Goal: Task Accomplishment & Management: Complete application form

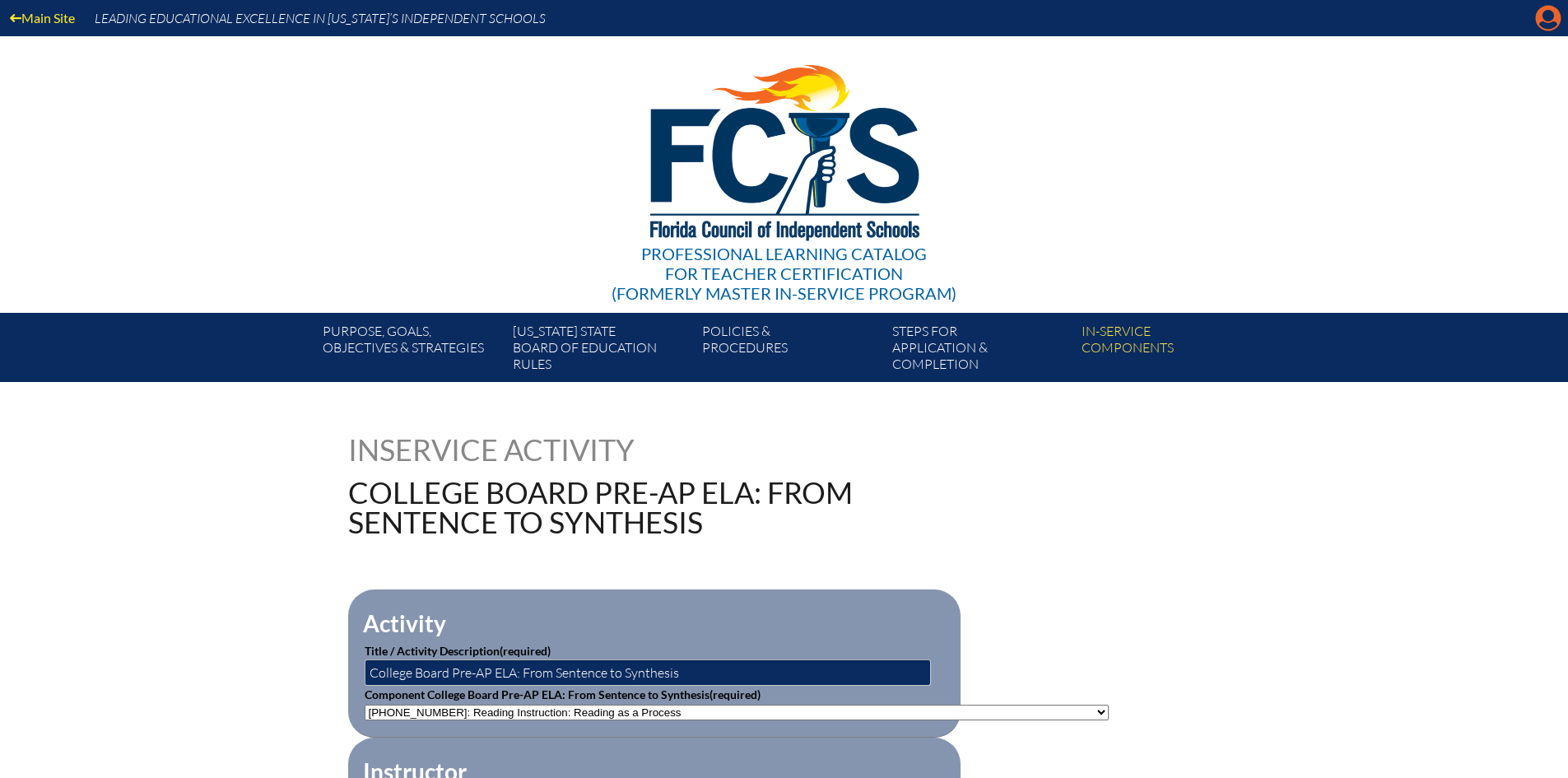
click at [1546, 21] on icon "Manage account" at bounding box center [1548, 18] width 26 height 26
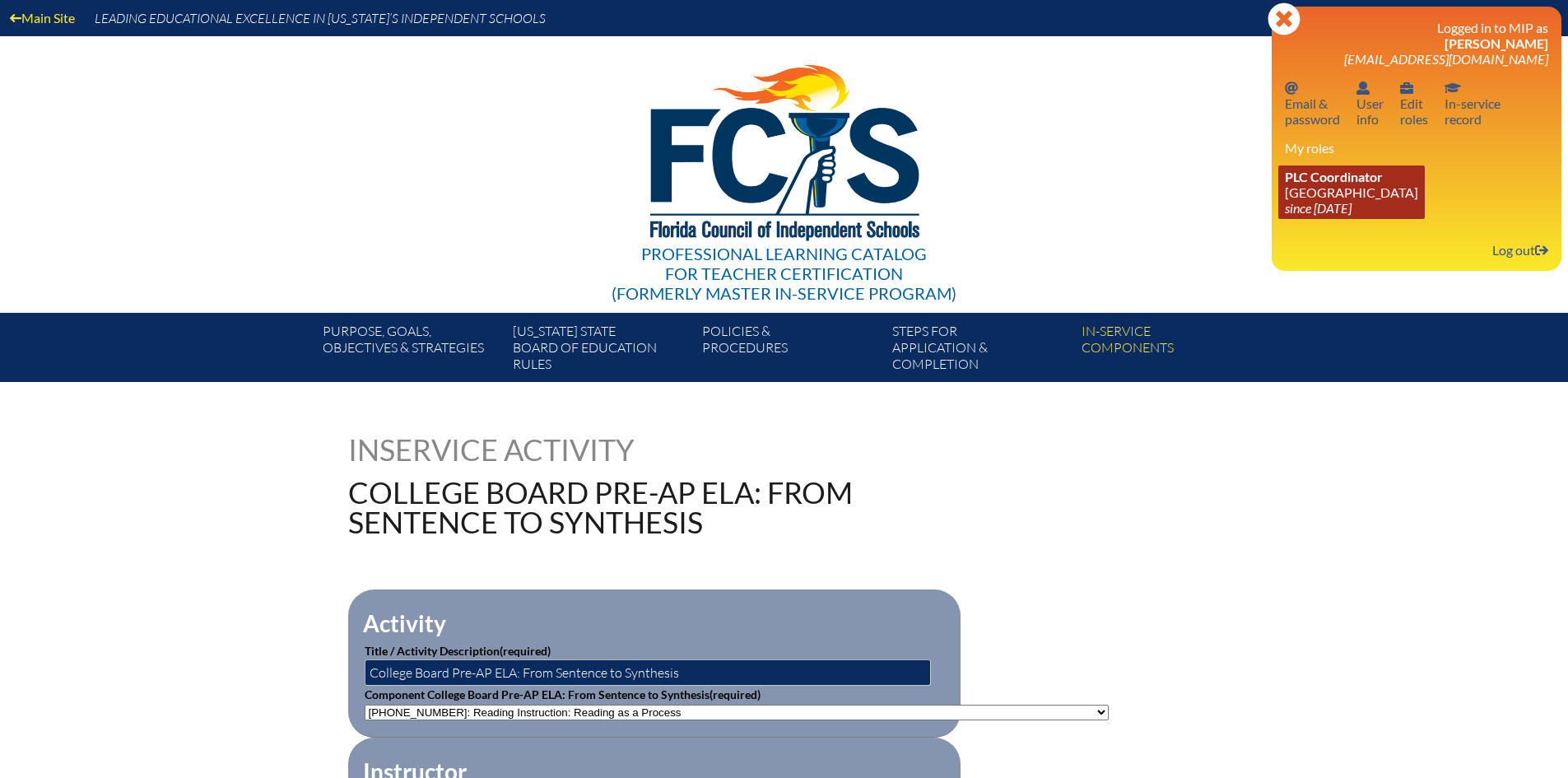
click at [1325, 205] on icon "since [DATE]" at bounding box center [1318, 207] width 66 height 16
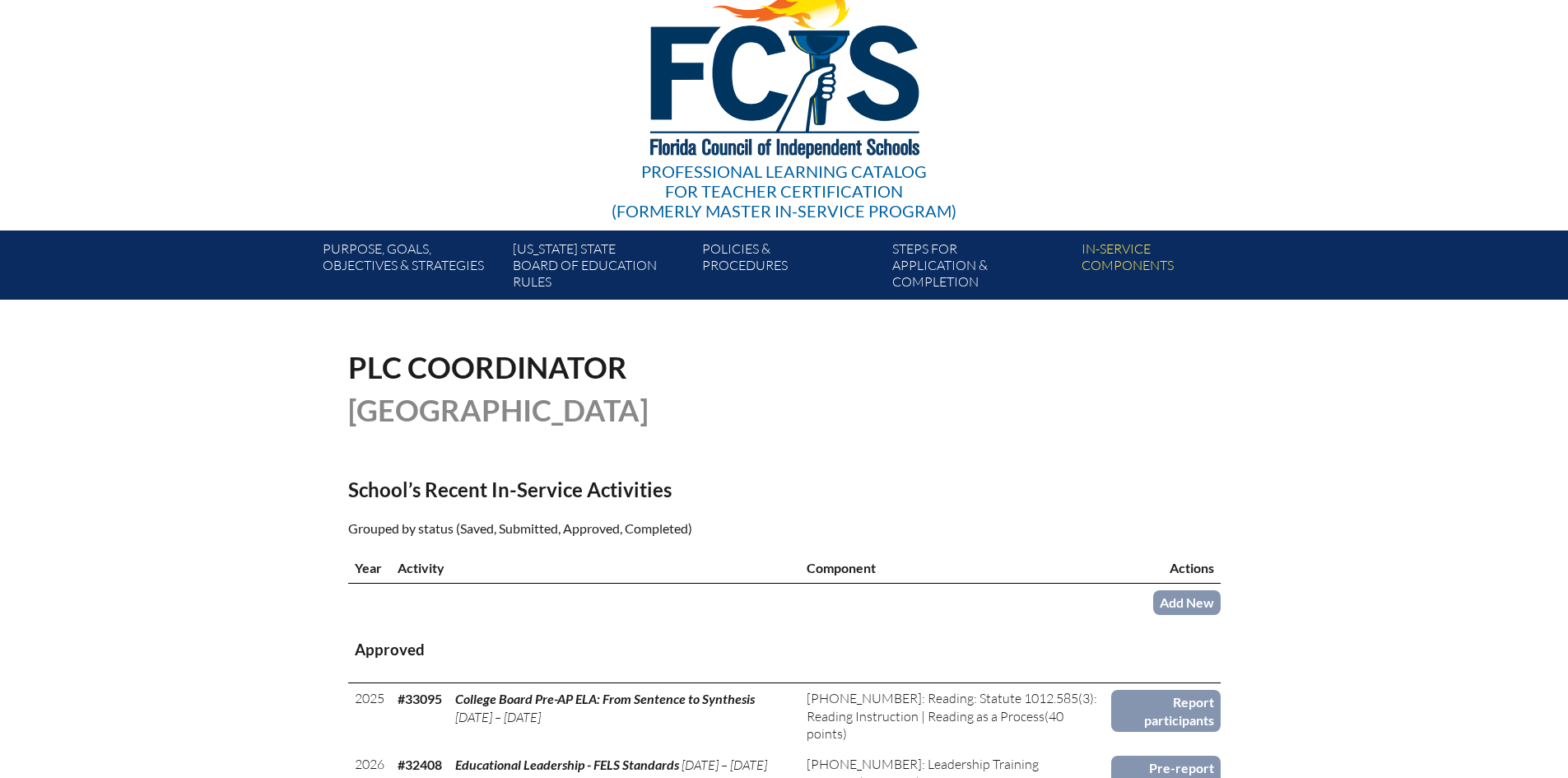
scroll to position [329, 0]
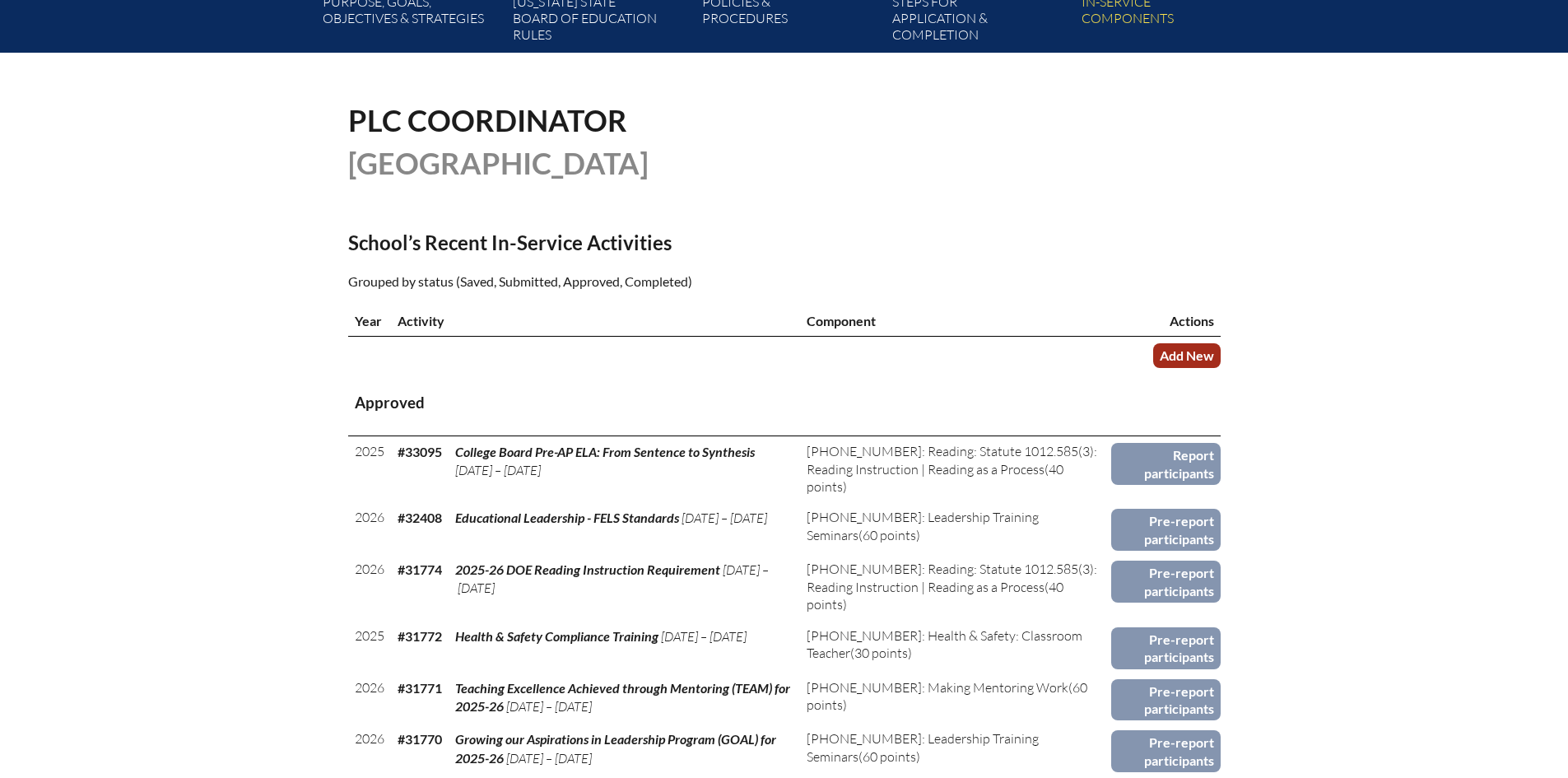
click at [1205, 360] on link "Add New" at bounding box center [1187, 355] width 67 height 23
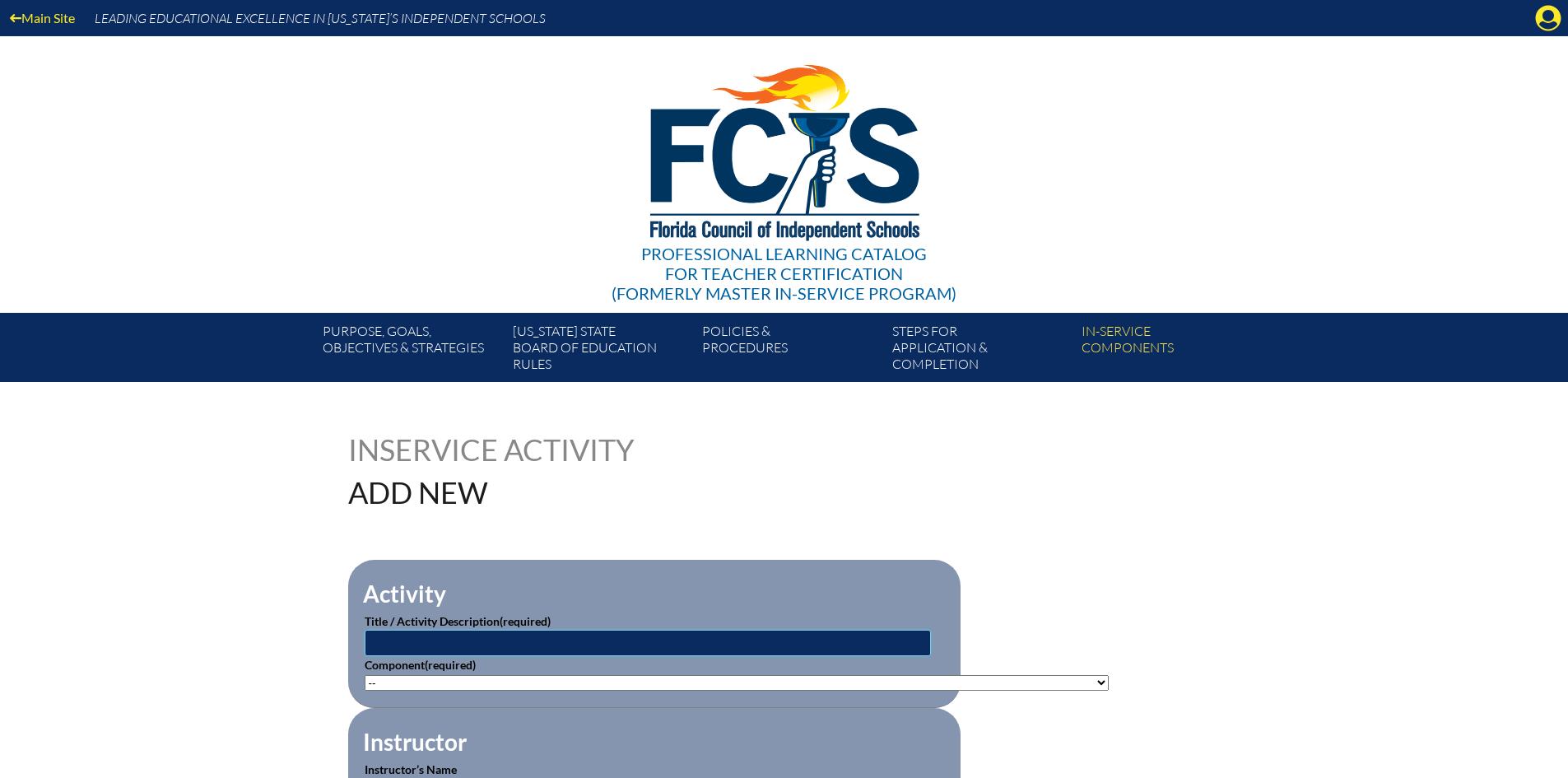
click at [543, 629] on input "text" at bounding box center [647, 642] width 567 height 26
type input "Pine Crest neXt - Thinking for the Middle School Classroom"
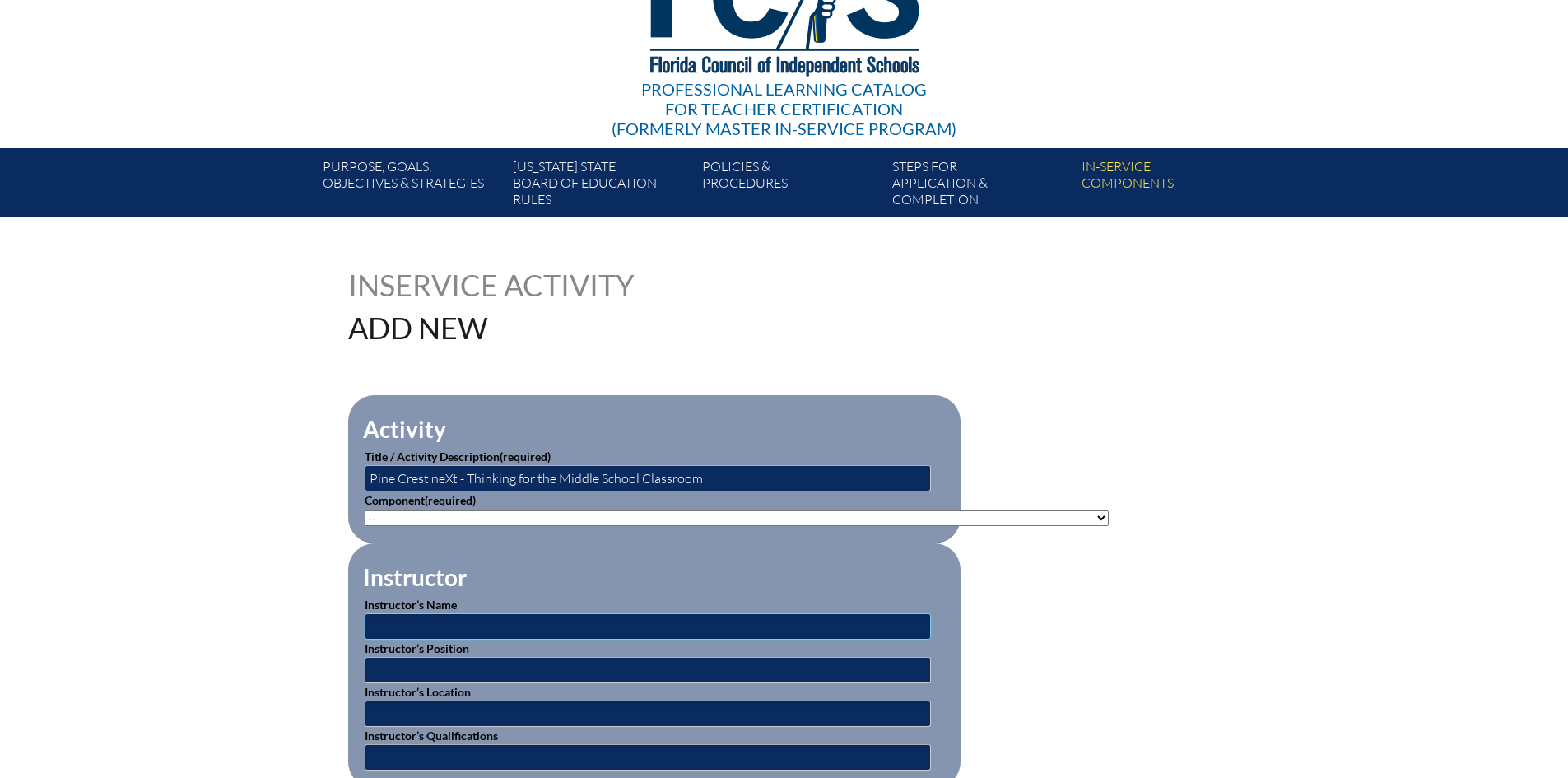
click at [440, 614] on input "text" at bounding box center [647, 626] width 567 height 26
type input "Jordanna Court"
type input "Director of Educational Technology and Faculty Engagement"
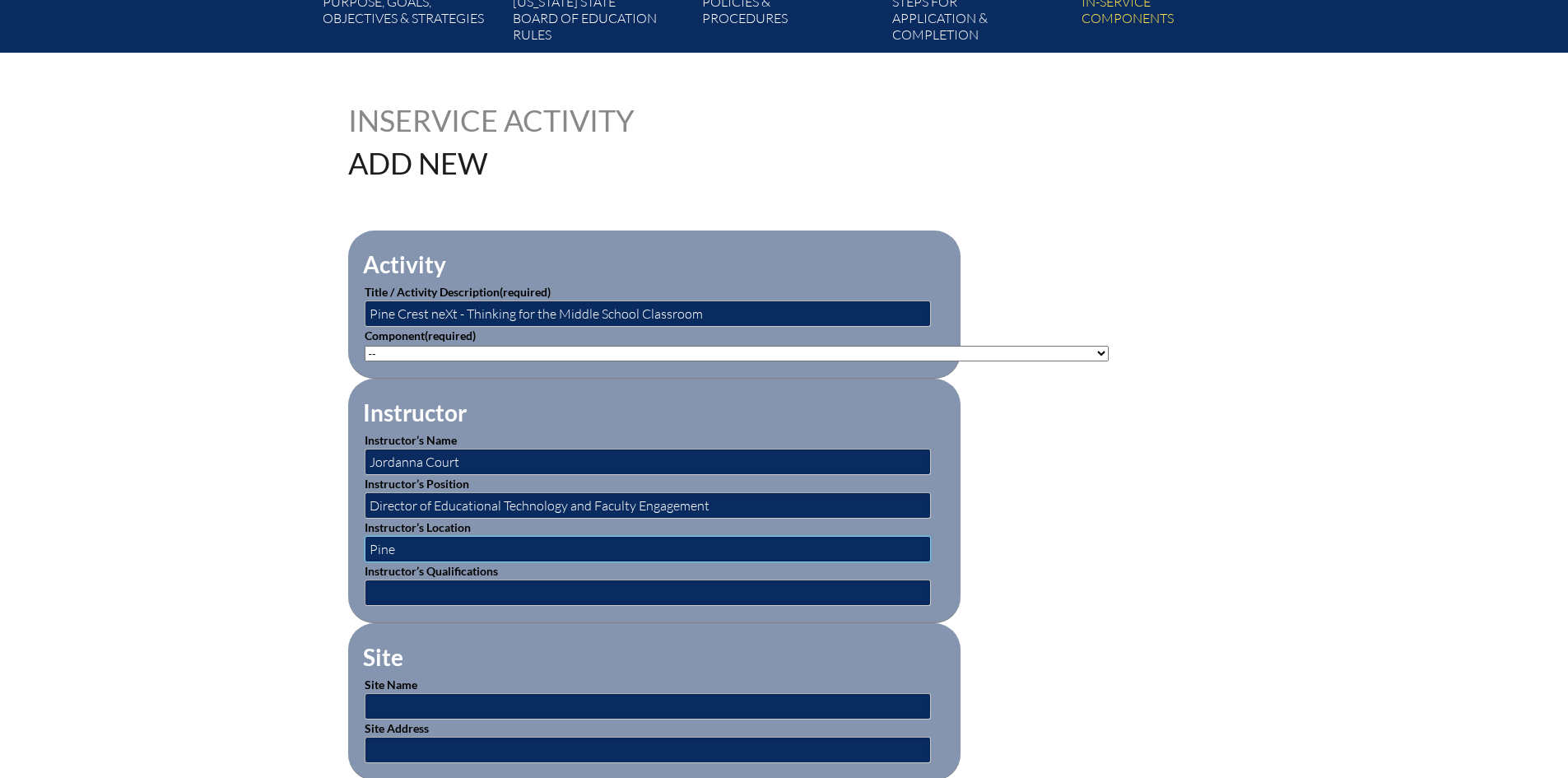
type input "Pine Crest School - Boca Raton, FL"
click at [517, 579] on input "text" at bounding box center [647, 592] width 567 height 26
click at [480, 589] on input "text" at bounding box center [647, 592] width 567 height 26
type input "Director"
type input "[GEOGRAPHIC_DATA]"
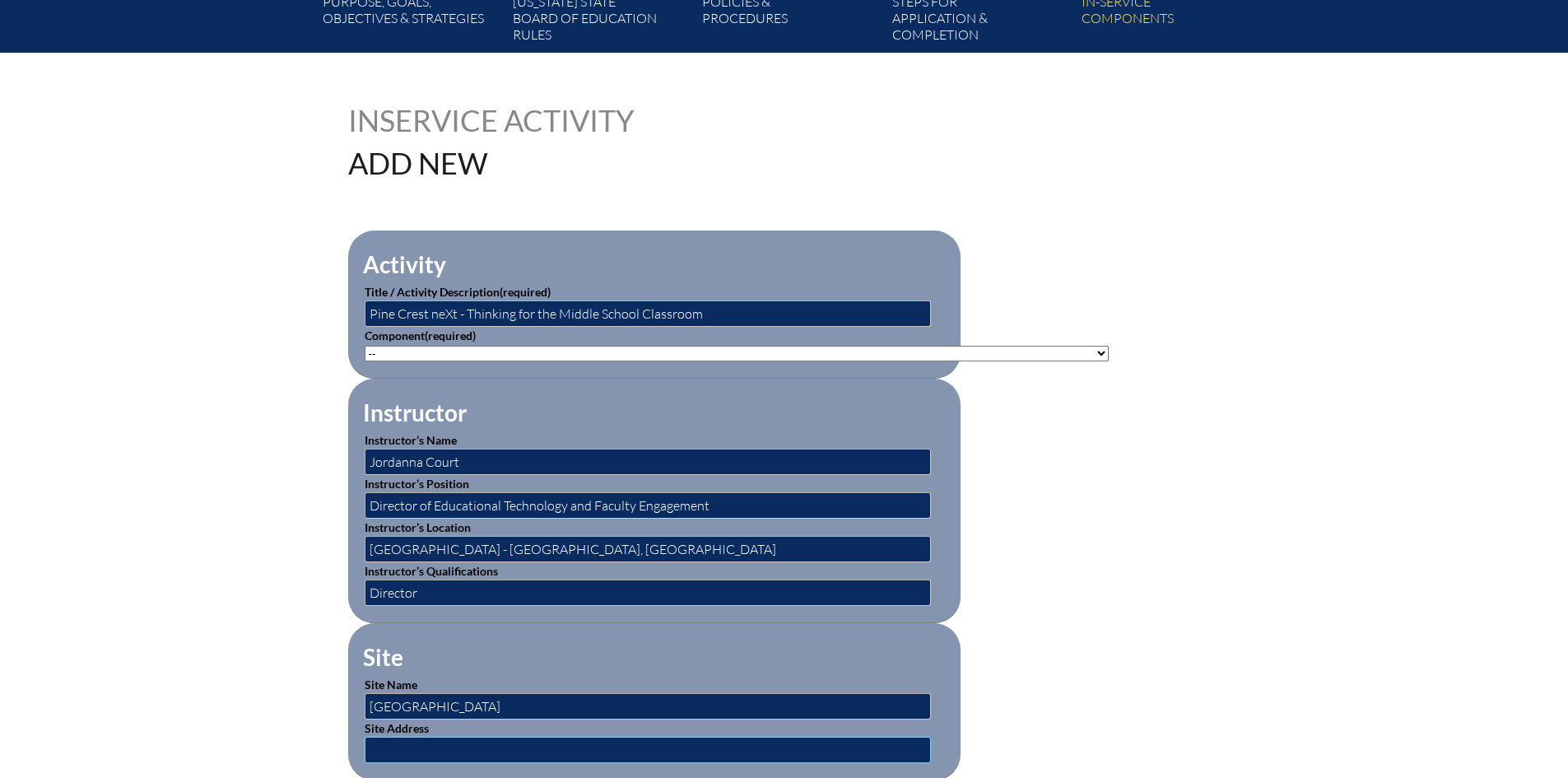
click at [521, 737] on input "text" at bounding box center [647, 749] width 567 height 26
type input "[STREET_ADDRESS] and [STREET_ADDRESS][PERSON_NAME]"
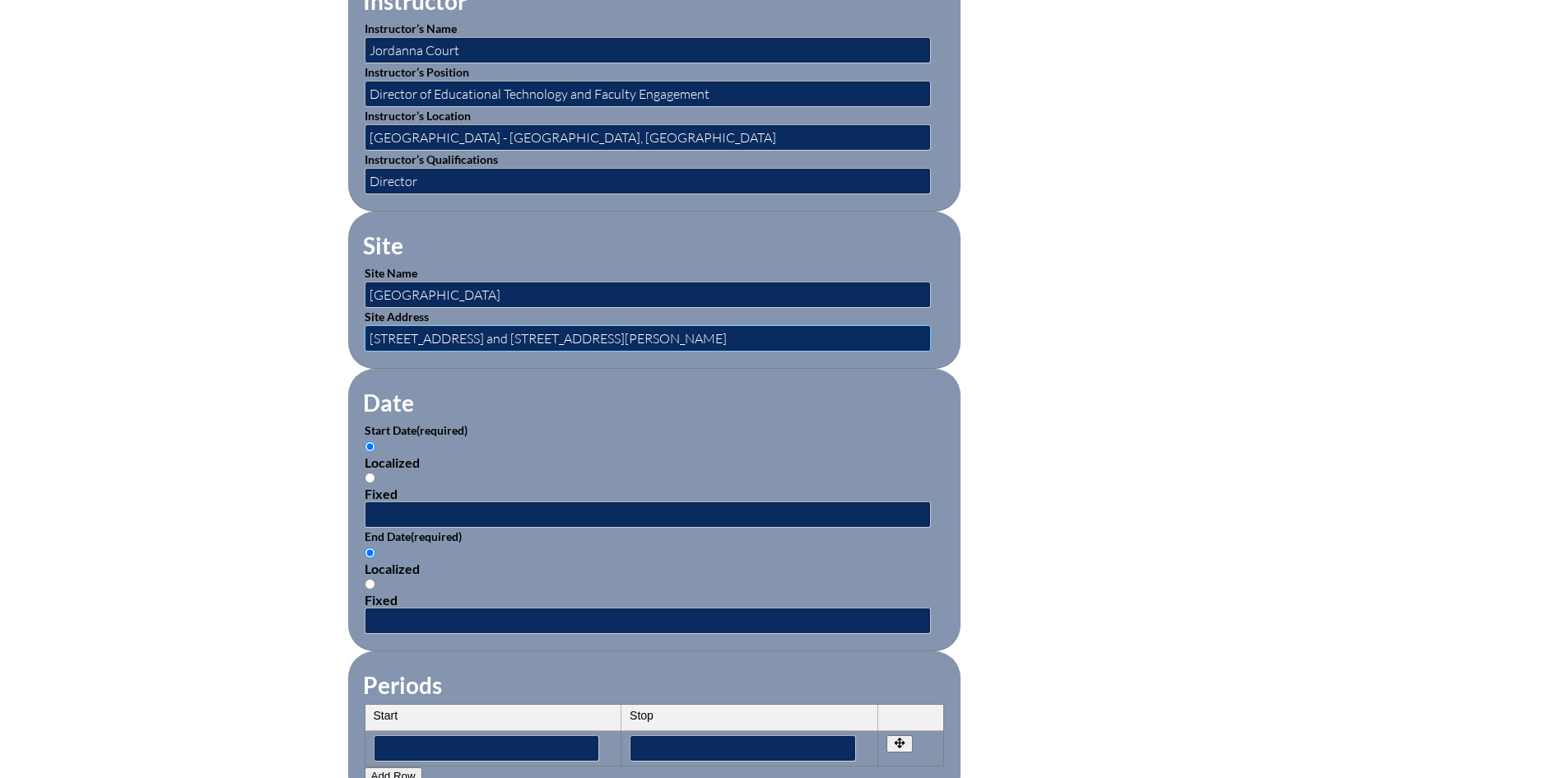
scroll to position [906, 0]
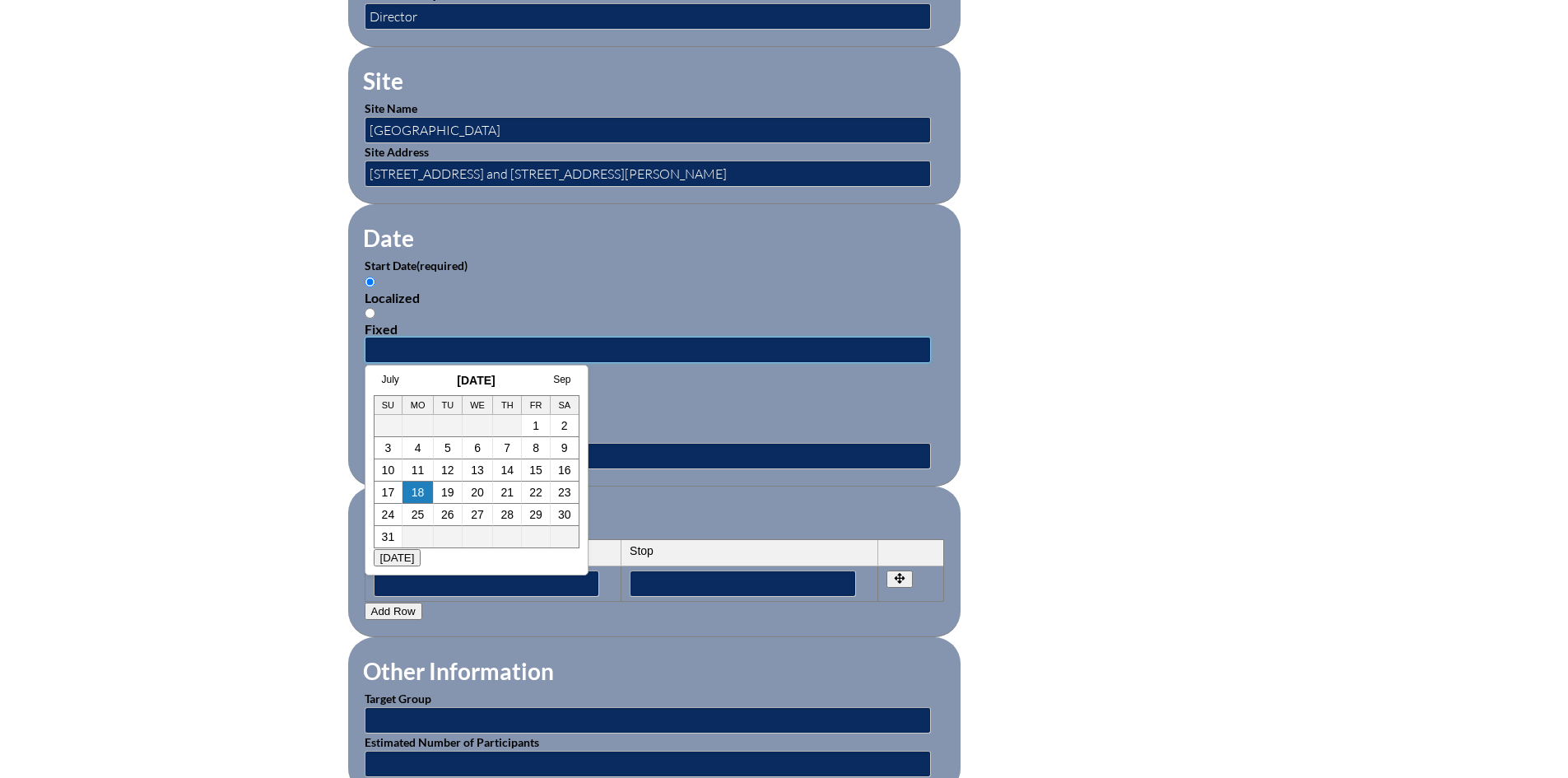
click at [374, 337] on input "text" at bounding box center [647, 349] width 567 height 26
type input "07/01/2025"
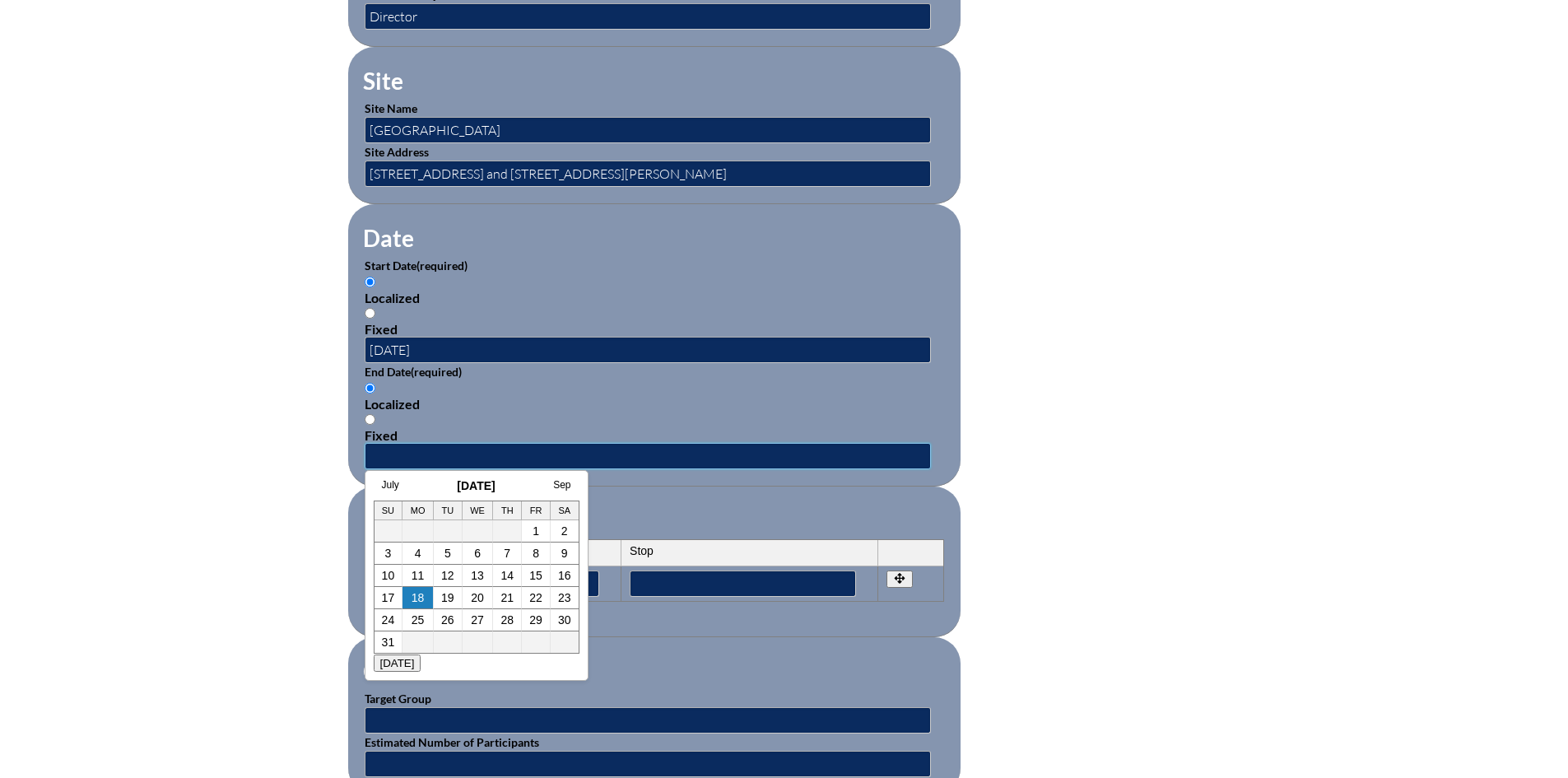
drag, startPoint x: 393, startPoint y: 433, endPoint x: 390, endPoint y: 444, distance: 11.4
click at [393, 443] on input "text" at bounding box center [647, 456] width 567 height 26
type input "06/30/2026"
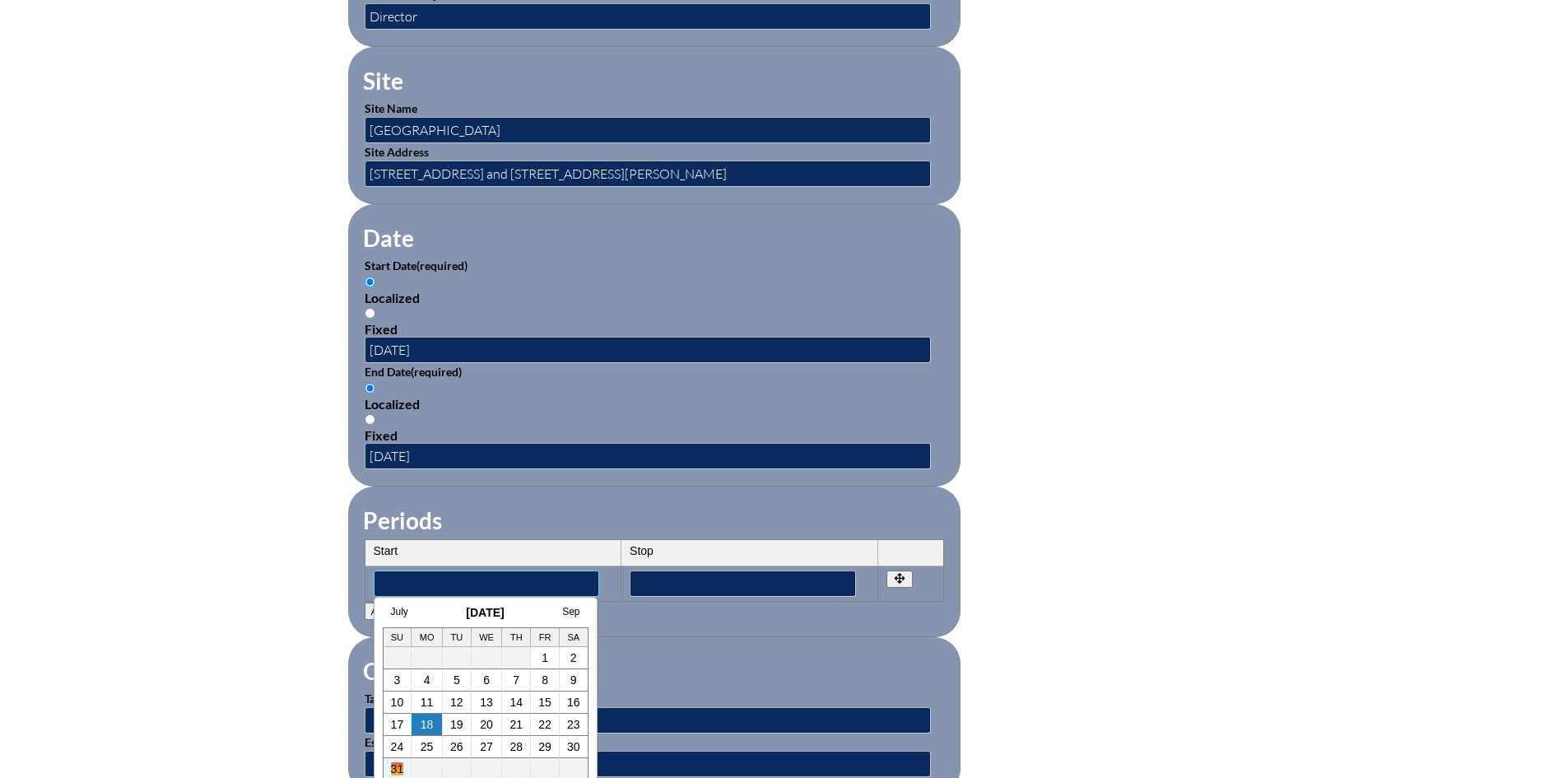
scroll to position [1235, 0]
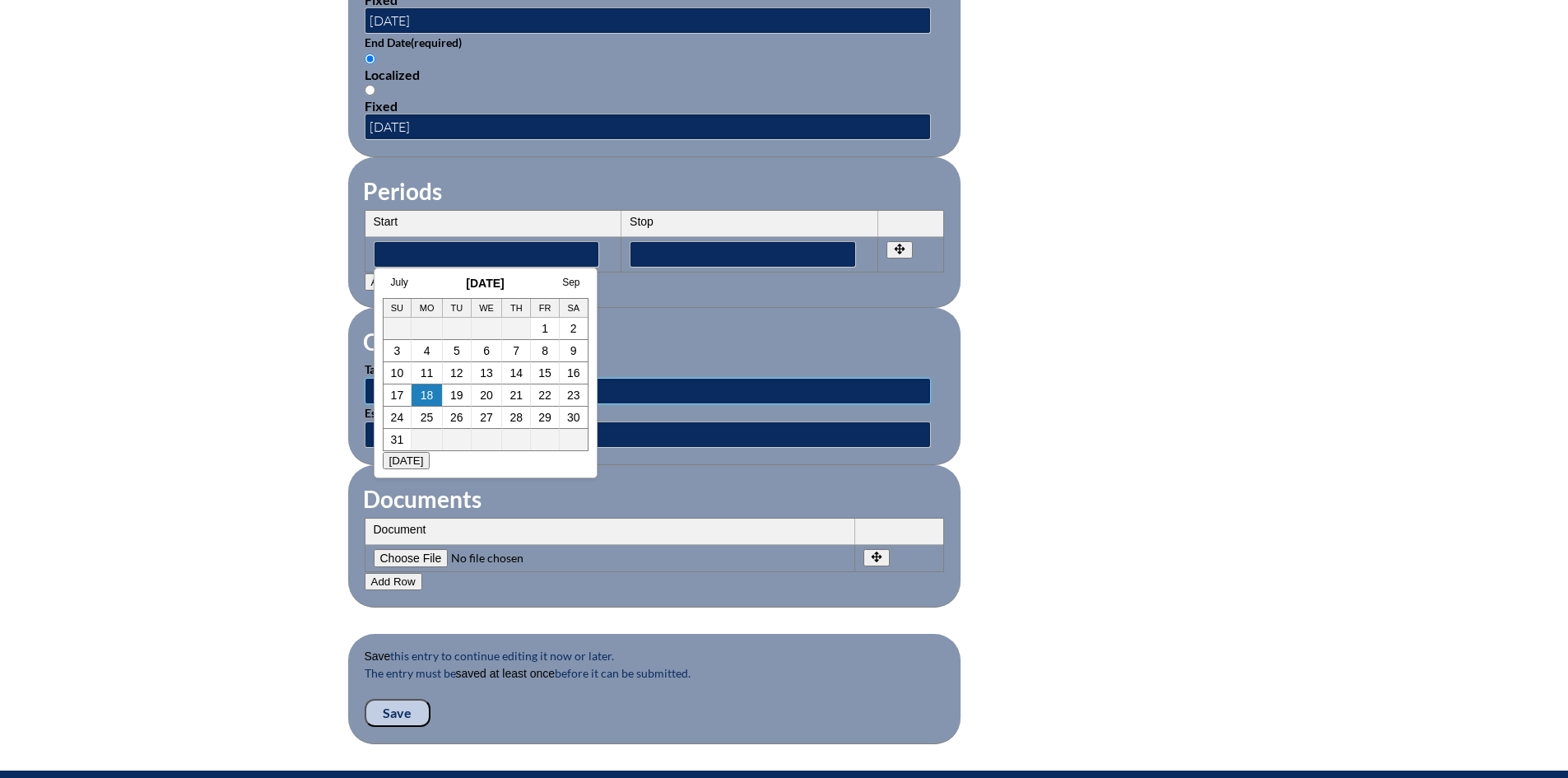
click at [640, 378] on input "text" at bounding box center [647, 390] width 567 height 26
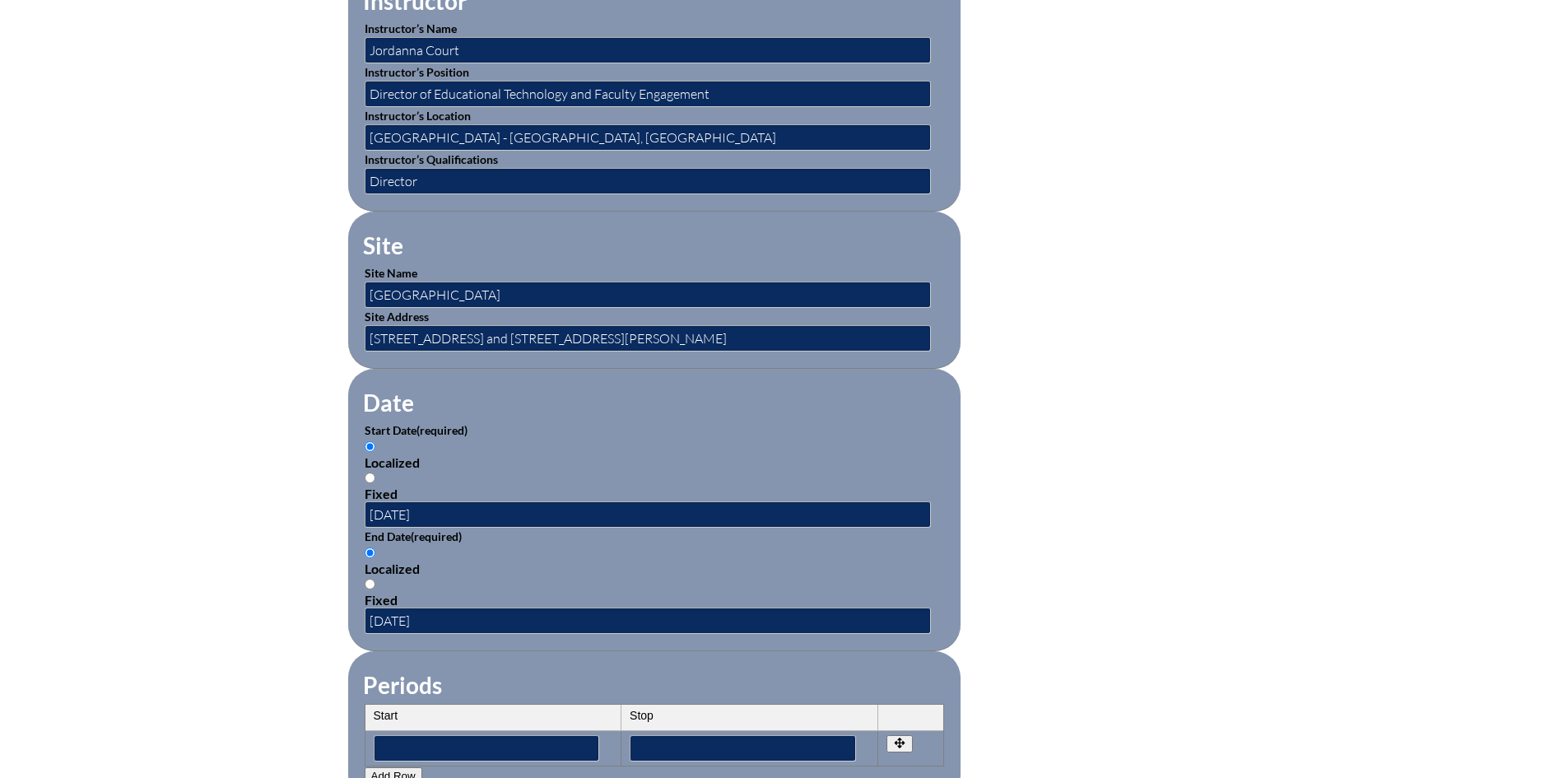
scroll to position [411, 0]
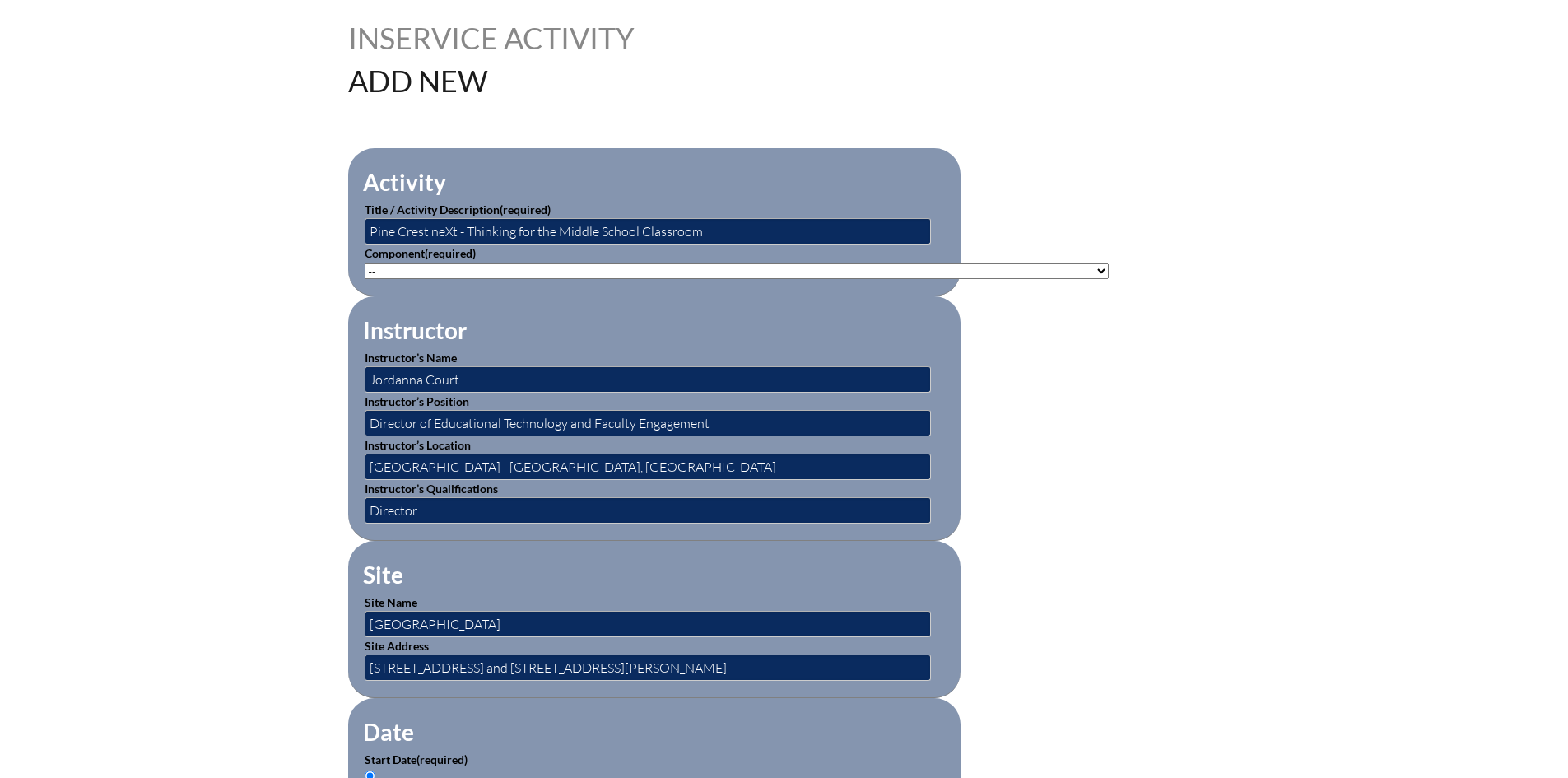
click at [507, 249] on p "Component (required) -- 1-000-001: Appropriate Art Activities 1-000-002: Concep…" at bounding box center [654, 261] width 579 height 34
click at [501, 265] on select"]"] "-- [PHONE_NUMBER]: Appropriate Art Activities [PHONE_NUMBER]: Concept and Art P…" at bounding box center [736, 271] width 745 height 16
select select"]"] "199807"
click at [364, 264] on select"]"] "-- [PHONE_NUMBER]: Appropriate Art Activities [PHONE_NUMBER]: Concept and Art P…" at bounding box center [736, 271] width 745 height 16
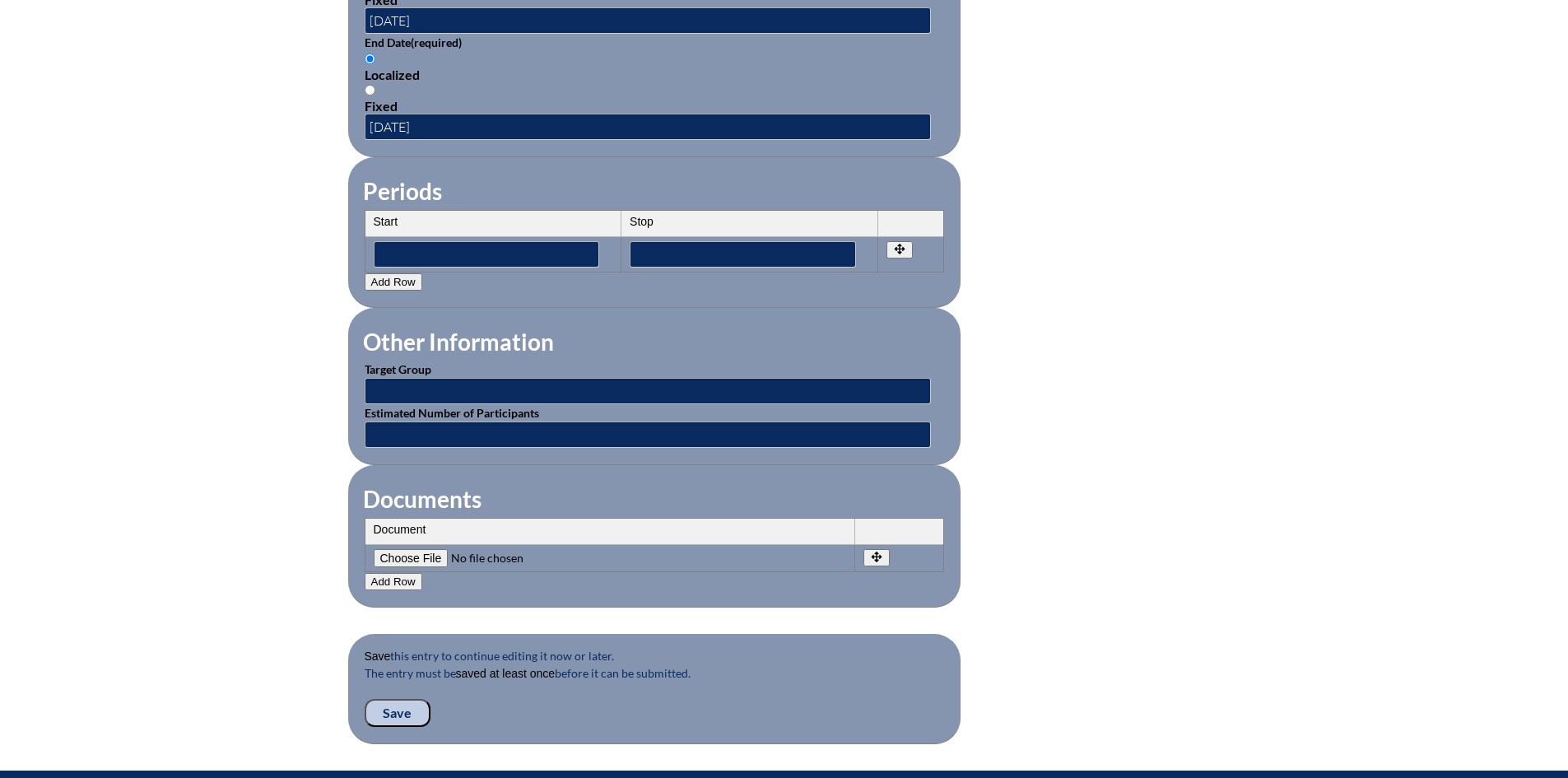
scroll to position [1454, 0]
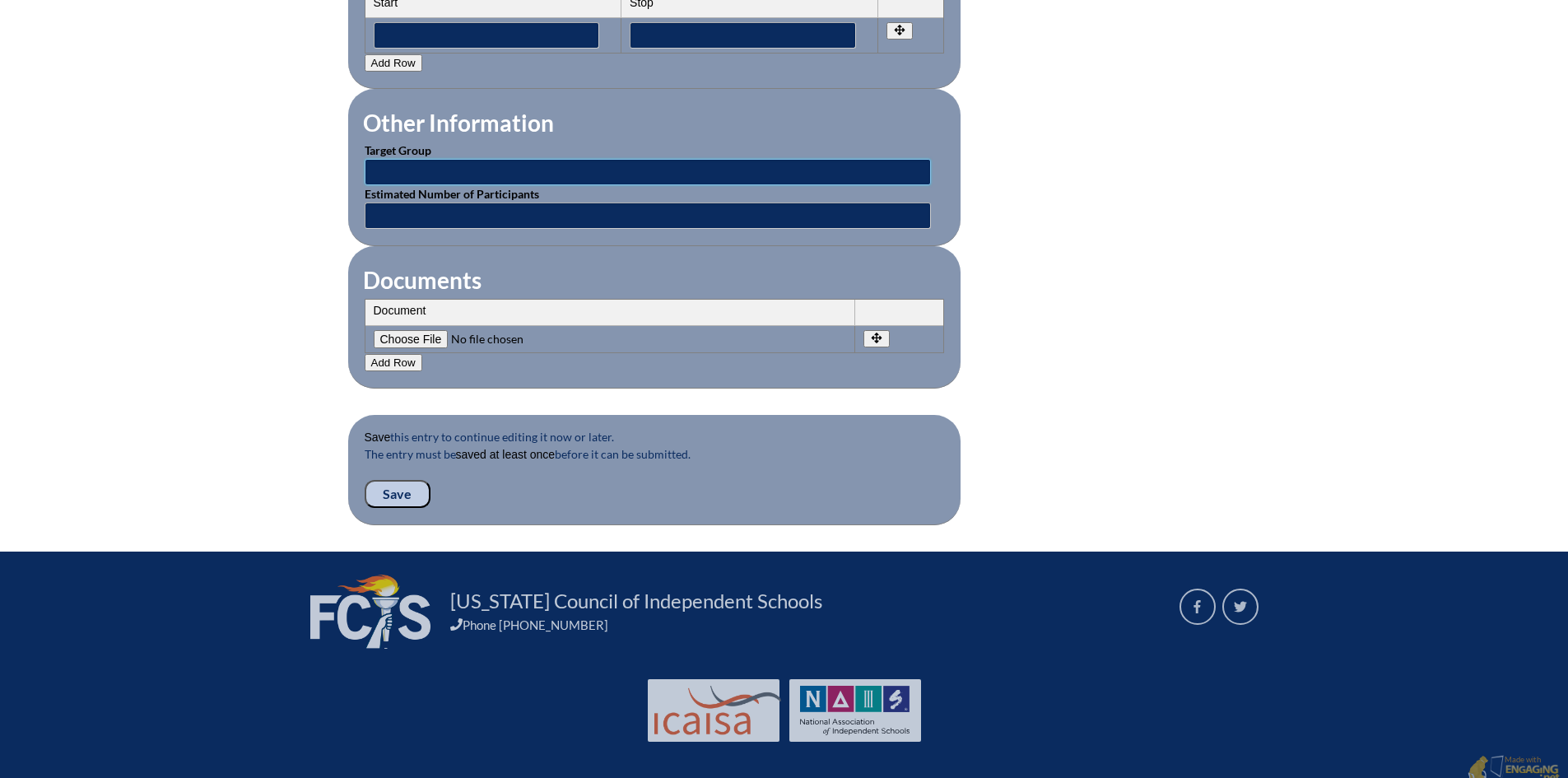
click at [447, 159] on input "text" at bounding box center [647, 171] width 567 height 26
type input "All faculty"
click at [453, 203] on input "text" at bounding box center [647, 215] width 567 height 26
type input "50"
click at [392, 330] on input"] "file" at bounding box center [485, 339] width 224 height 18
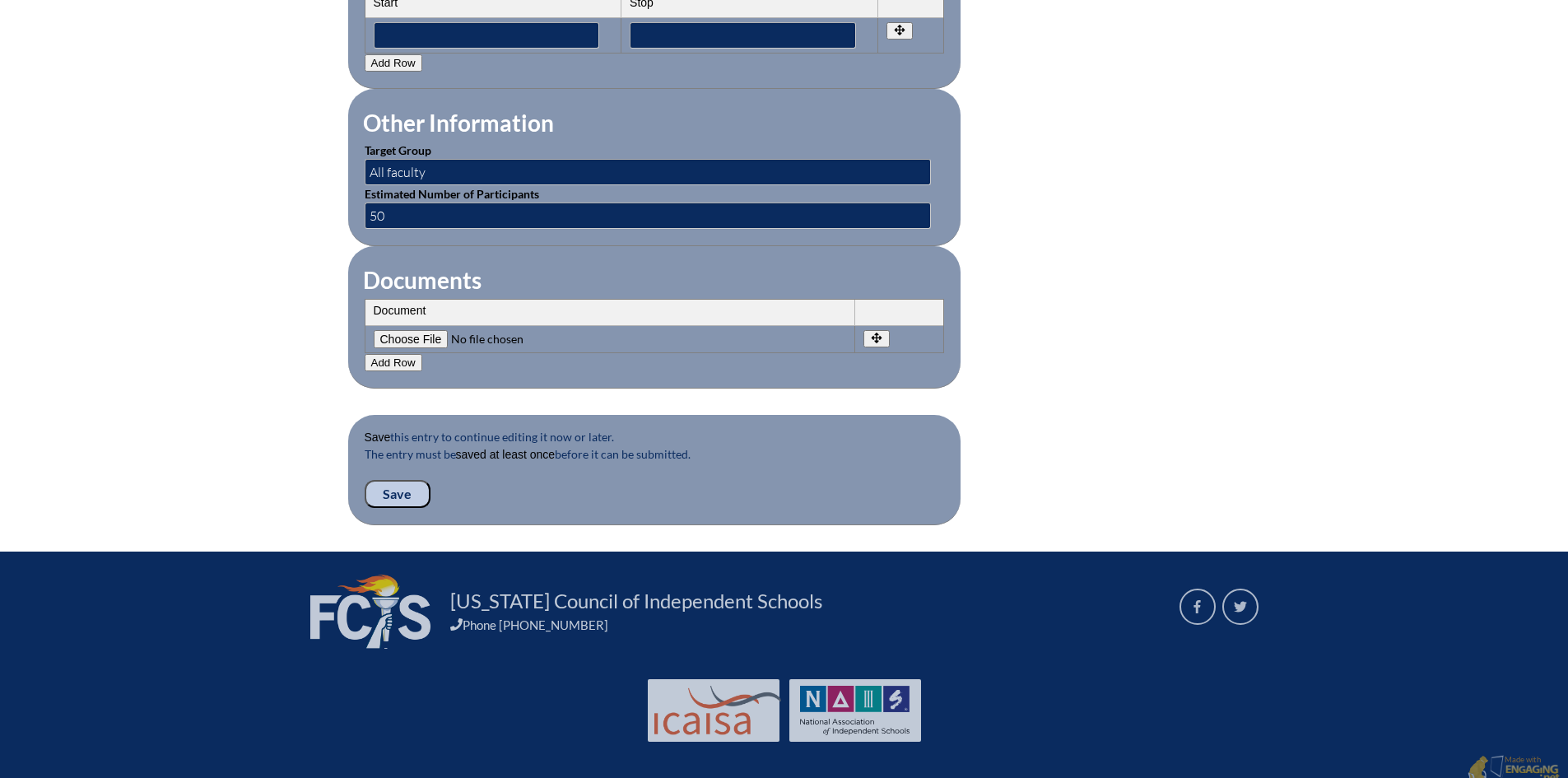
type input"] "C:\fakepath\PCneXt FCIS Application - Design Thinking for MS.pdf"
click at [391, 480] on input "Save" at bounding box center [397, 493] width 65 height 28
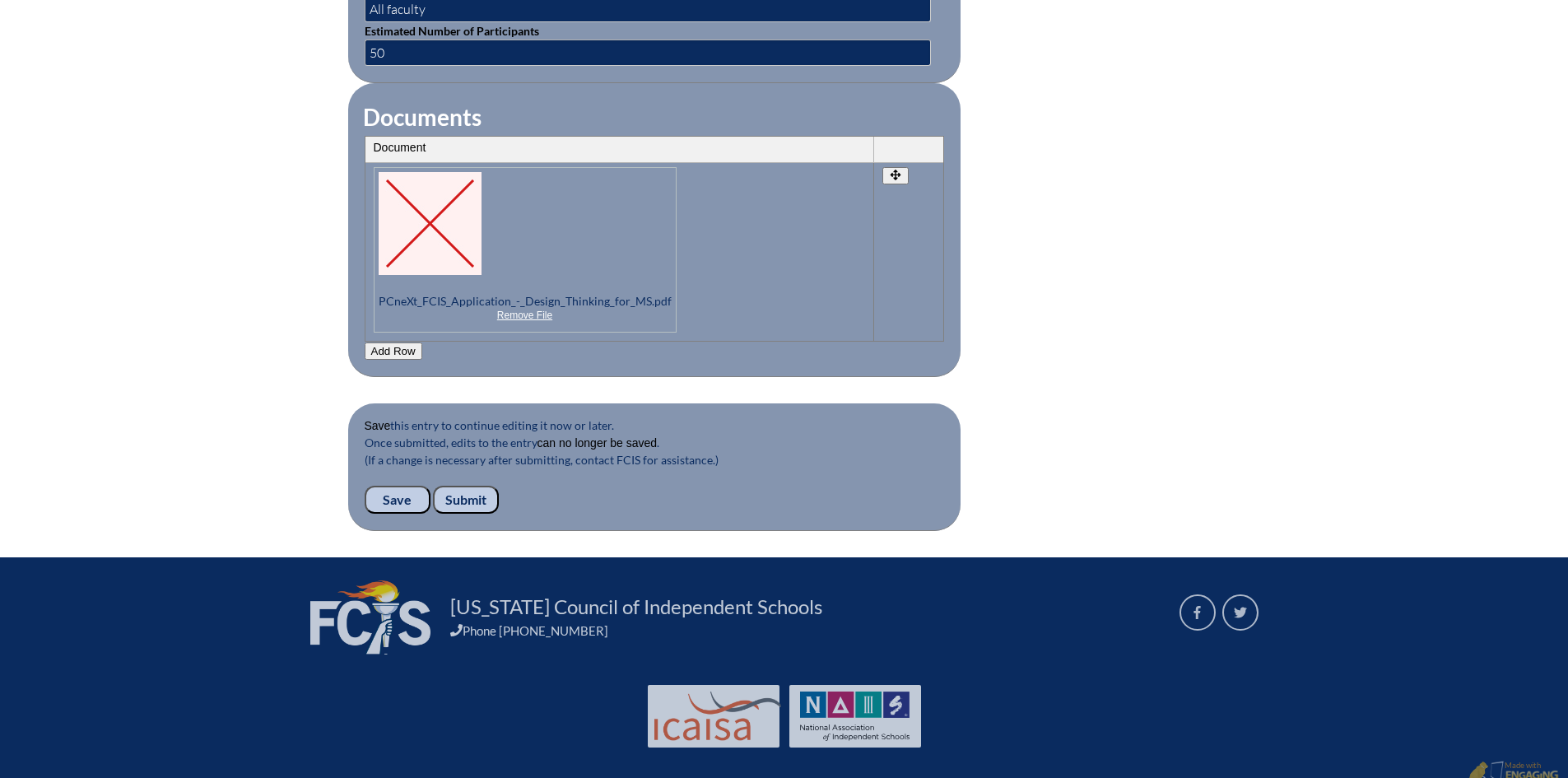
scroll to position [1652, 0]
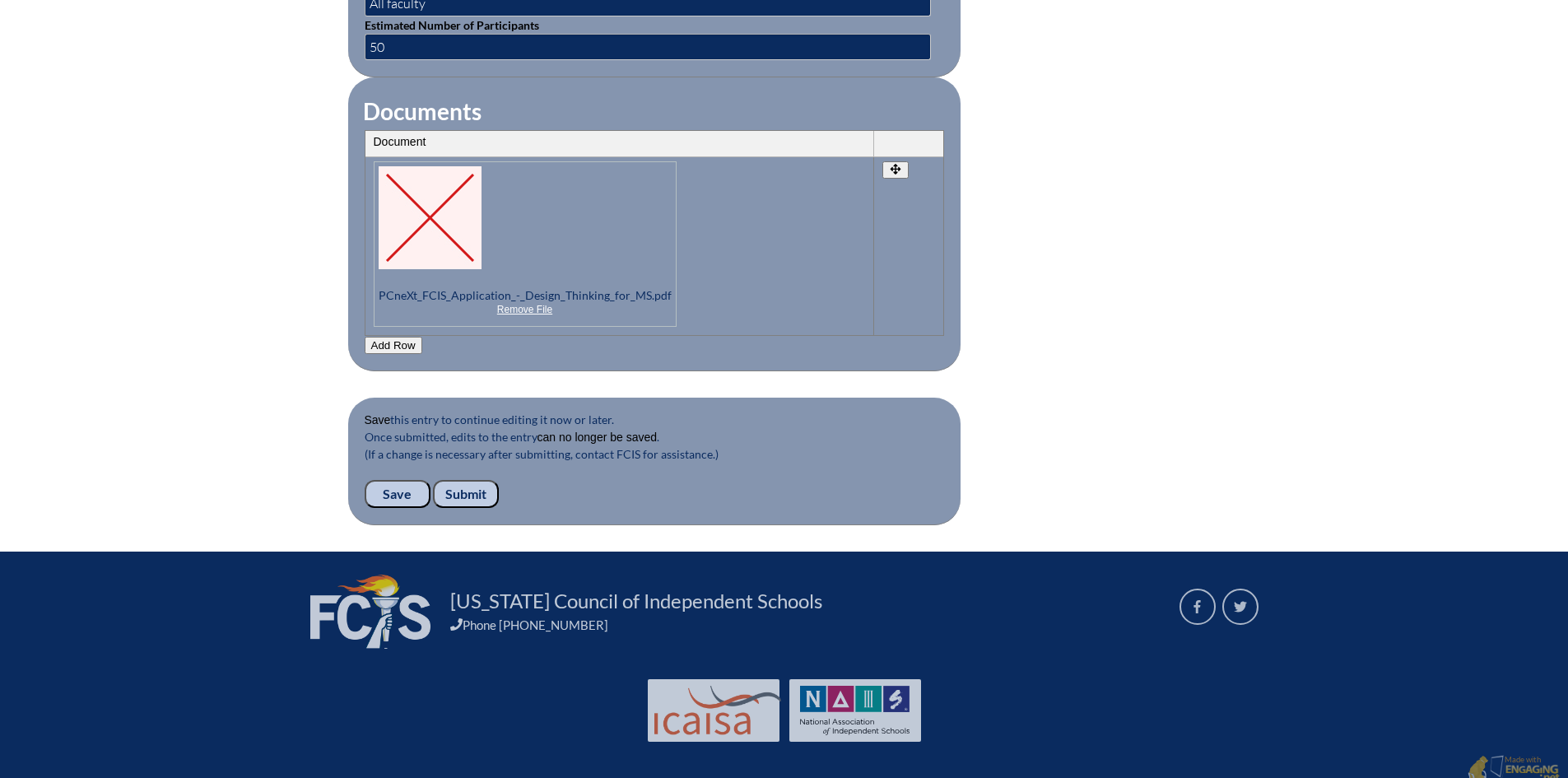
click at [468, 480] on input "Submit" at bounding box center [466, 493] width 65 height 28
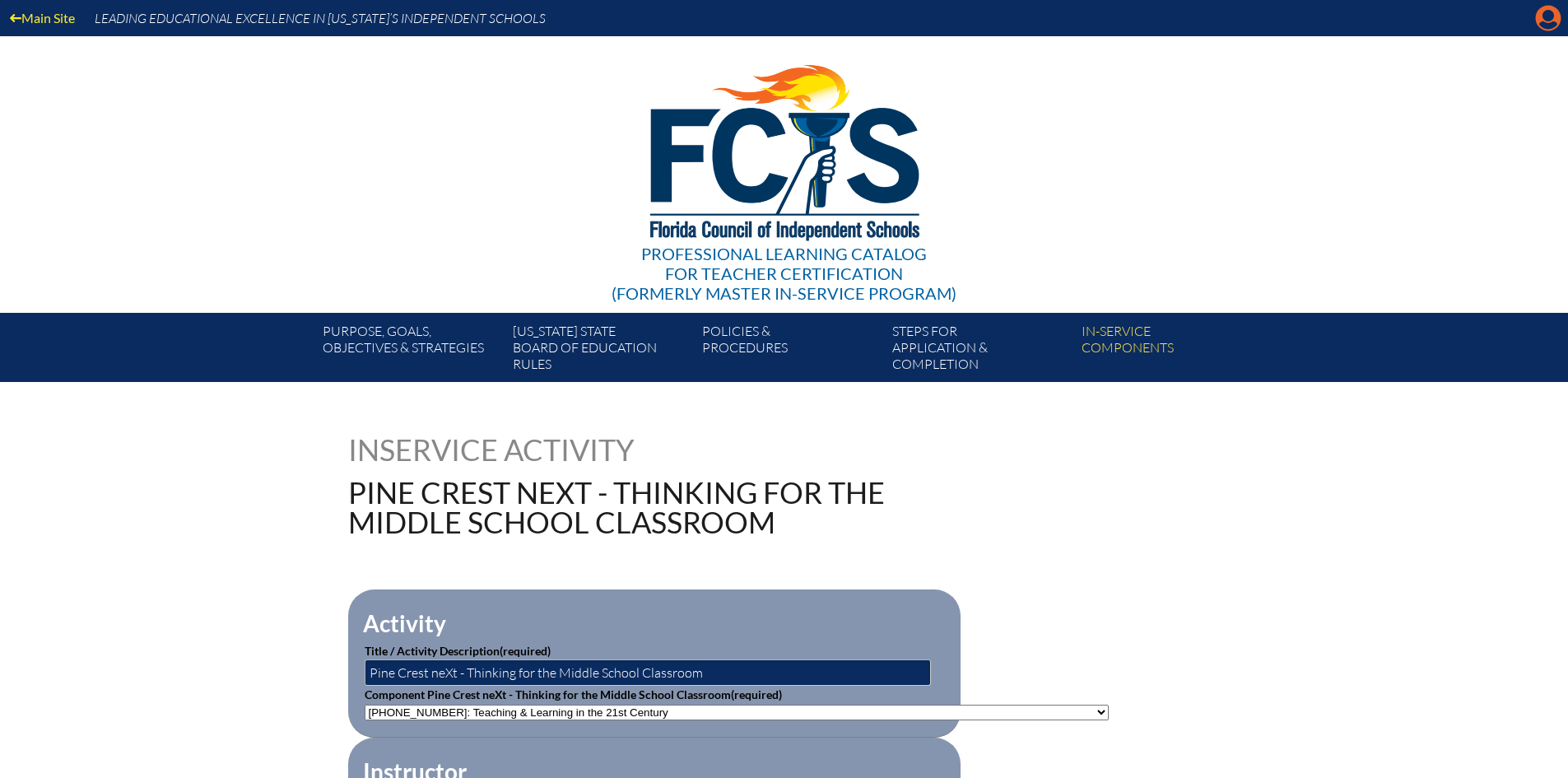
click at [1541, 19] on icon at bounding box center [1549, 18] width 25 height 25
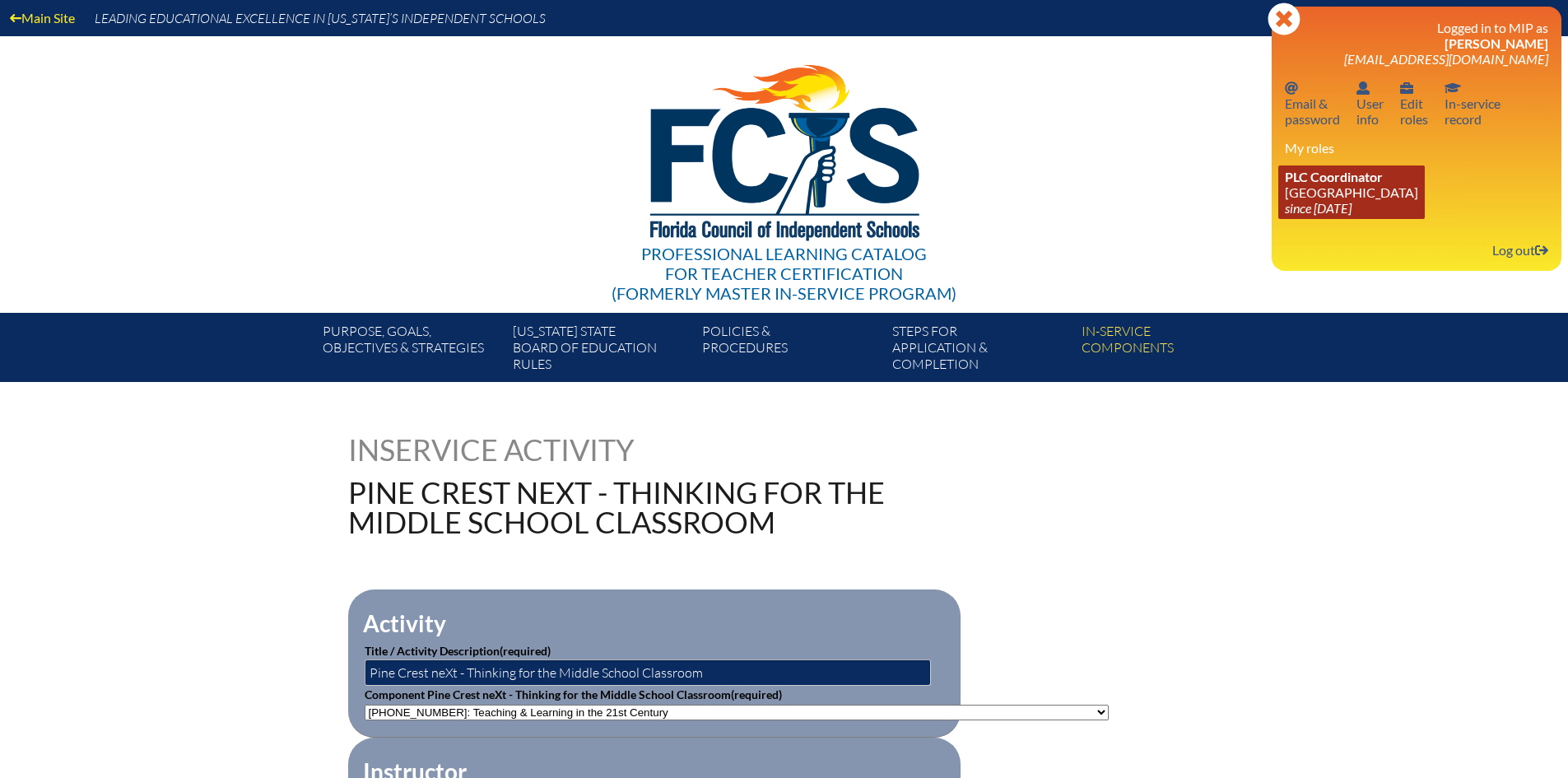
click at [1343, 180] on span "PLC Coordinator" at bounding box center [1334, 176] width 98 height 16
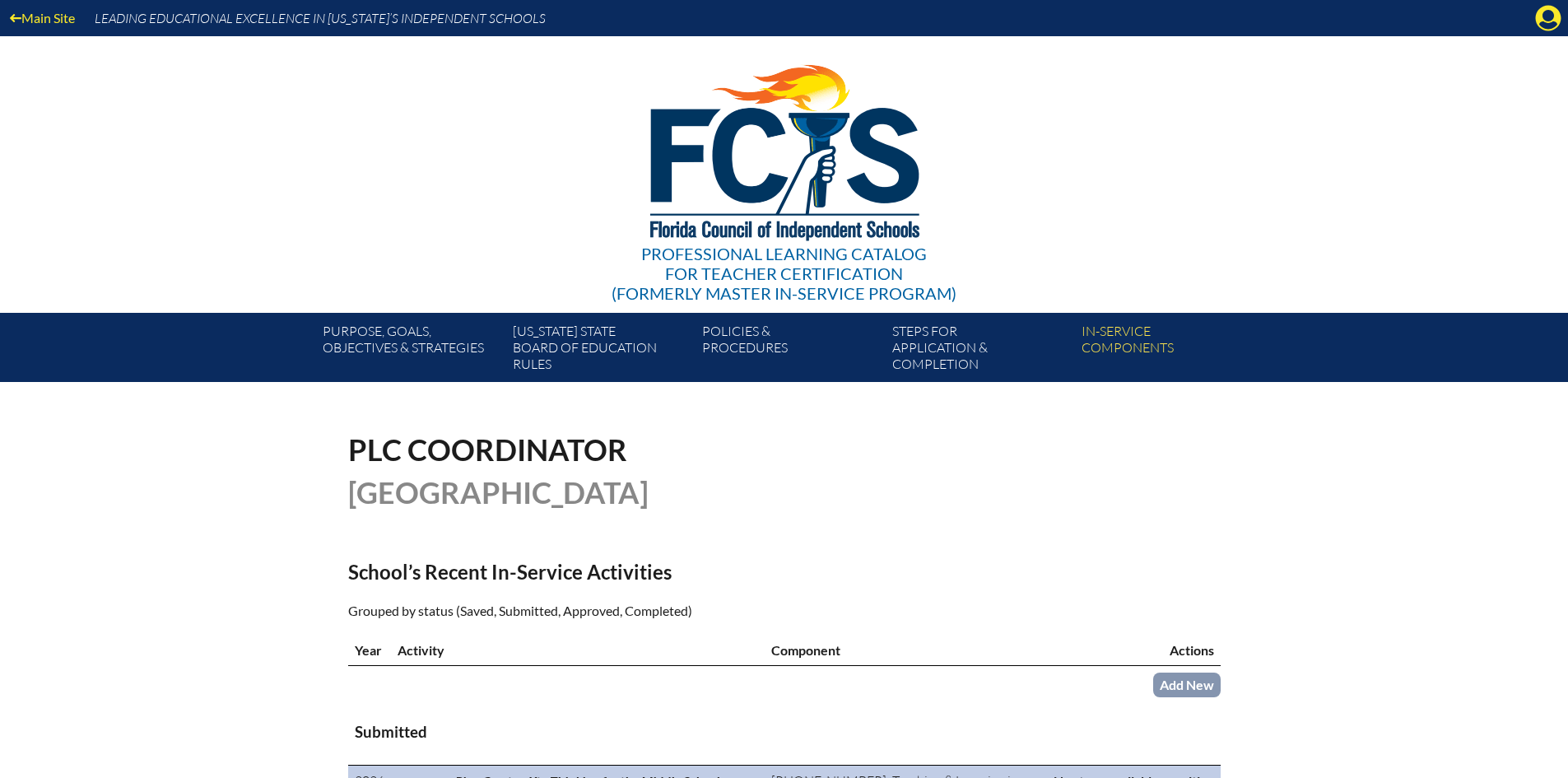
scroll to position [329, 0]
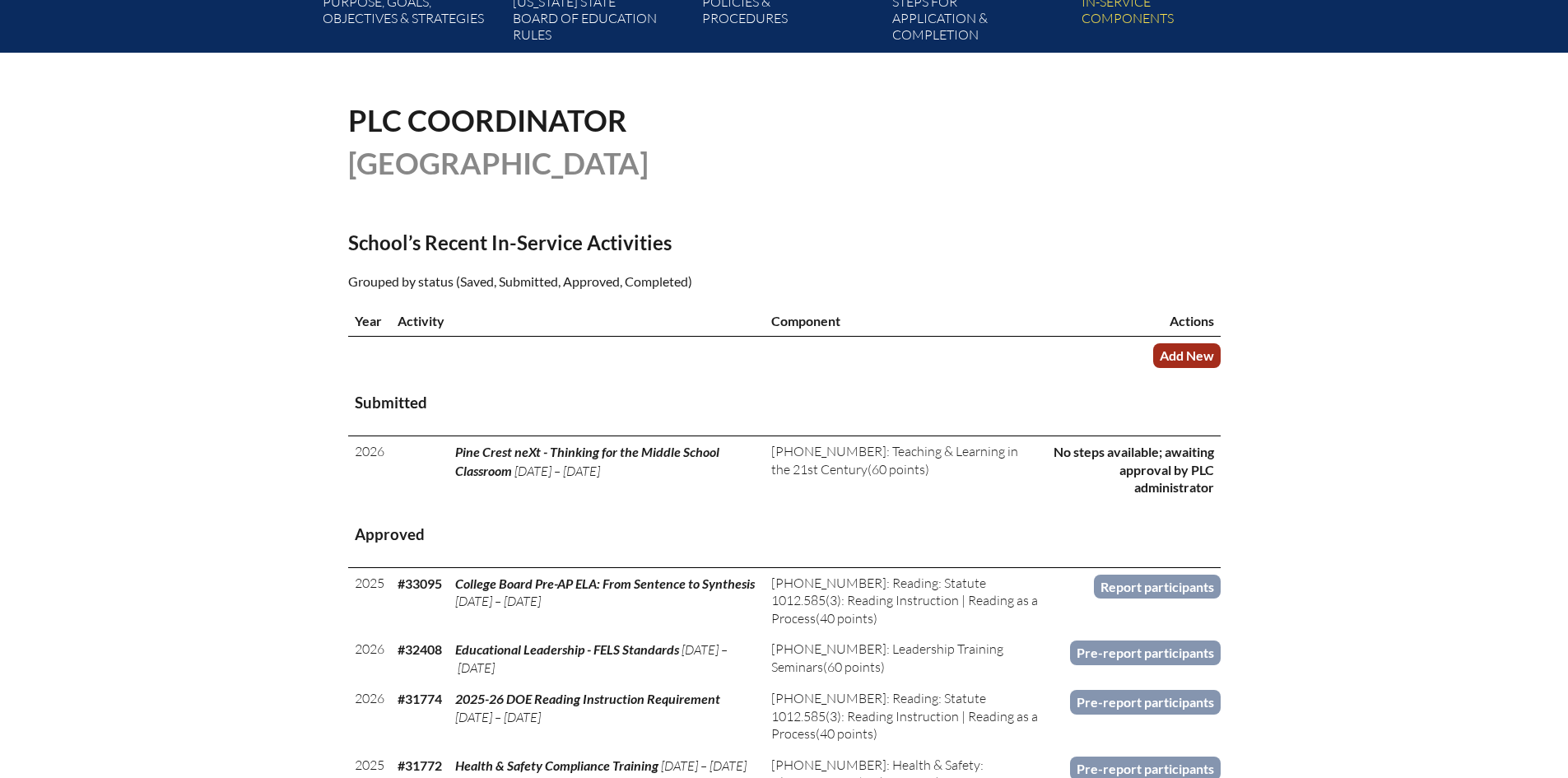
click at [1198, 350] on link "Add New" at bounding box center [1187, 355] width 67 height 23
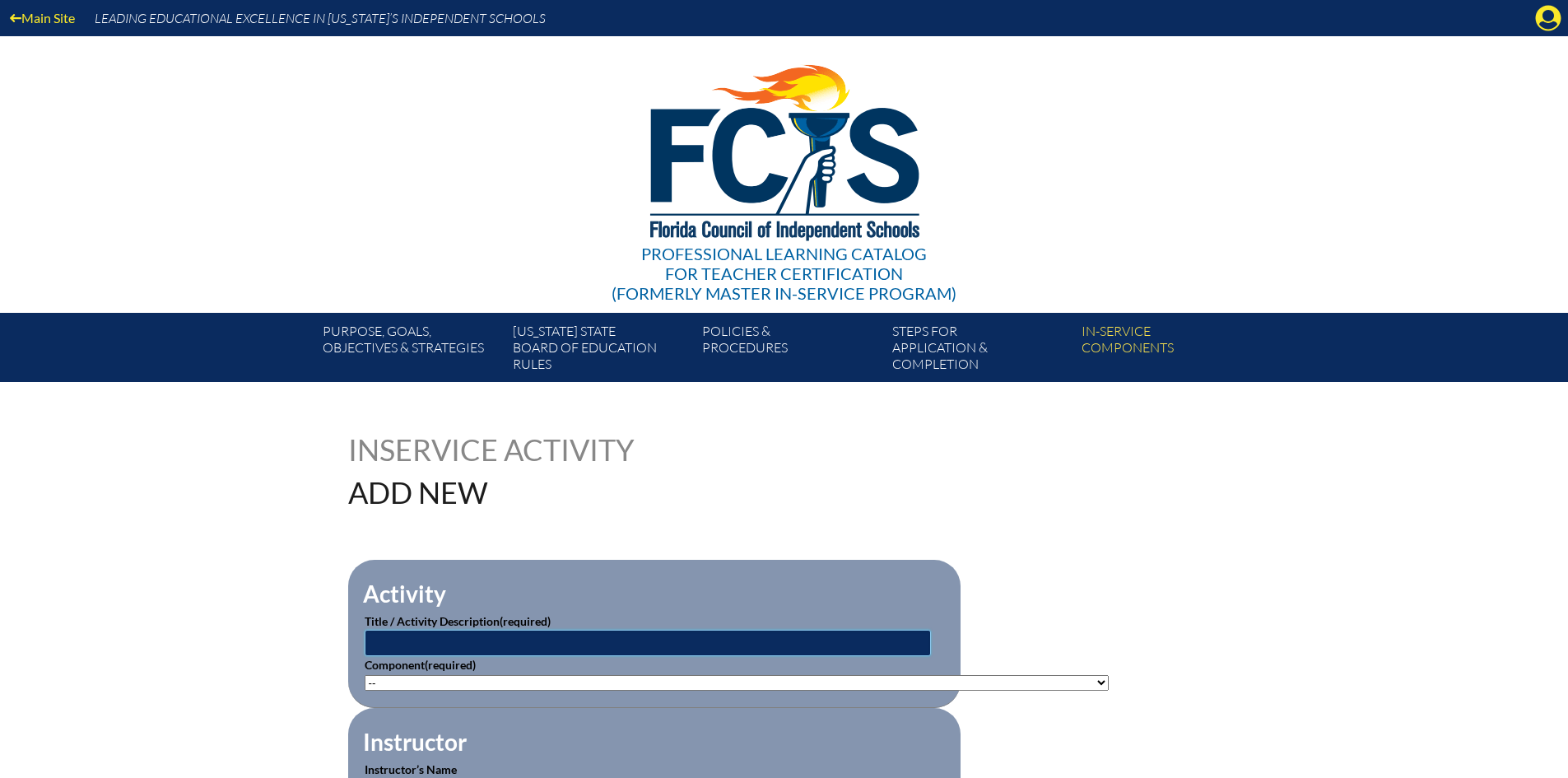
click at [550, 643] on input "text" at bounding box center [647, 642] width 567 height 26
type input "Pine Crest neXt - Empowering Students with STEM-PBL to be Future-Ready"
drag, startPoint x: 452, startPoint y: 681, endPoint x: 460, endPoint y: 676, distance: 9.4
click at [452, 681] on select"]"] "-- [PHONE_NUMBER]: Appropriate Art Activities [PHONE_NUMBER]: Concept and Art P…" at bounding box center [736, 682] width 745 height 16
select select"]"] "58704"
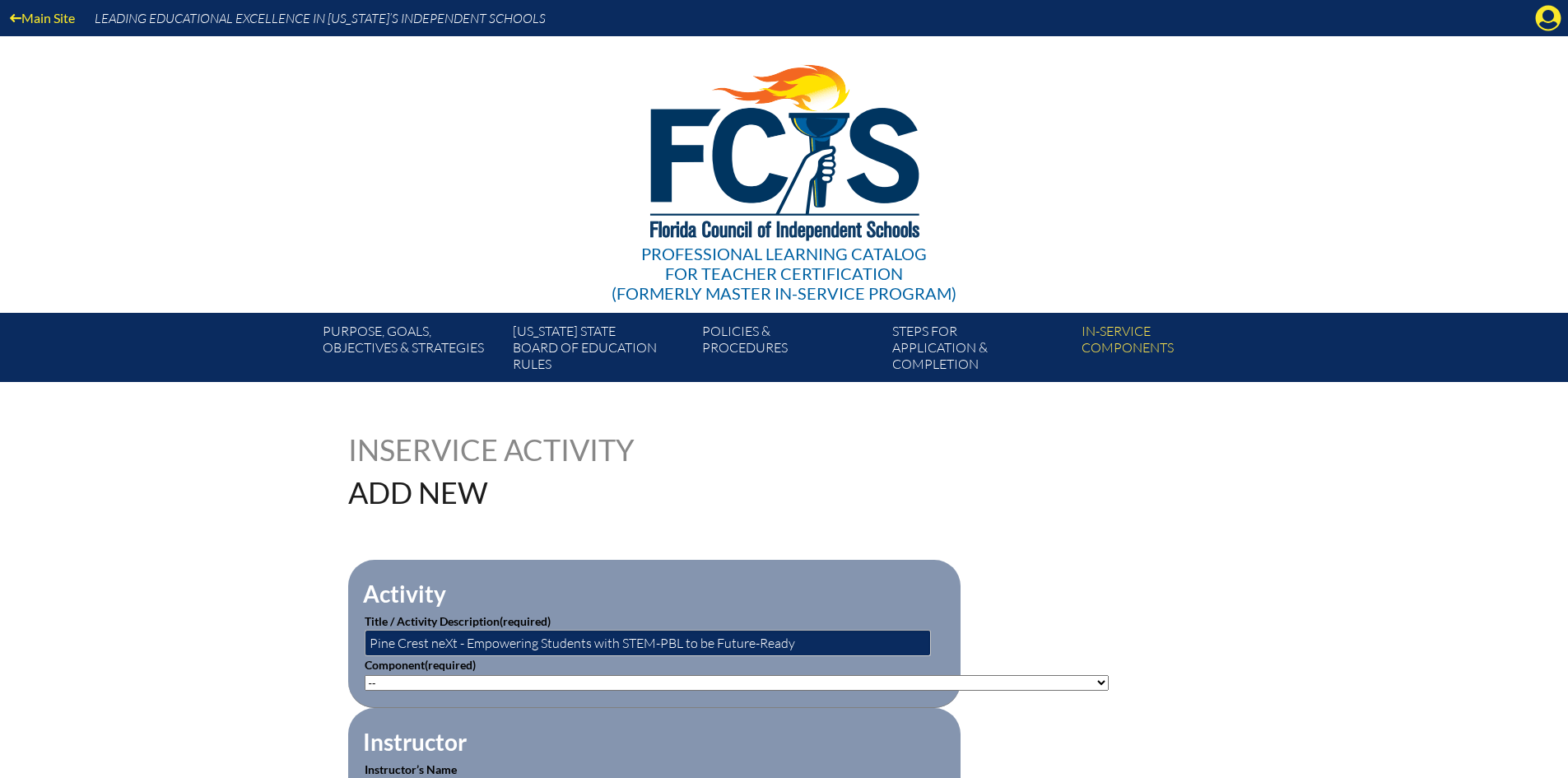
click at [364, 675] on select"]"] "-- [PHONE_NUMBER]: Appropriate Art Activities [PHONE_NUMBER]: Concept and Art P…" at bounding box center [736, 682] width 745 height 16
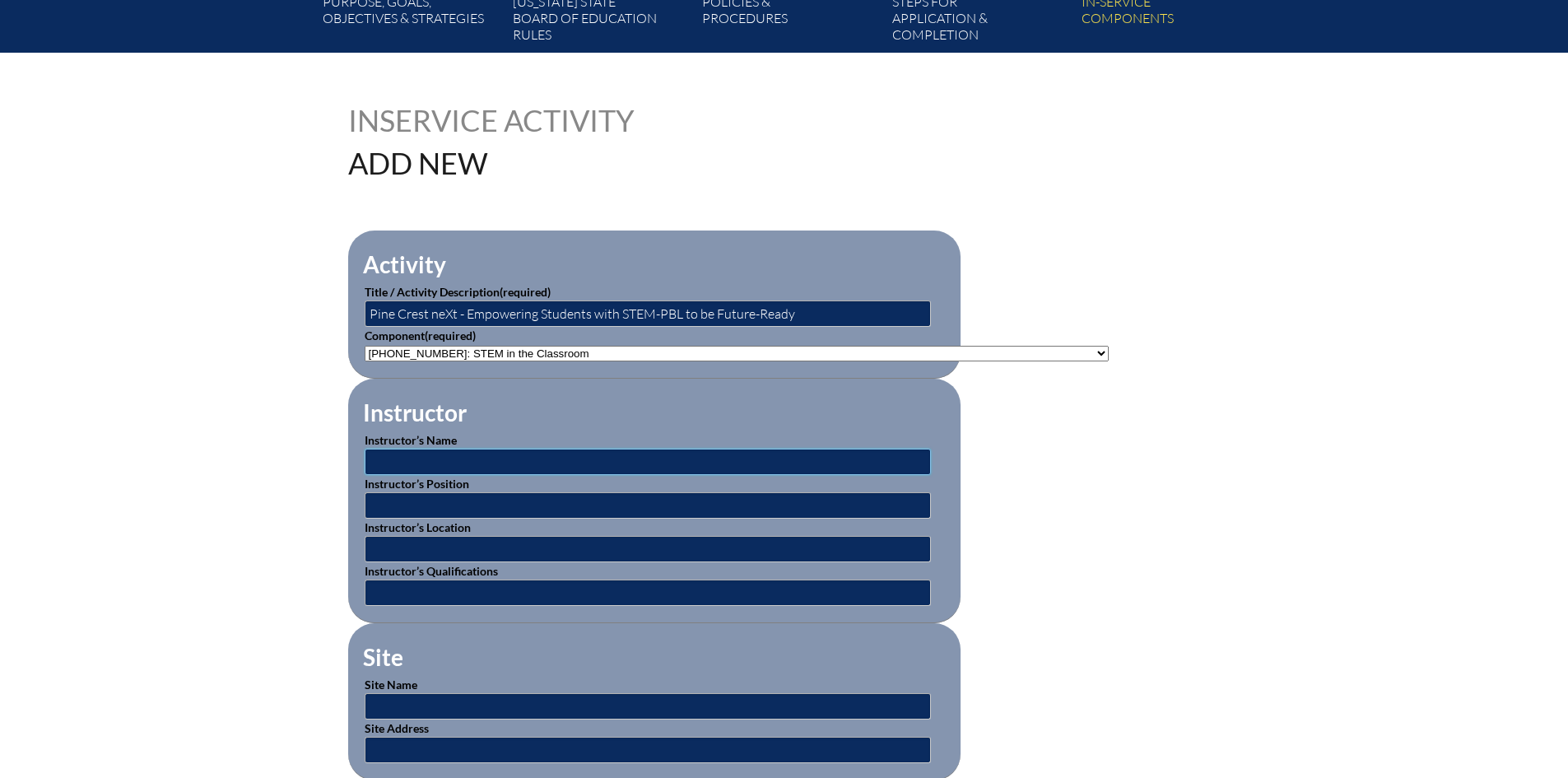
click at [427, 459] on input "text" at bounding box center [647, 461] width 567 height 26
type input "[PERSON_NAME]"
click at [459, 499] on input "text" at bounding box center [647, 504] width 567 height 26
type input "Director of Faculty Learning and Recruitment Coordinator"
type input "[GEOGRAPHIC_DATA] - [GEOGRAPHIC_DATA], [US_STATE]"
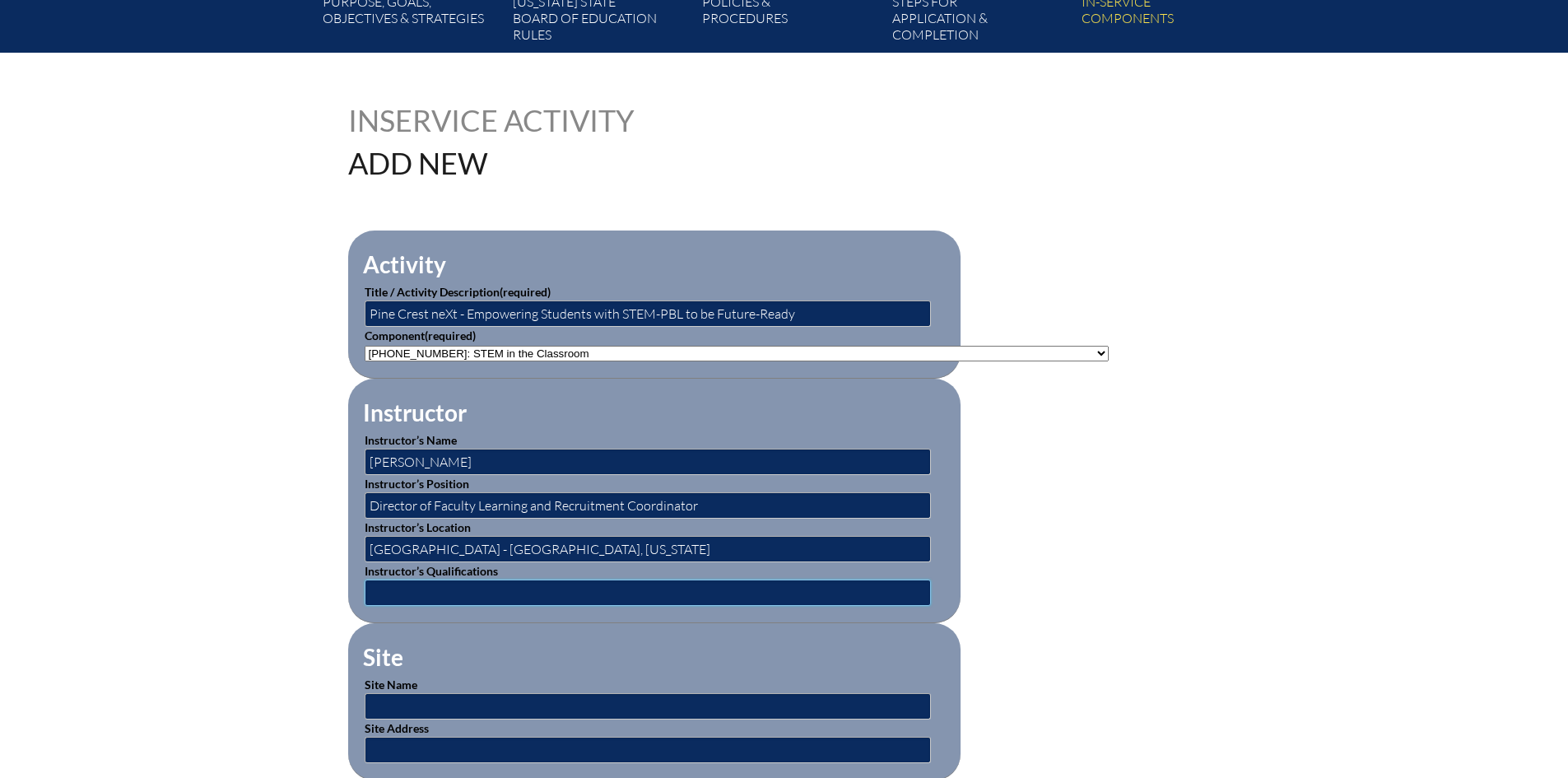
click at [473, 583] on input "text" at bounding box center [647, 592] width 567 height 26
type input "Master's"
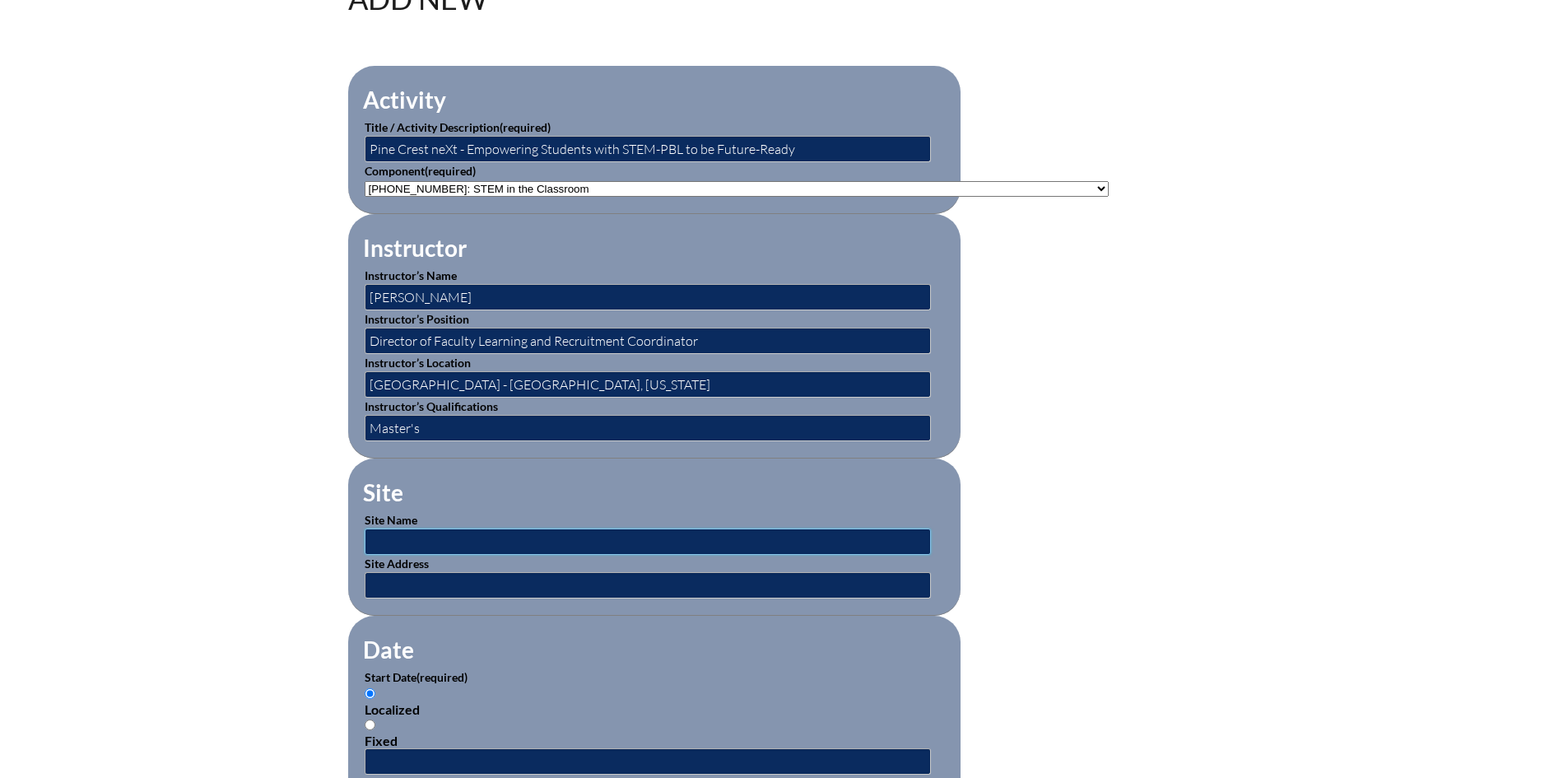
click at [468, 533] on input "text" at bounding box center [647, 541] width 567 height 26
type input "[GEOGRAPHIC_DATA]"
click at [492, 572] on input "text" at bounding box center [647, 585] width 567 height 26
type input "[STREET_ADDRESS] and [STREET_ADDRESS][PERSON_NAME]"
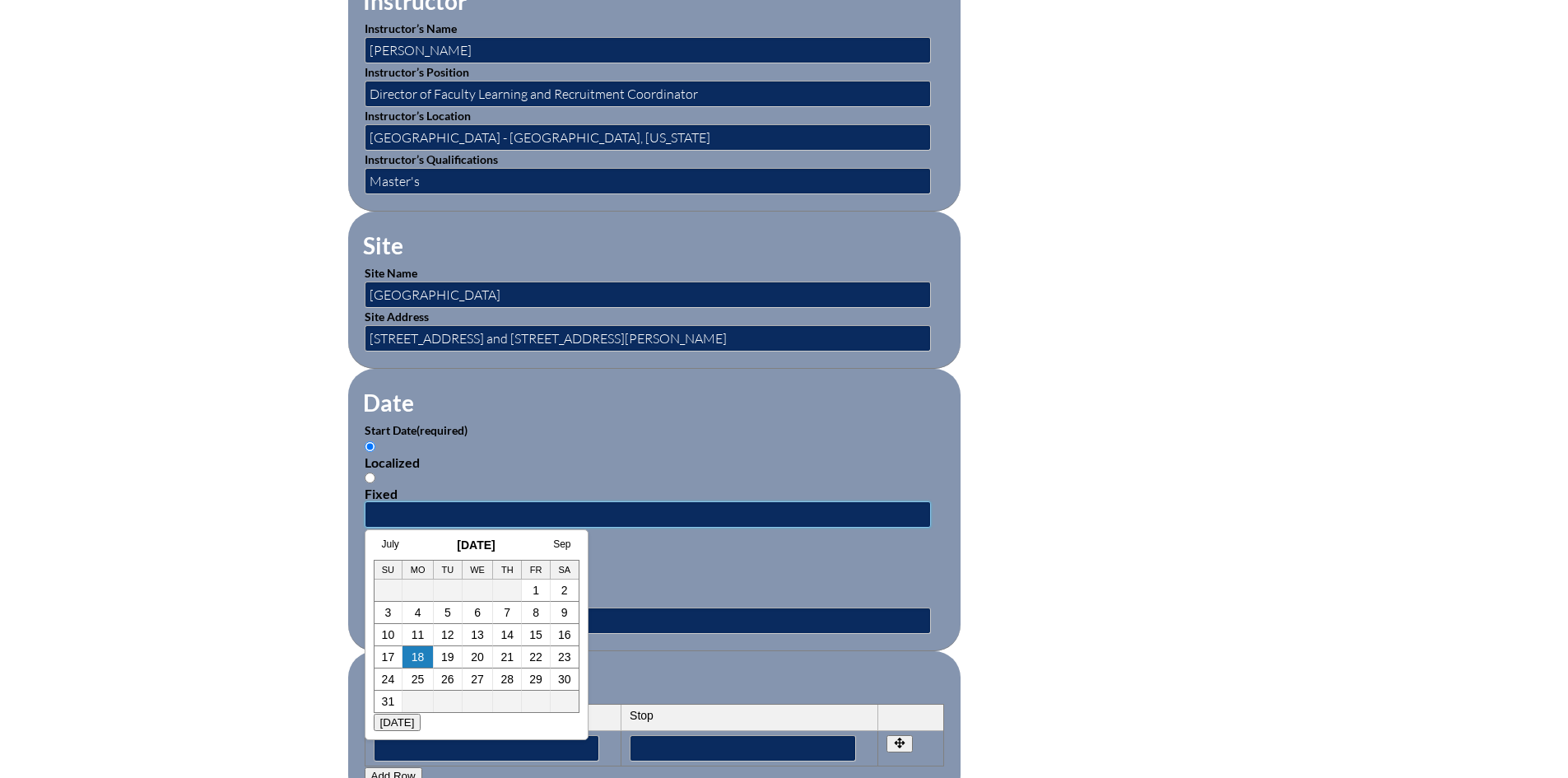
click at [405, 509] on input "text" at bounding box center [647, 514] width 567 height 26
type input "07/01/2025"
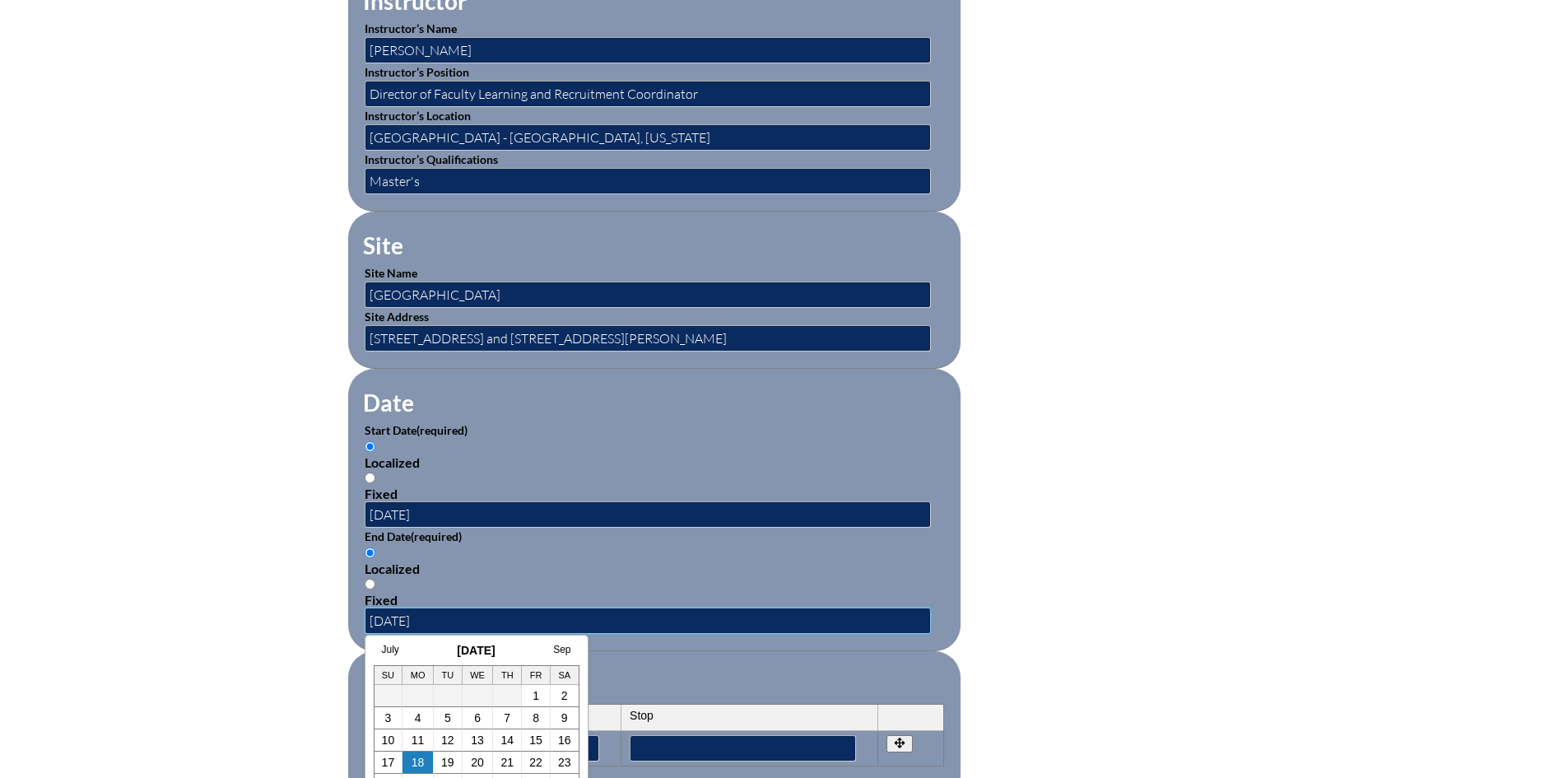
type input "06/30/2026"
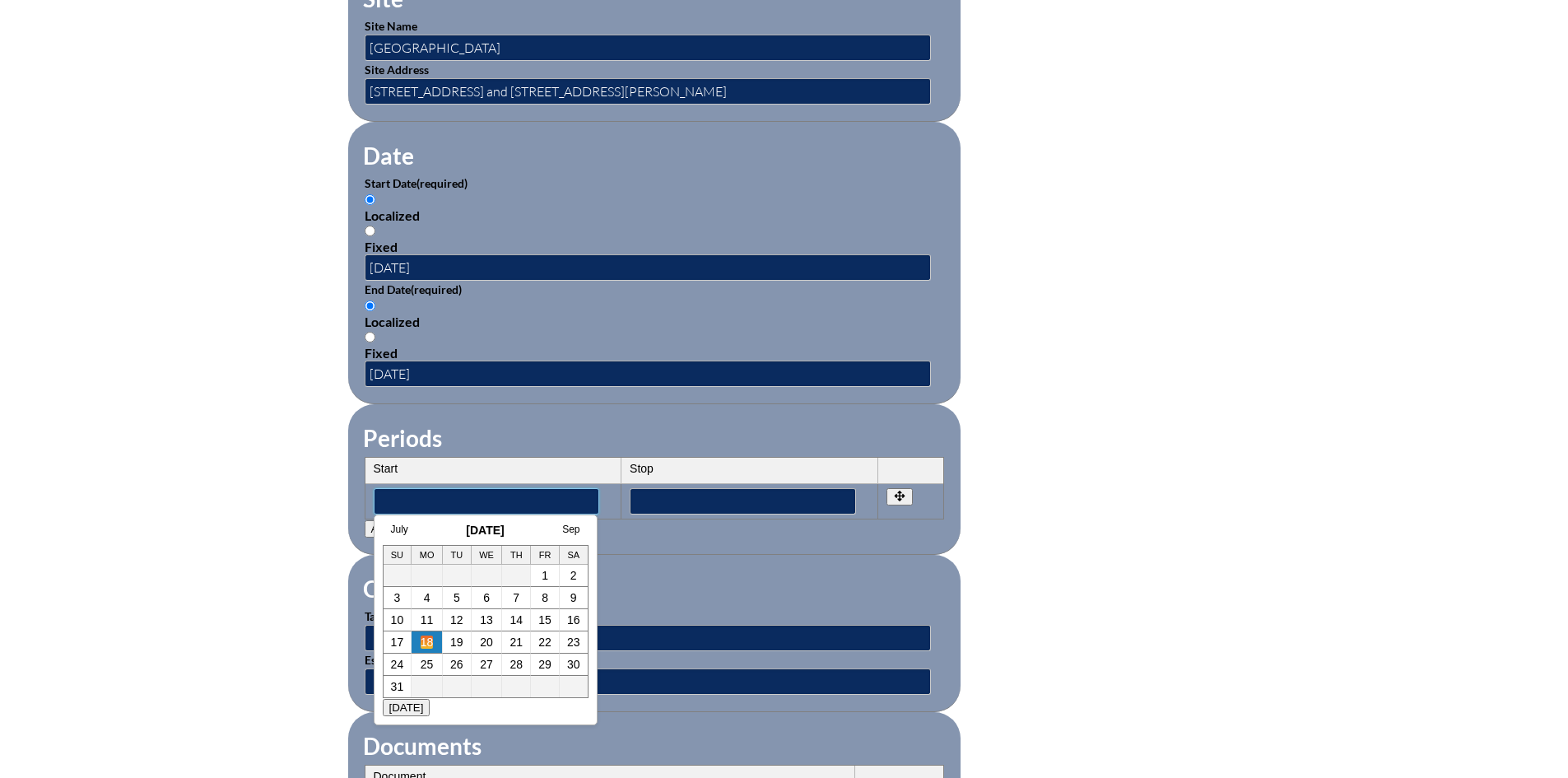
scroll to position [1152, 0]
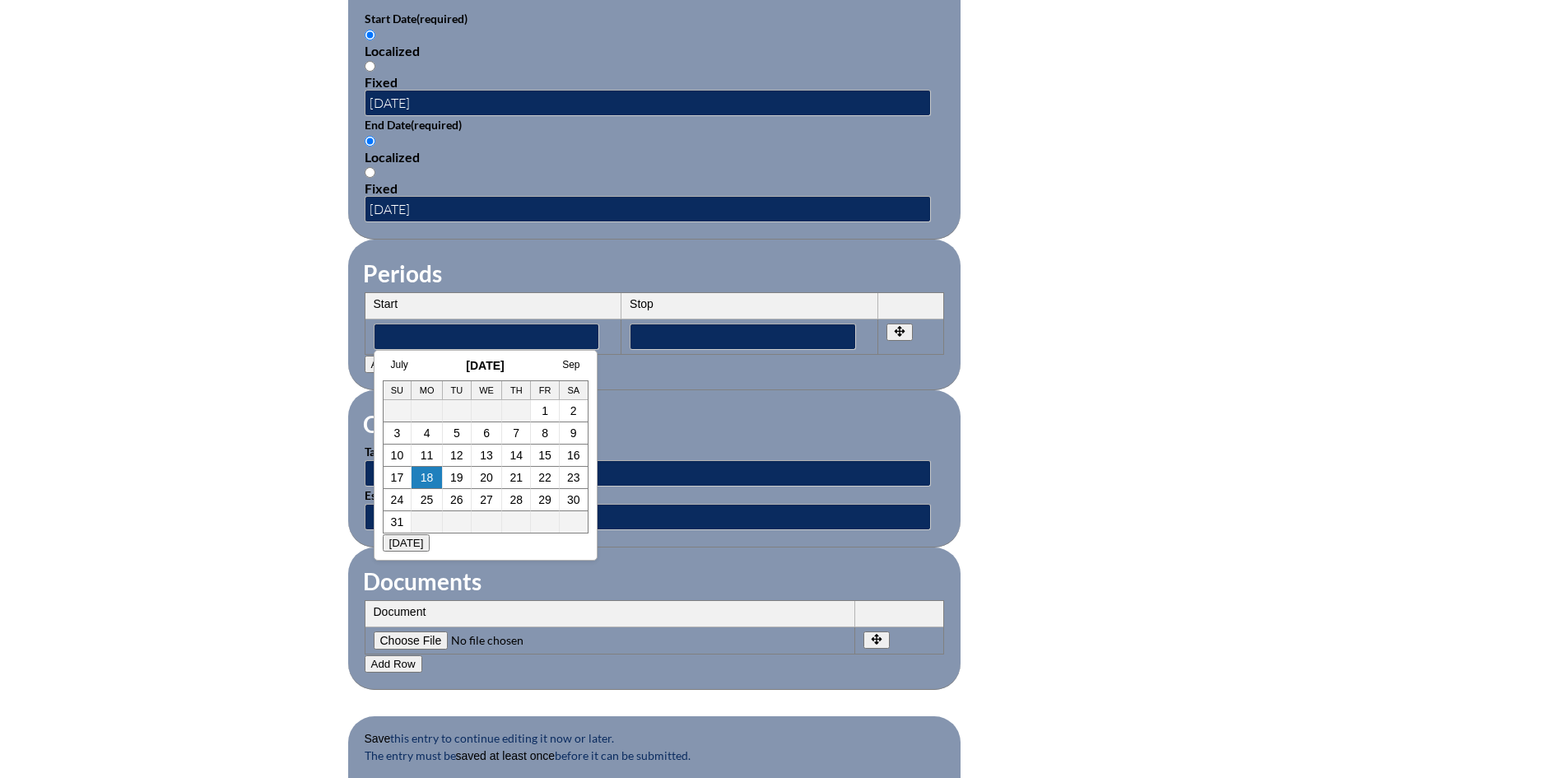
click at [699, 394] on fieldset "Other Information Target Group Estimated Number of Participants" at bounding box center [655, 468] width 613 height 157
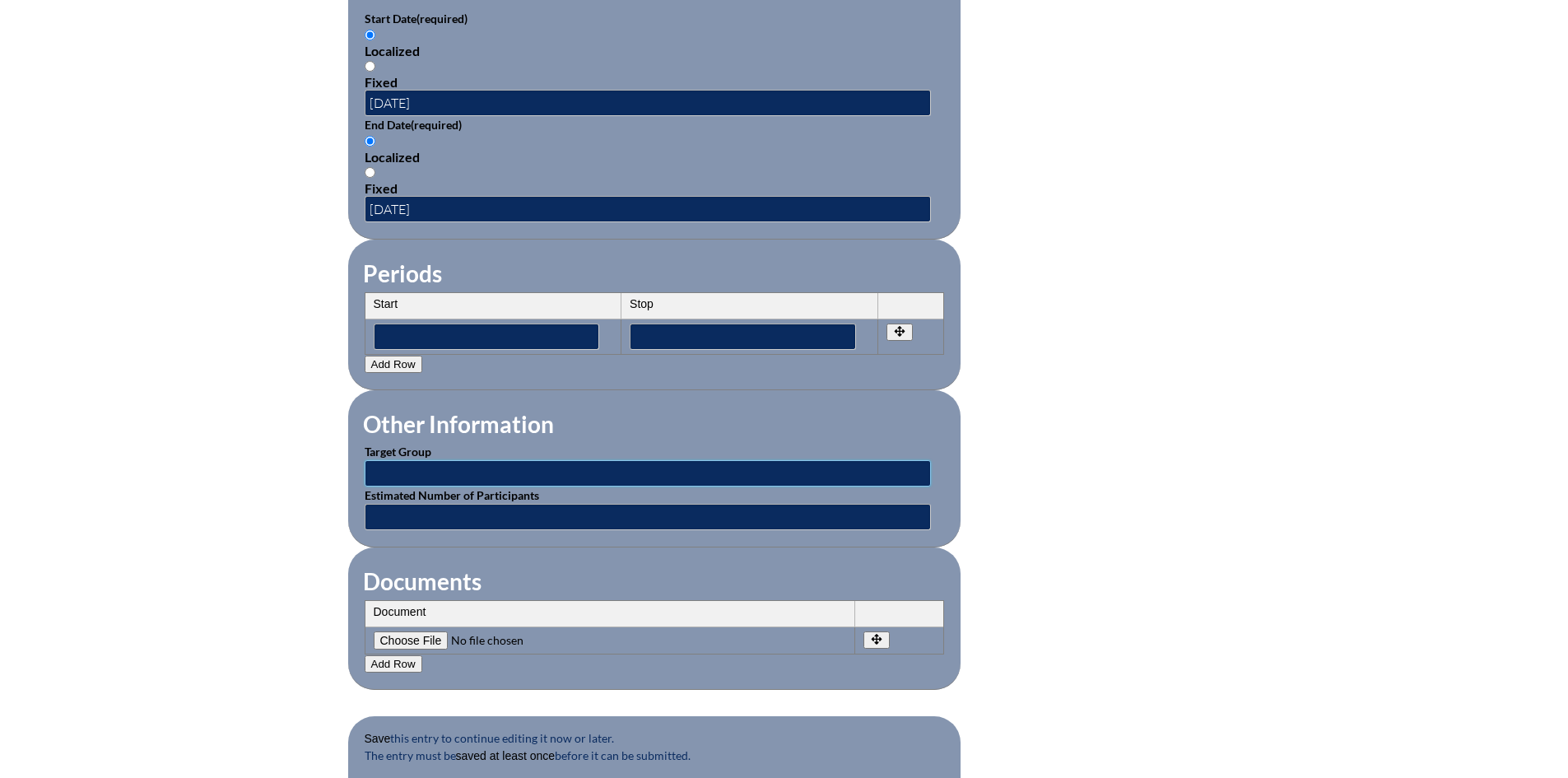
click at [461, 460] on input "text" at bounding box center [647, 473] width 567 height 26
drag, startPoint x: 500, startPoint y: 467, endPoint x: 322, endPoint y: 466, distance: 178.0
click at [322, 466] on div "Inservice Activity Add New Activity Title / Activity Description (required) Pin…" at bounding box center [784, 55] width 925 height 1544
type input "All teachers"
type input "50"
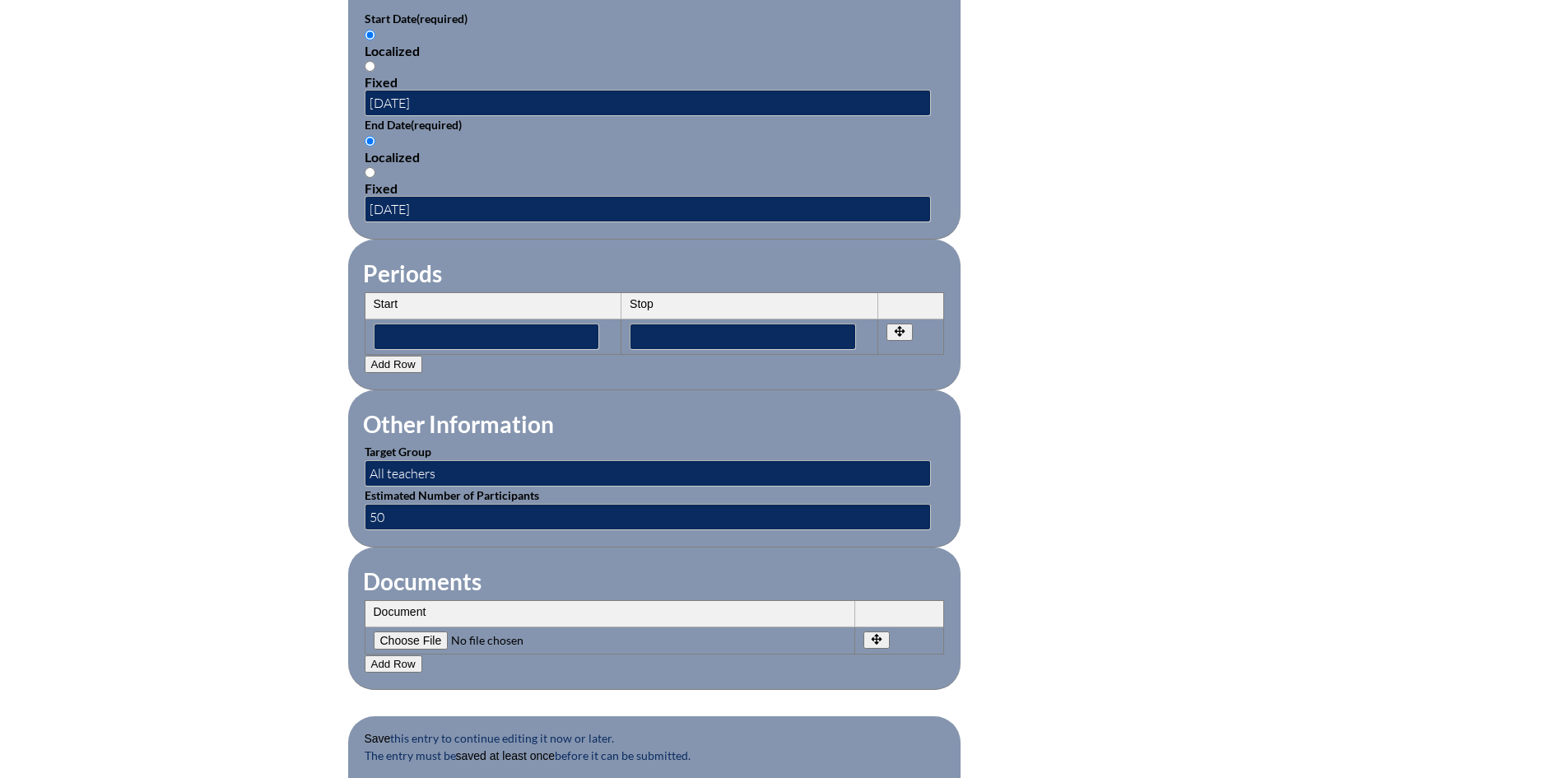
scroll to position [1317, 0]
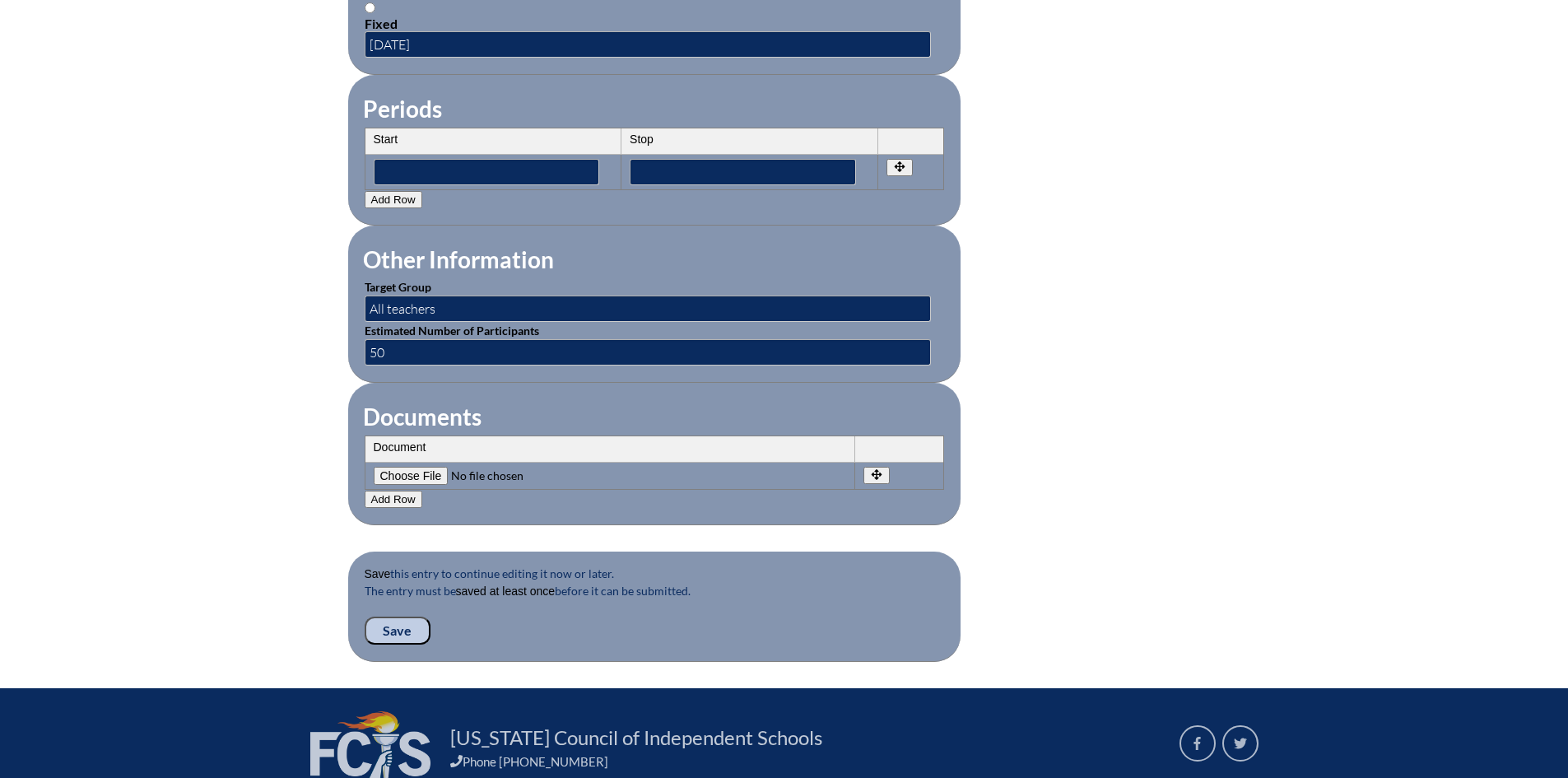
click at [382, 490] on button "Add Row" at bounding box center [393, 499] width 58 height 18
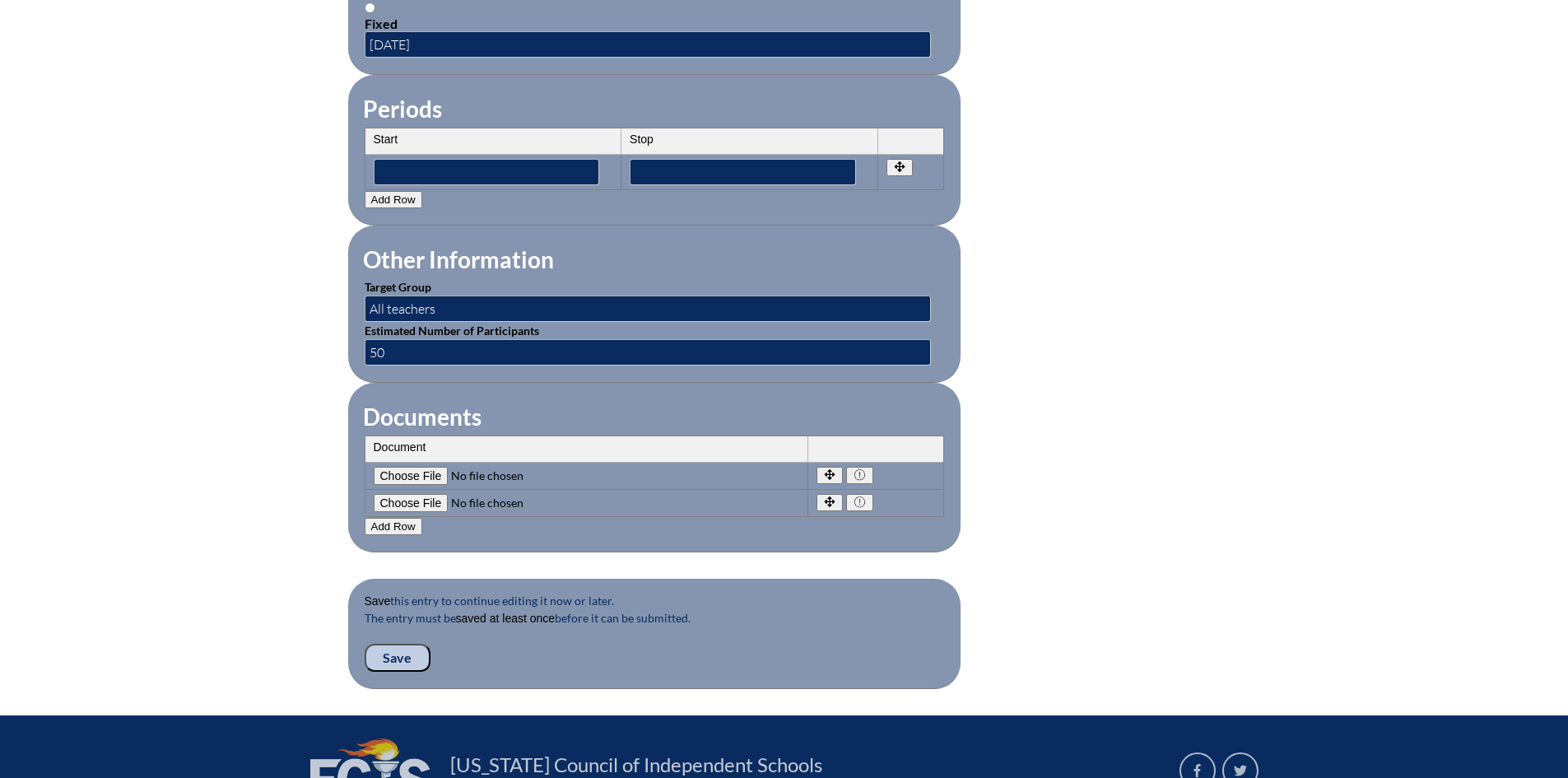
click at [391, 467] on input"] "file" at bounding box center [485, 476] width 224 height 18
type input"] "C:\fakepath\PCneXt FCIS Application - Empowering Students with STEM-PBL.pdf"
click at [865, 496] on icon "button" at bounding box center [860, 501] width 14 height 11
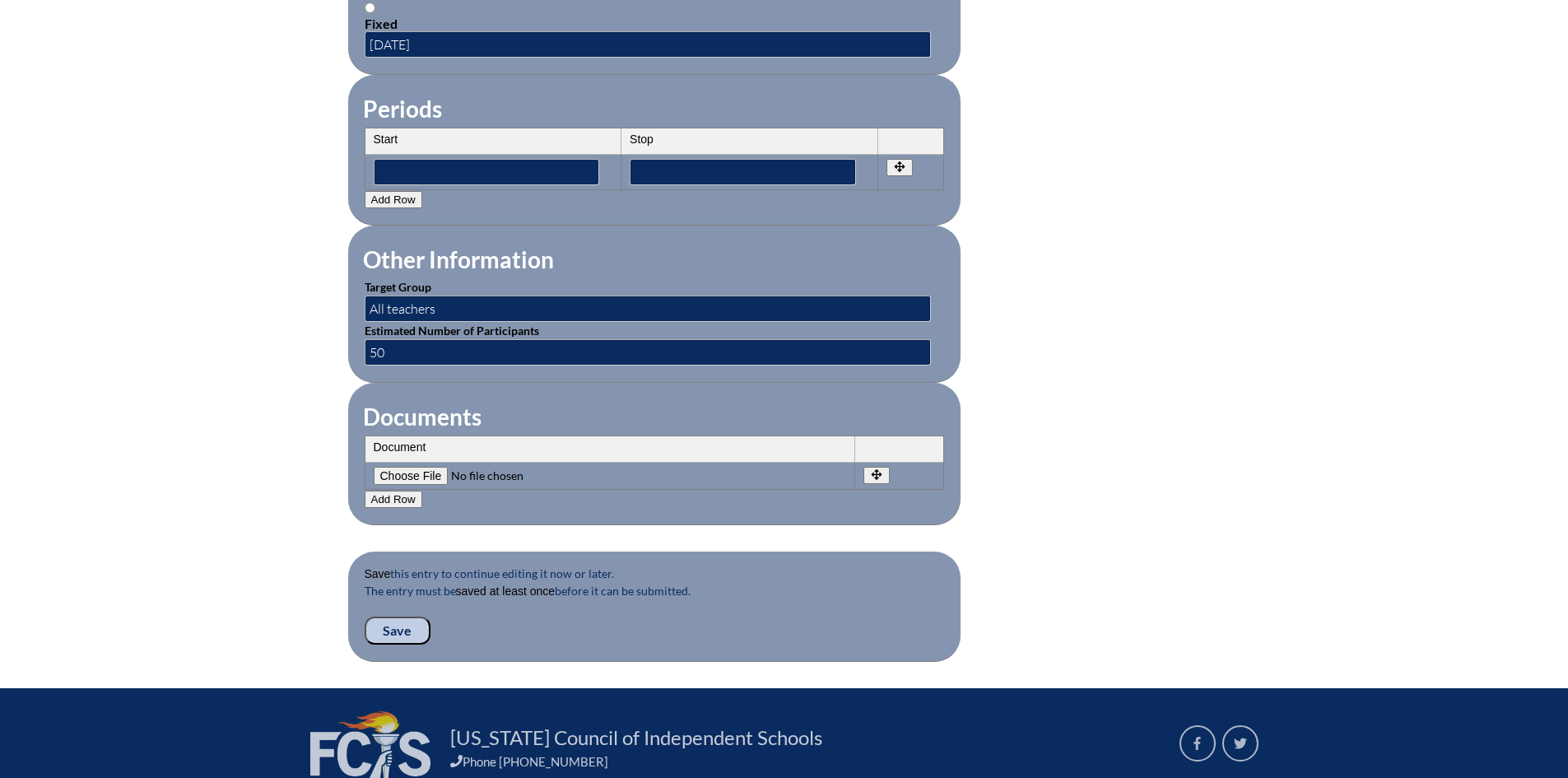
click at [406, 617] on input "Save" at bounding box center [397, 630] width 65 height 28
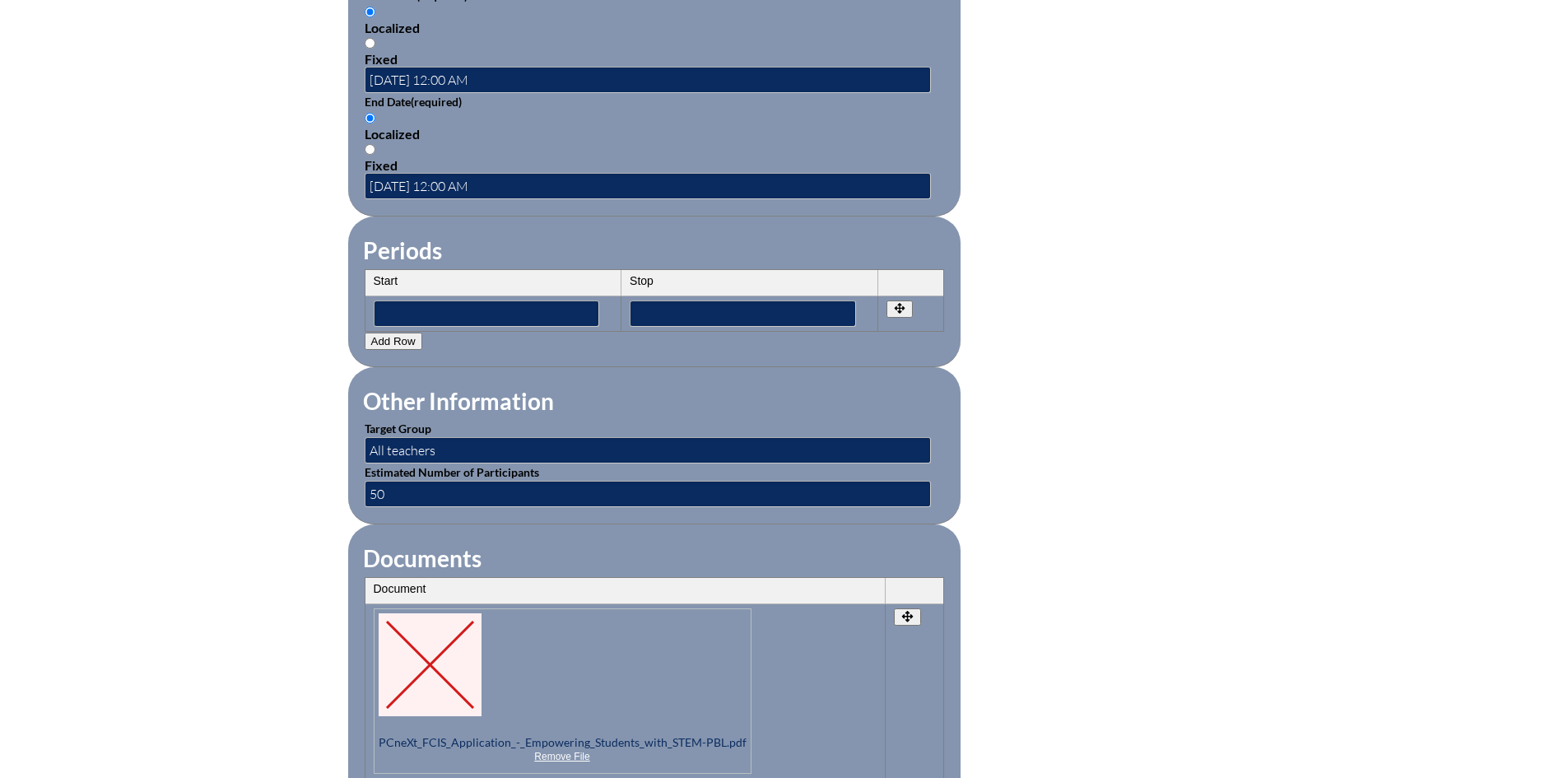
scroll to position [1564, 0]
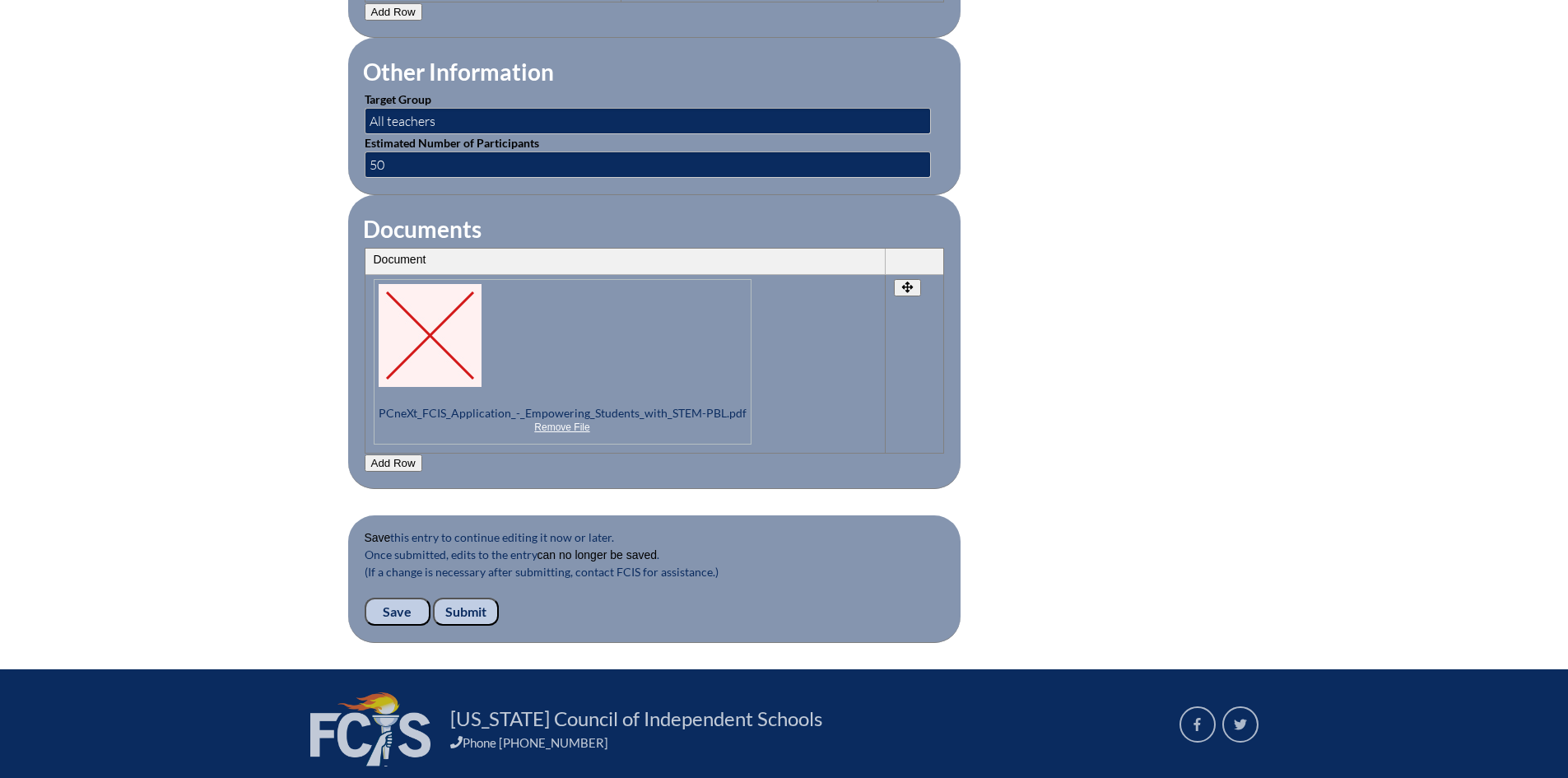
click at [475, 598] on input "Submit" at bounding box center [466, 611] width 65 height 28
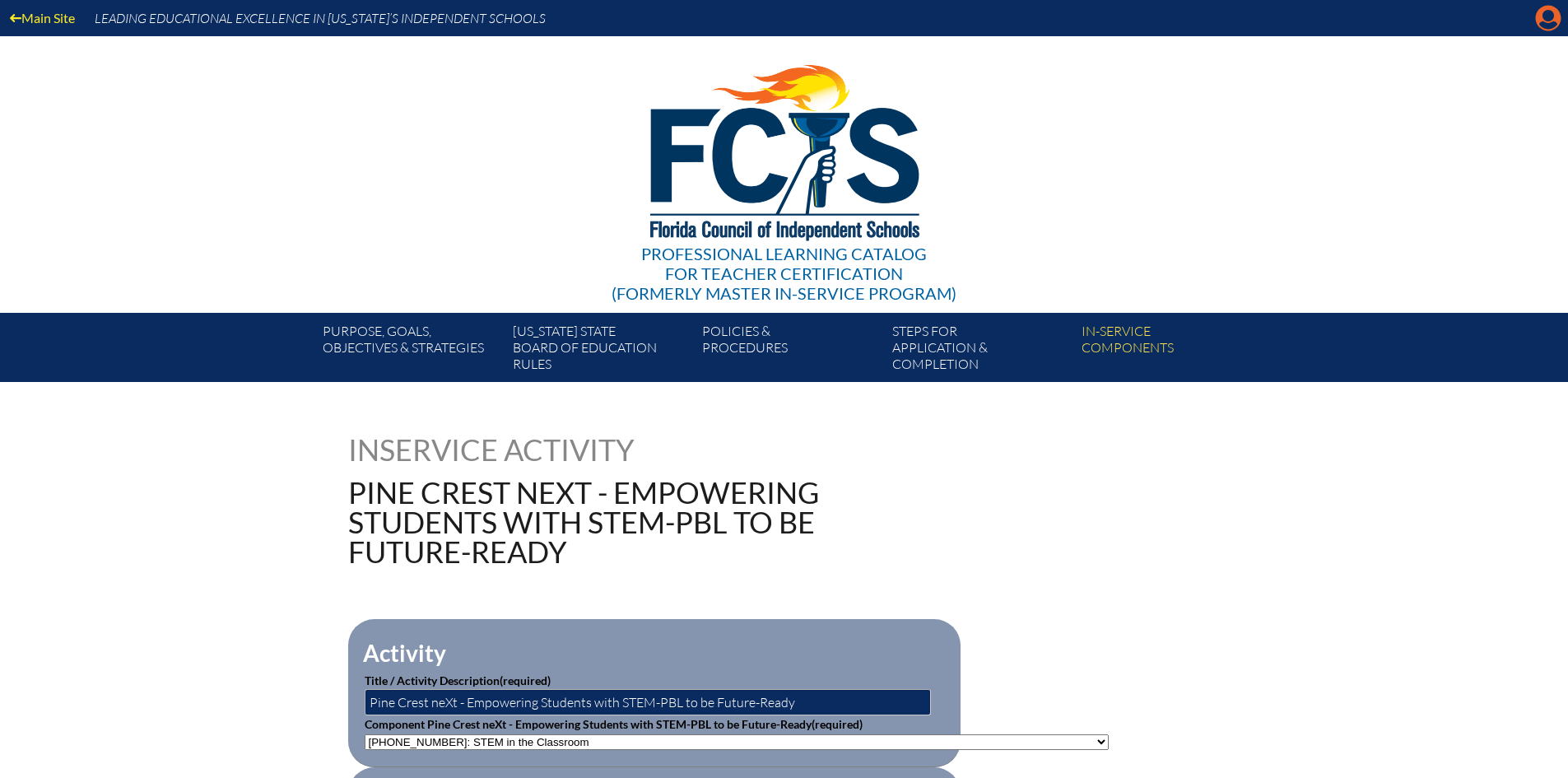
click at [1552, 19] on icon "Manage account" at bounding box center [1548, 18] width 26 height 26
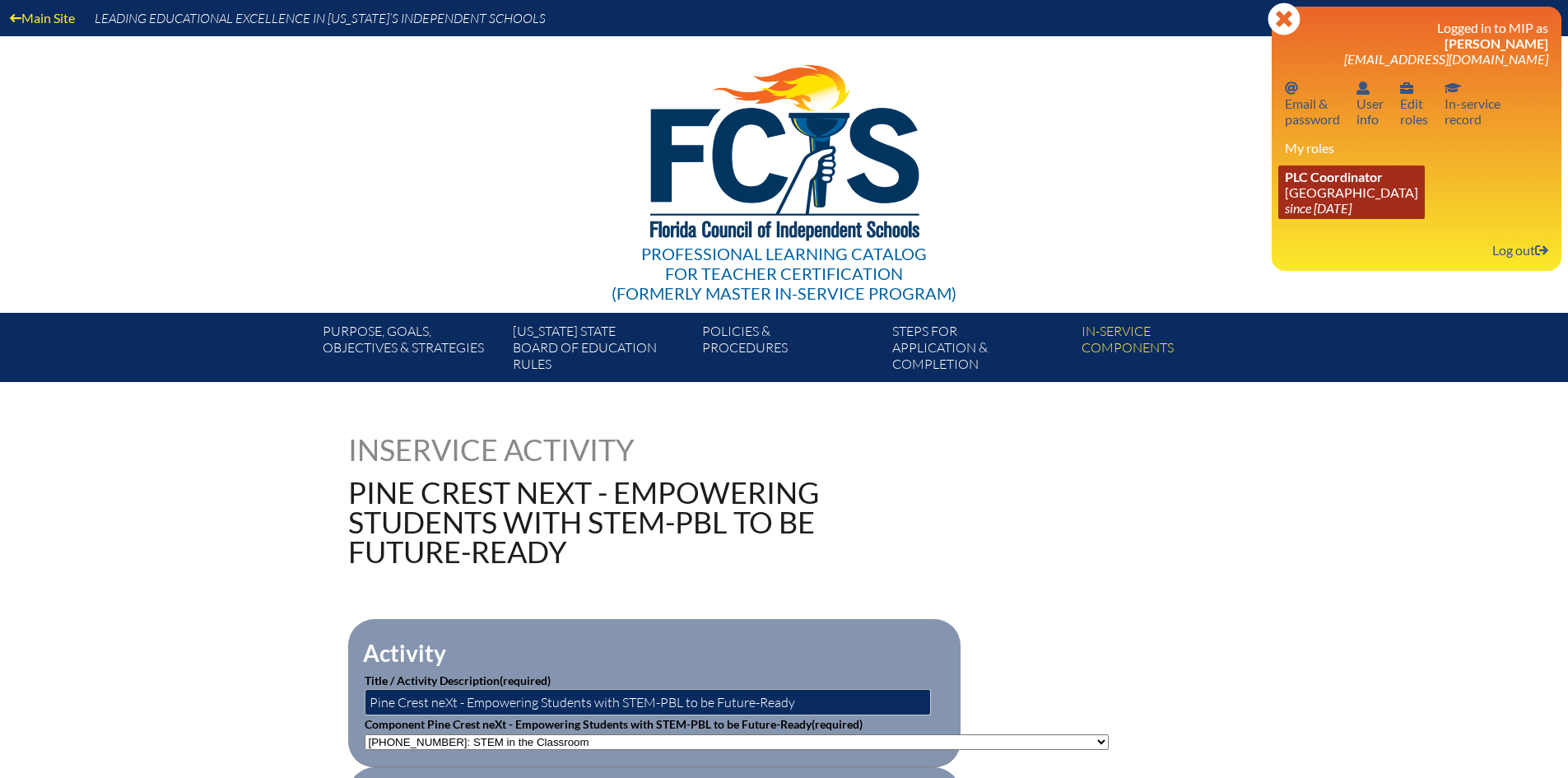
click at [1329, 191] on link "PLC Coordinator Pine Crest School since 2016 Aug 15" at bounding box center [1351, 192] width 147 height 54
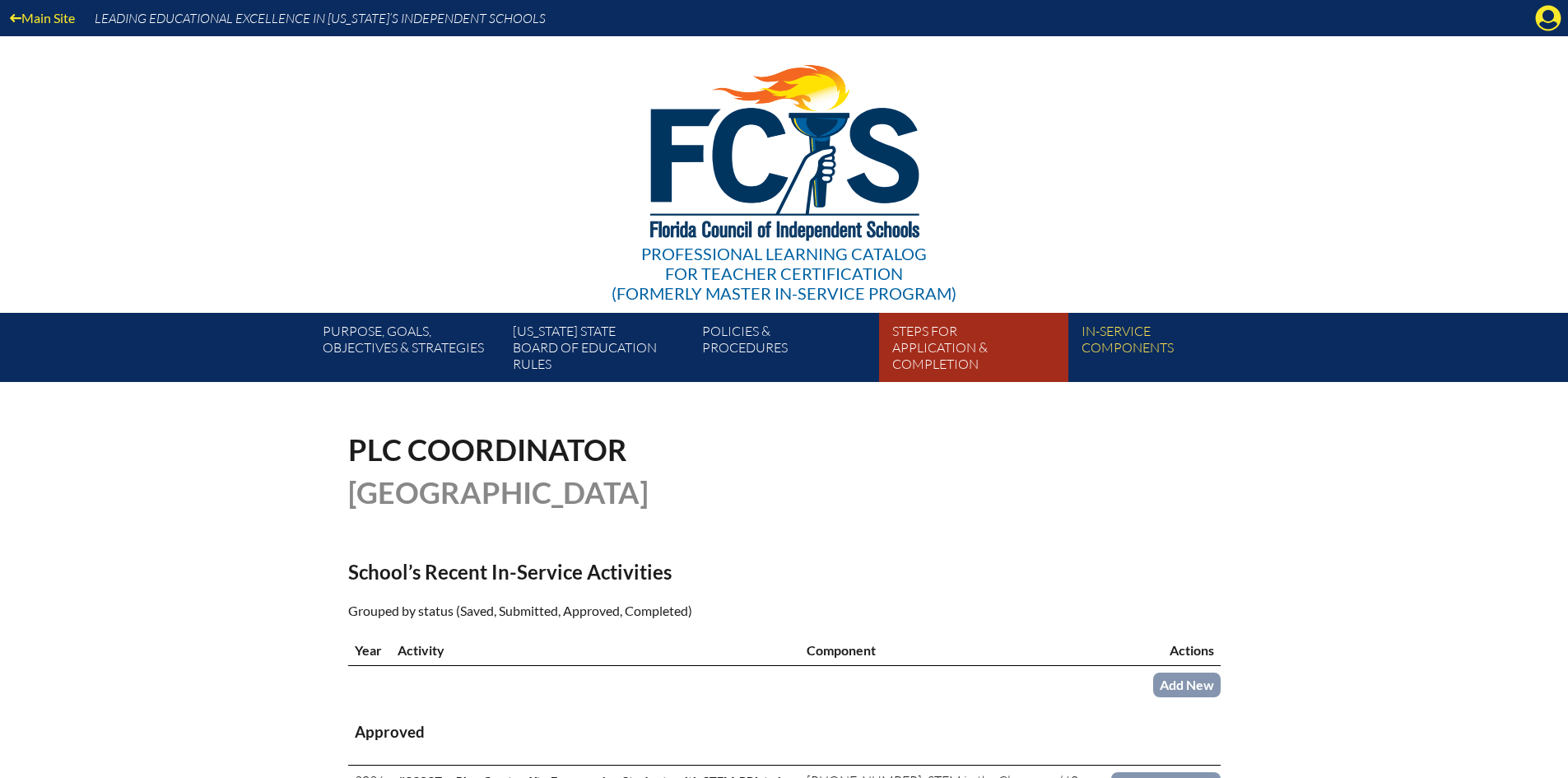
scroll to position [164, 0]
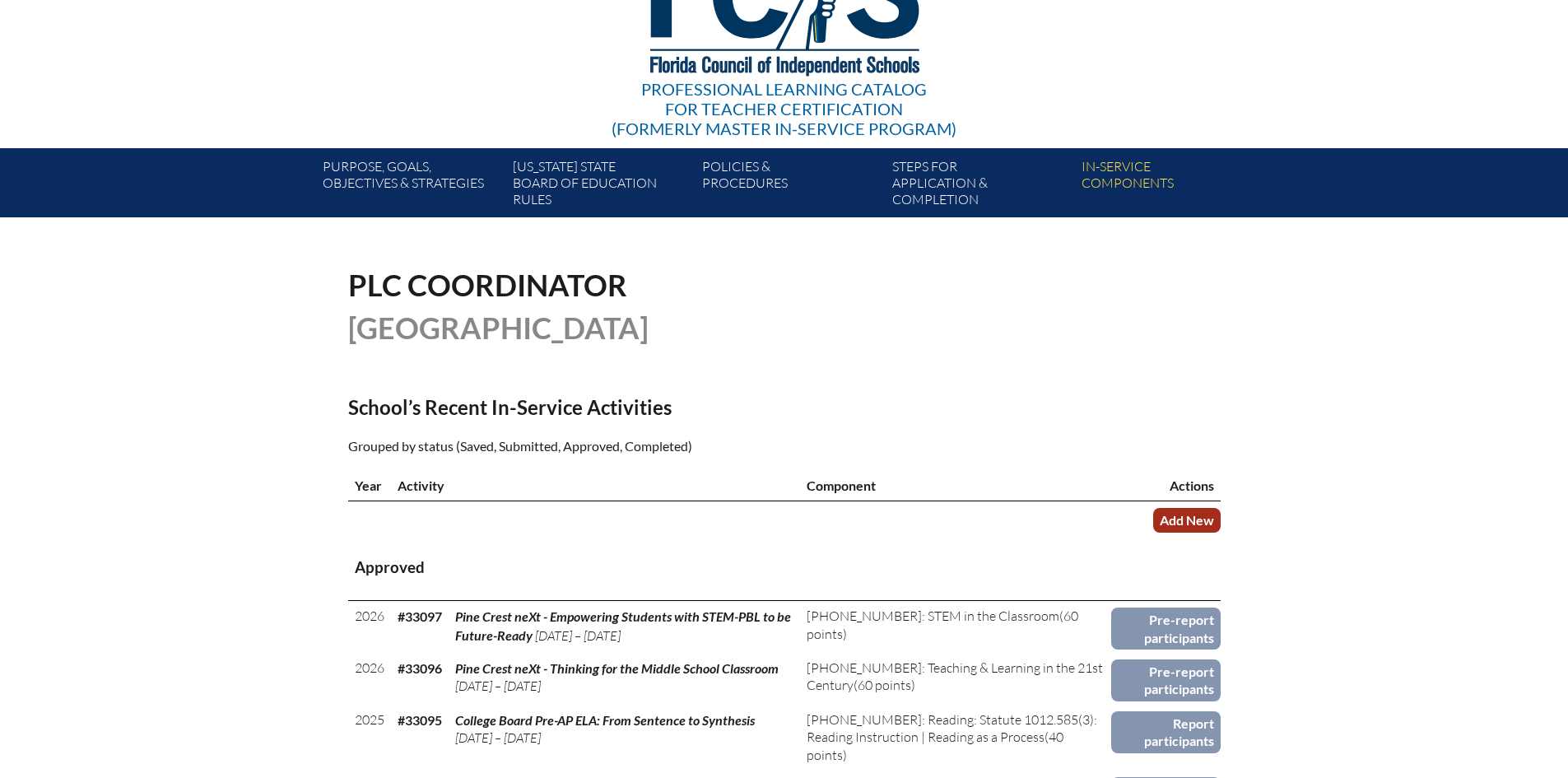
click at [1192, 516] on link "Add New" at bounding box center [1187, 520] width 67 height 23
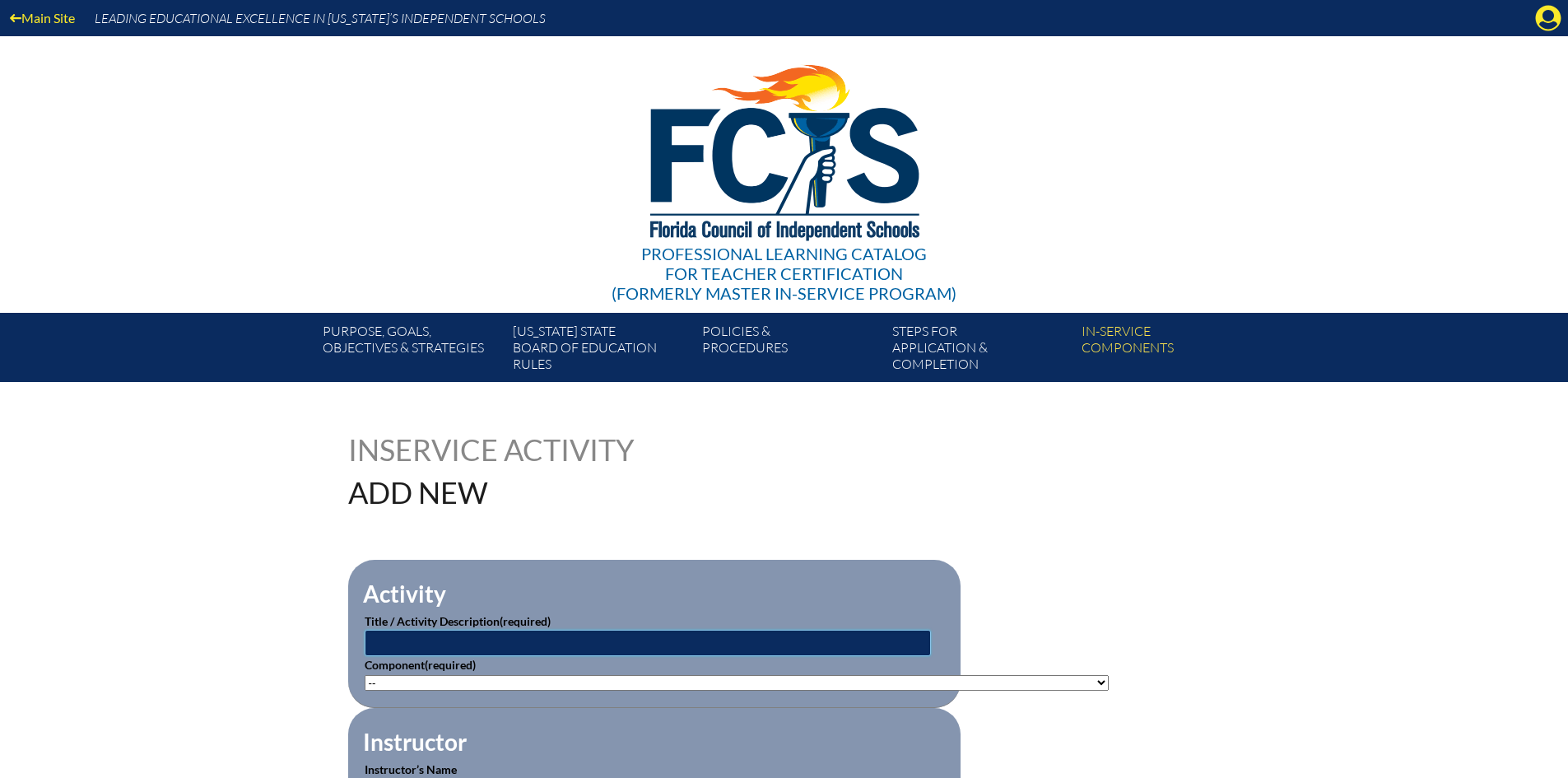
click at [477, 643] on input "text" at bounding box center [647, 642] width 567 height 26
type input "Pine Crest neXt - Exploring Effective Science Instruction in Lower School"
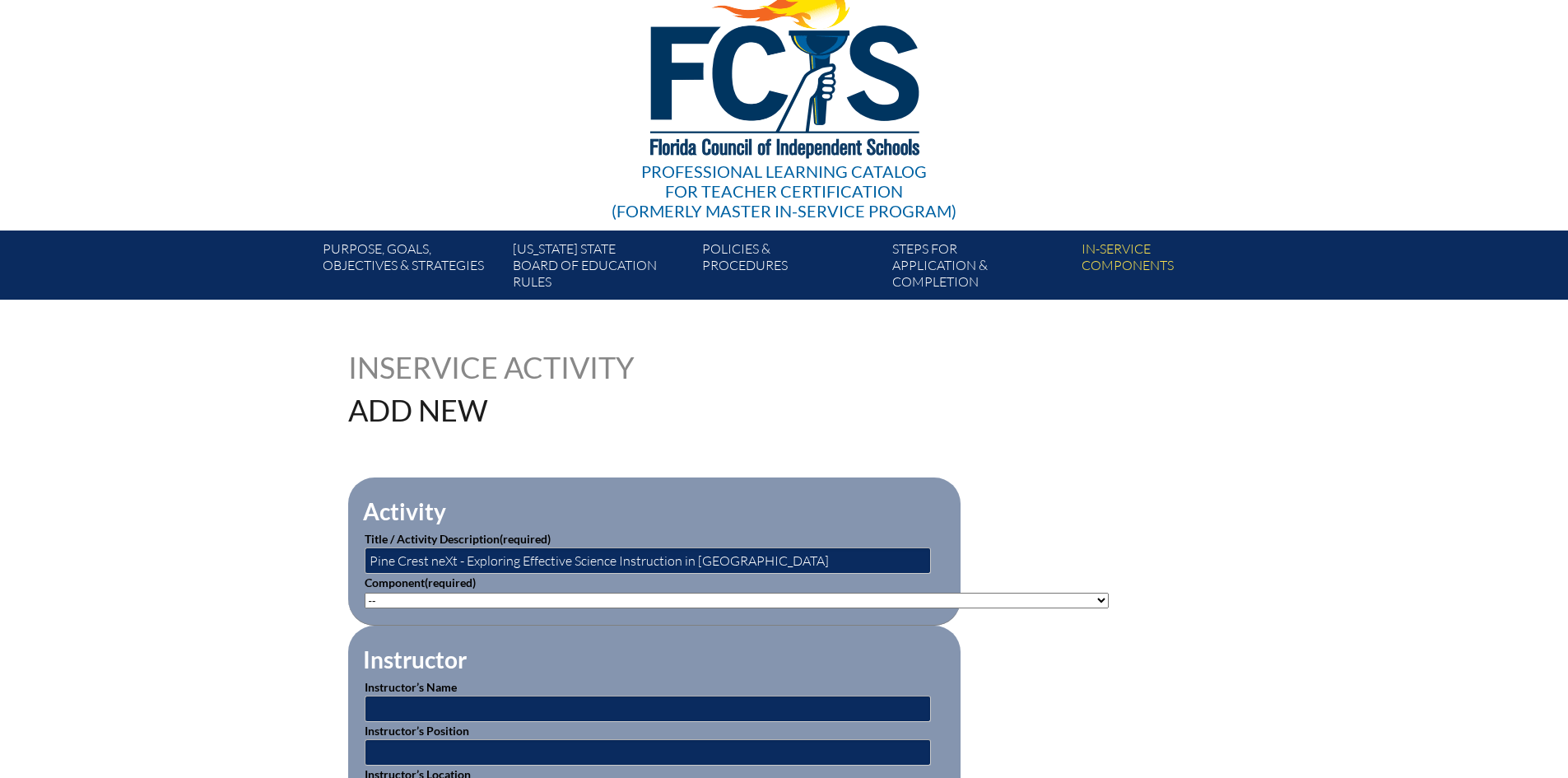
click at [550, 597] on select"]"] "-- 1-000-001: Appropriate Art Activities 1-000-002: Concept and Art Process for…" at bounding box center [736, 600] width 745 height 16
select select"]"] "20424"
click at [364, 593] on select"]"] "-- [PHONE_NUMBER]: Appropriate Art Activities [PHONE_NUMBER]: Concept and Art P…" at bounding box center [736, 600] width 745 height 16
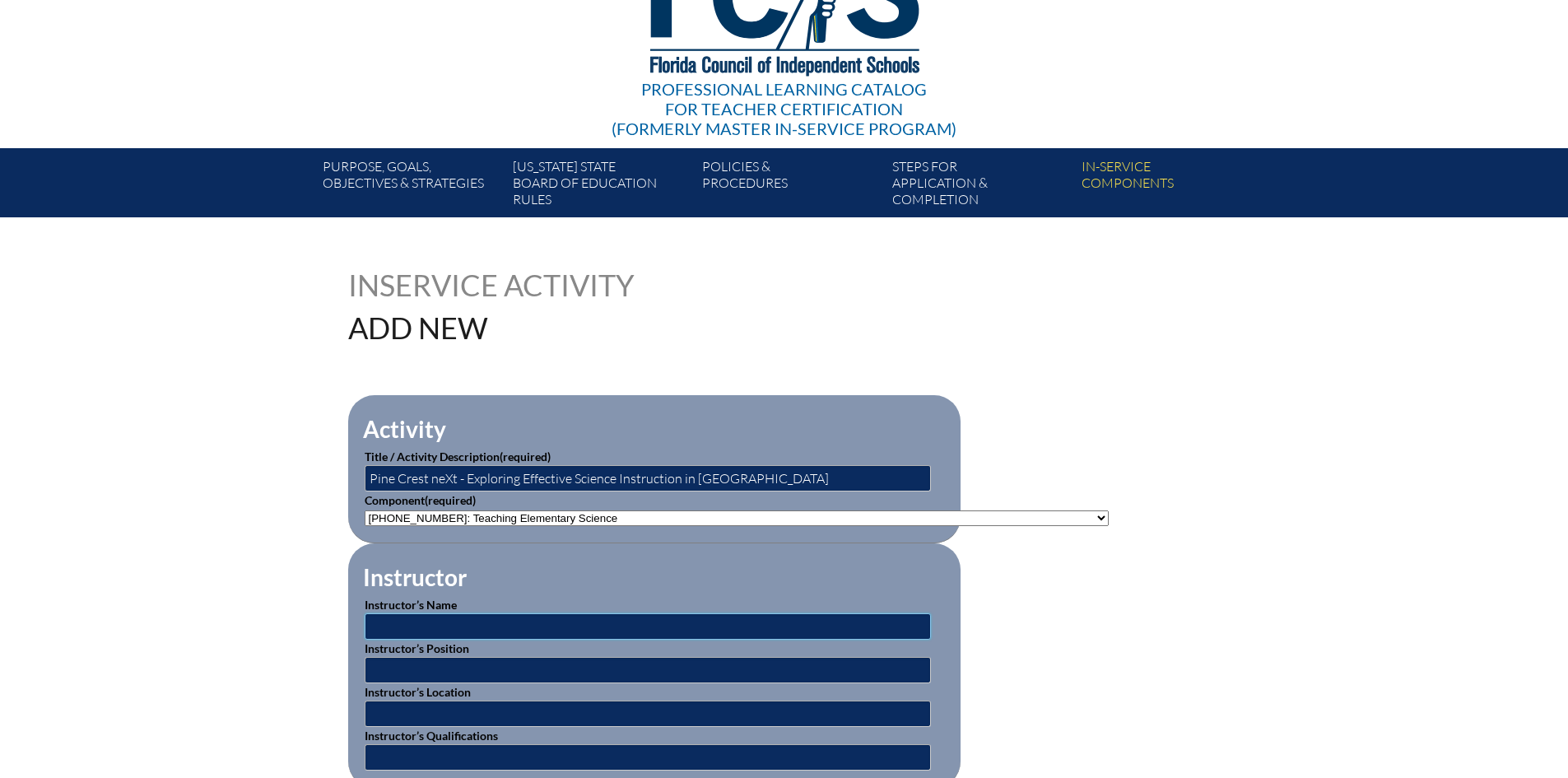
click at [491, 616] on input "text" at bounding box center [647, 626] width 567 height 26
type input "Trish Stevens"
type input "Science Teacher"
type input "[GEOGRAPHIC_DATA] - [GEOGRAPHIC_DATA], [US_STATE]"
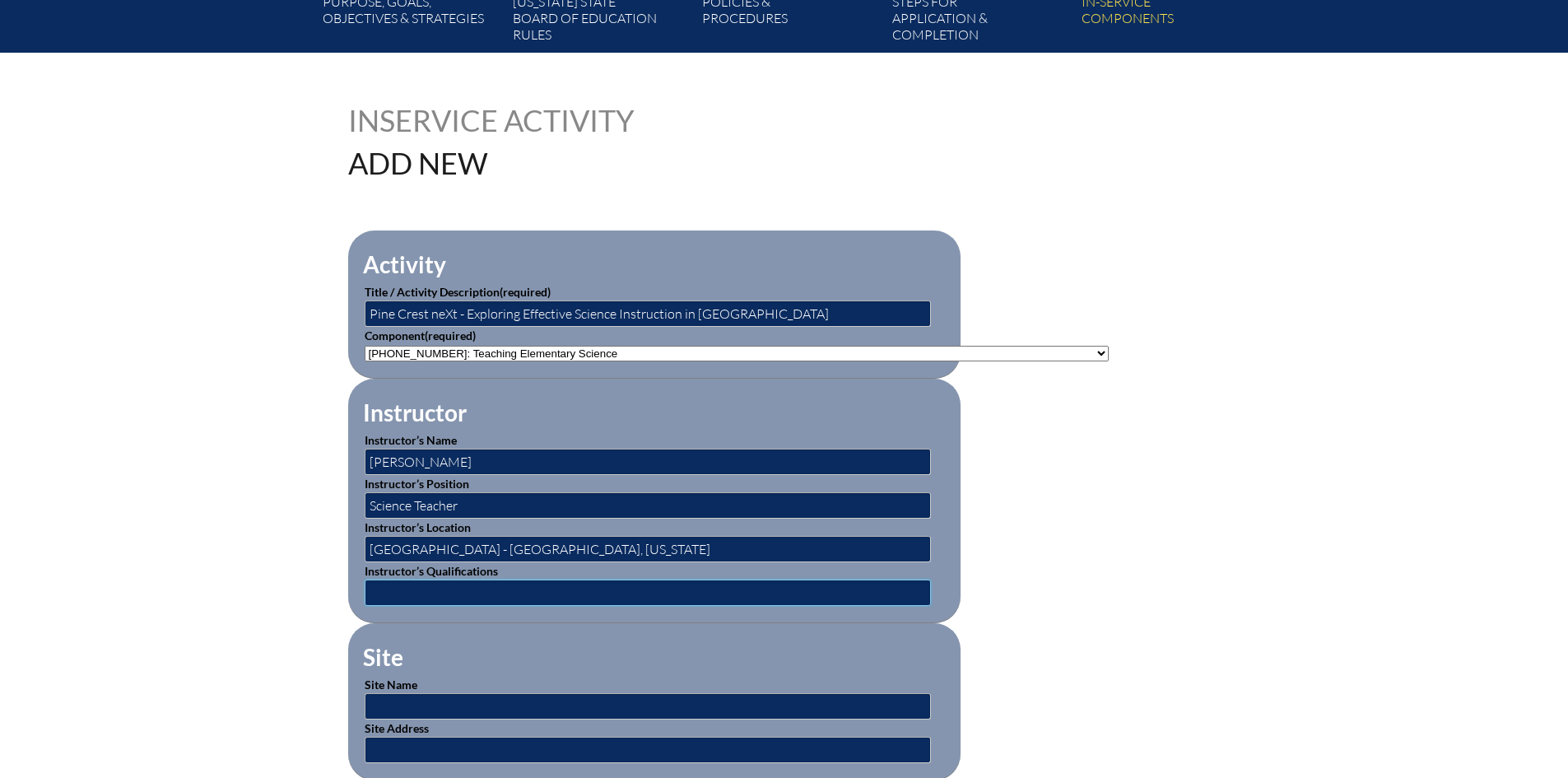
click at [464, 583] on input "text" at bounding box center [647, 592] width 567 height 26
type input "PhD"
click at [444, 699] on input "text" at bounding box center [647, 706] width 567 height 26
type input "[GEOGRAPHIC_DATA]"
click at [463, 737] on input "text" at bounding box center [647, 749] width 567 height 26
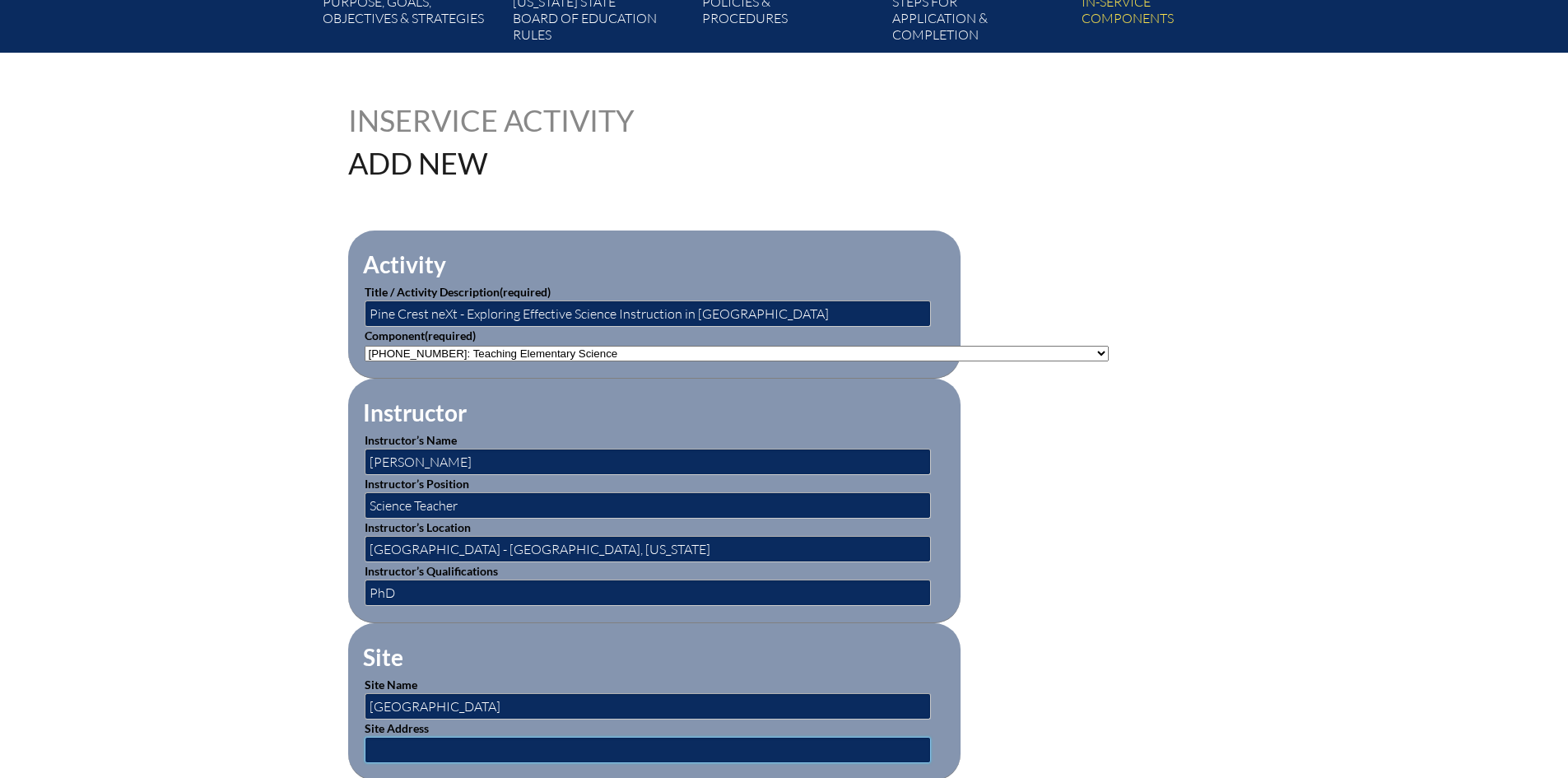
type input "[STREET_ADDRESS] and [STREET_ADDRESS][PERSON_NAME]"
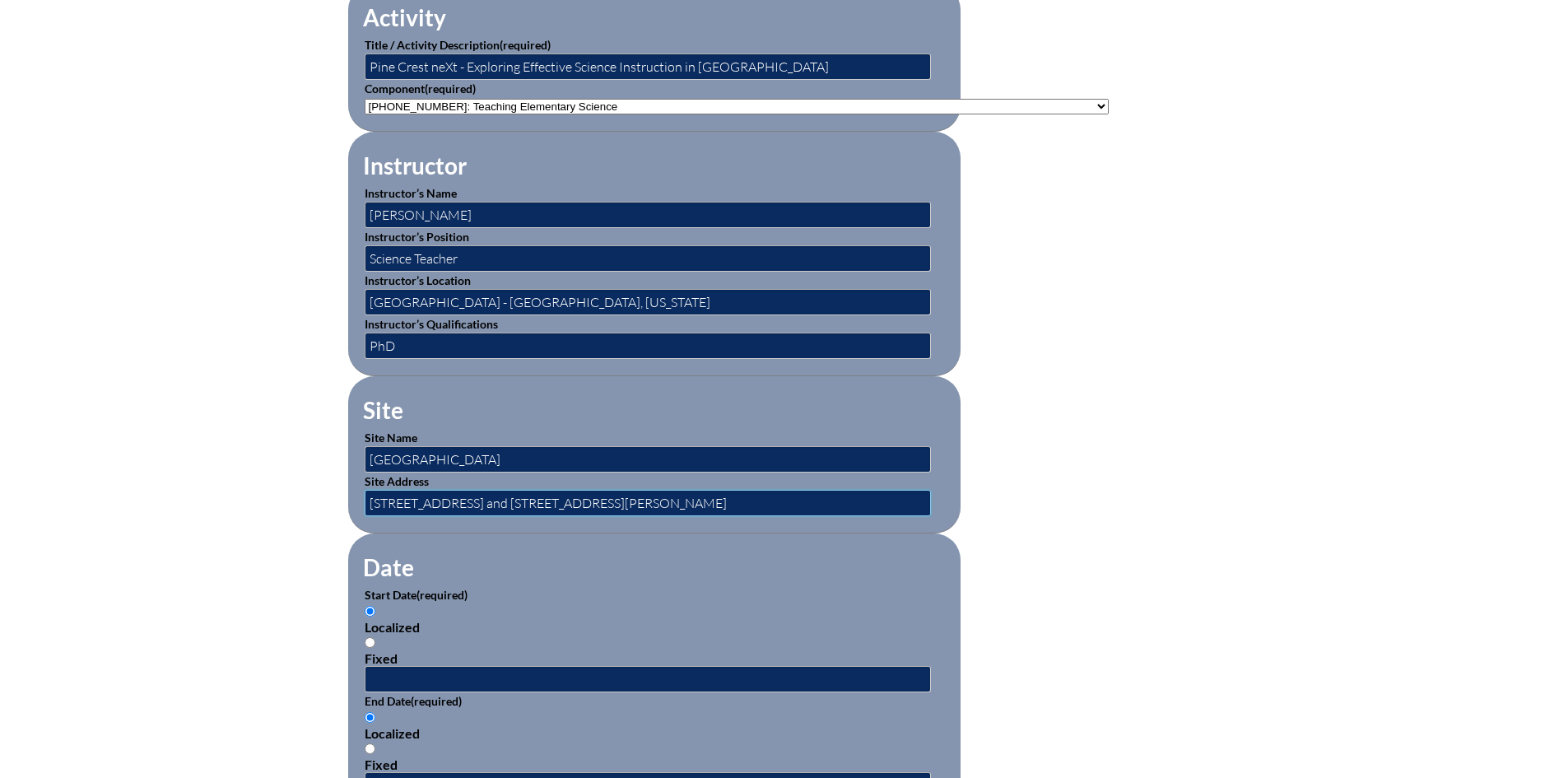
scroll to position [659, 0]
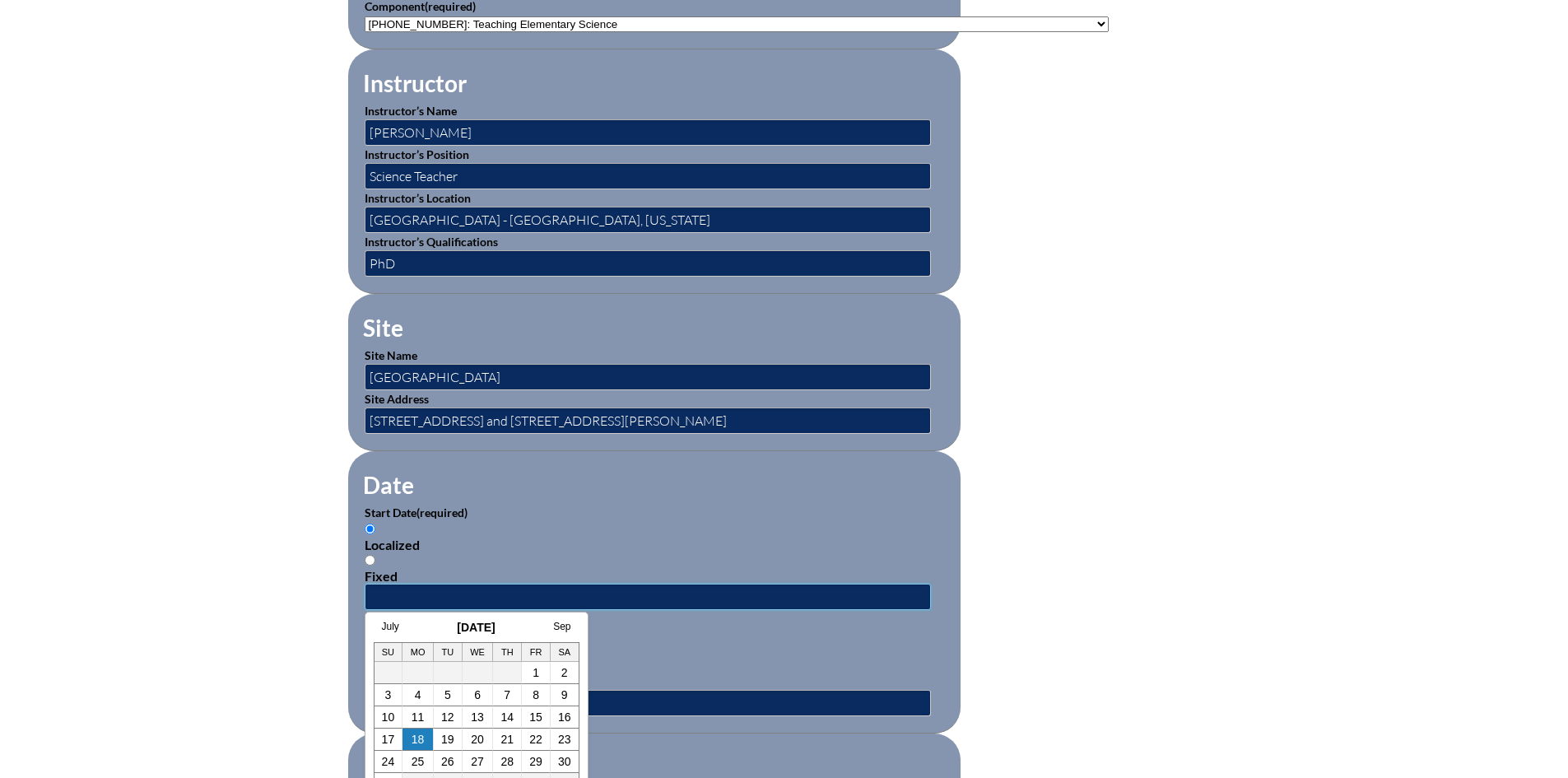
click at [380, 587] on input "text" at bounding box center [647, 596] width 567 height 26
type input "0"
type input "07/01/2025"
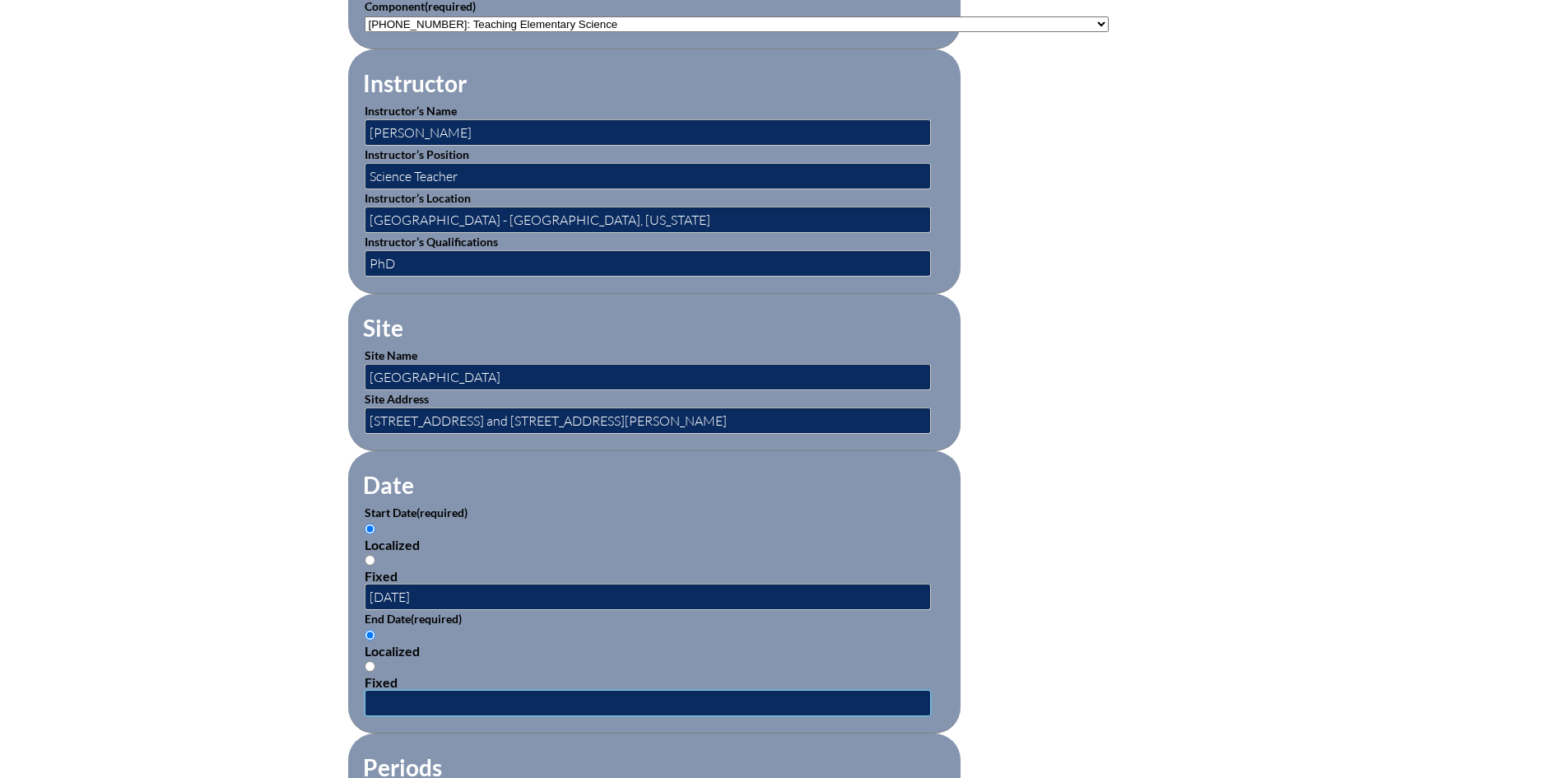
click at [380, 690] on input "text" at bounding box center [647, 702] width 567 height 26
type input "06/30/2026"
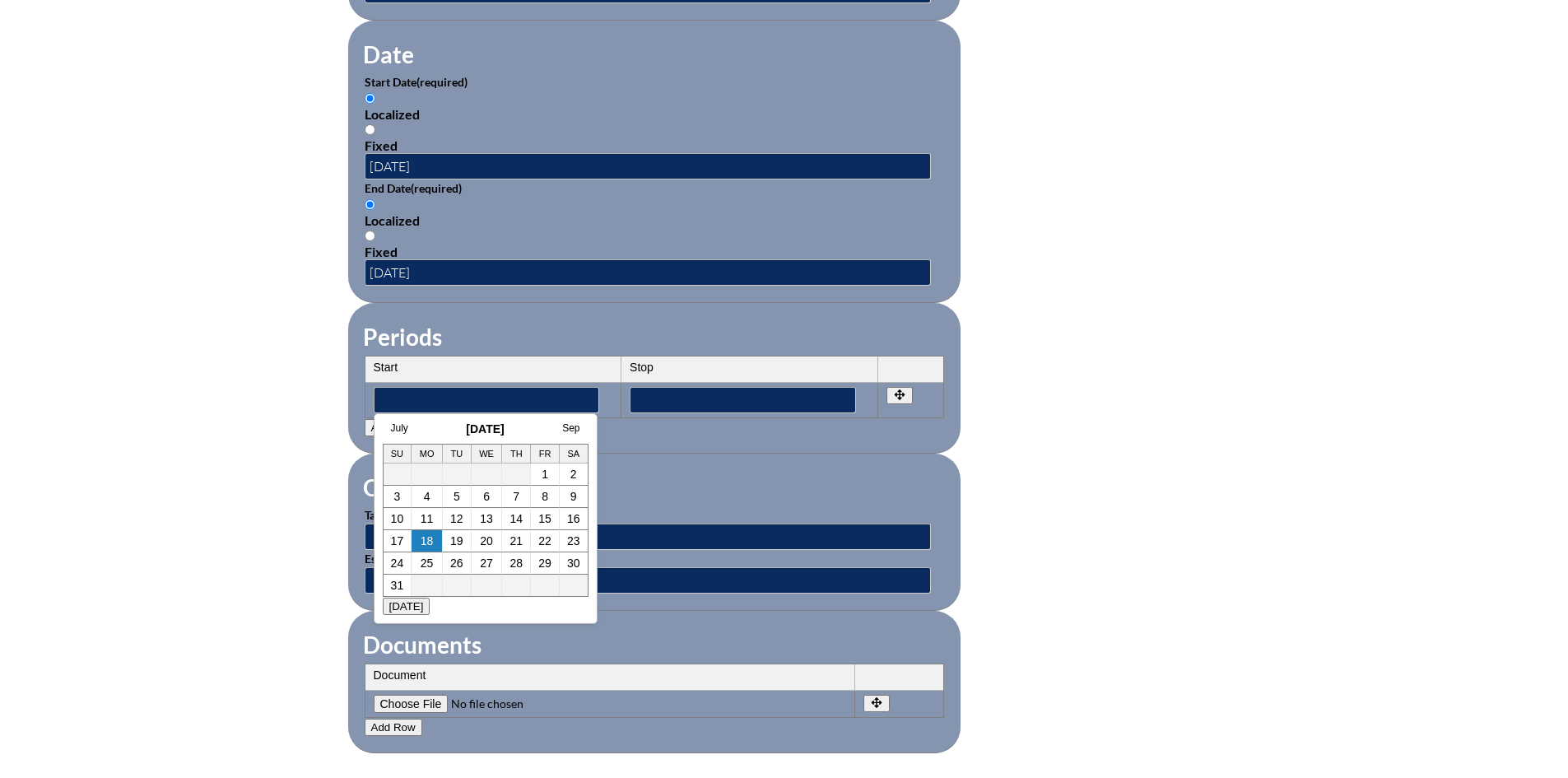
click at [661, 623] on fieldset "Documents Document No rows created Add new row Document Remove File Undo Remove…" at bounding box center [655, 682] width 613 height 143
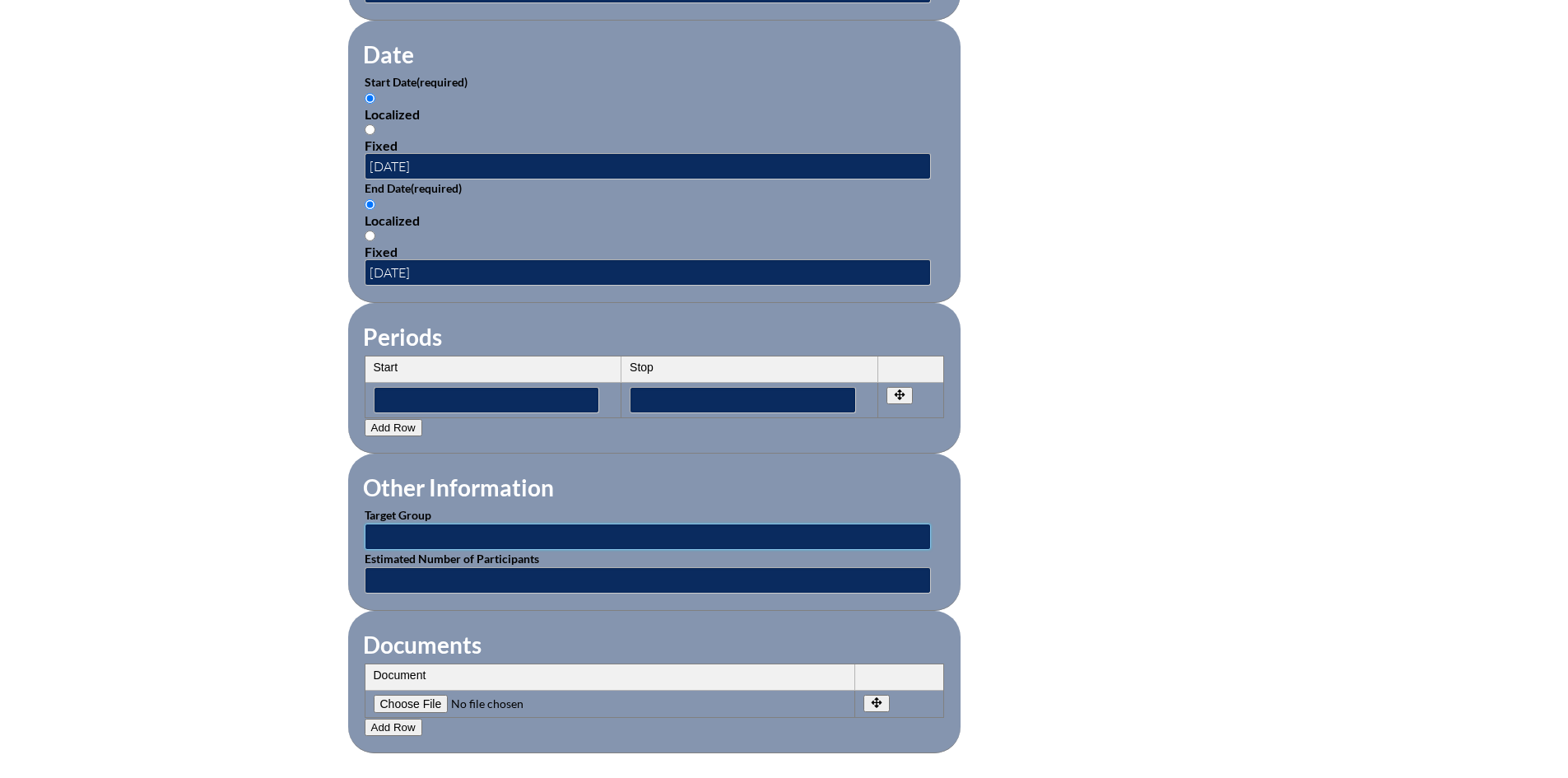
click at [441, 524] on input "text" at bounding box center [647, 536] width 567 height 26
type input "Lower School teachers"
click at [435, 576] on input "text" at bounding box center [647, 580] width 567 height 26
type input "50"
click at [392, 695] on input"] "file" at bounding box center [485, 704] width 224 height 18
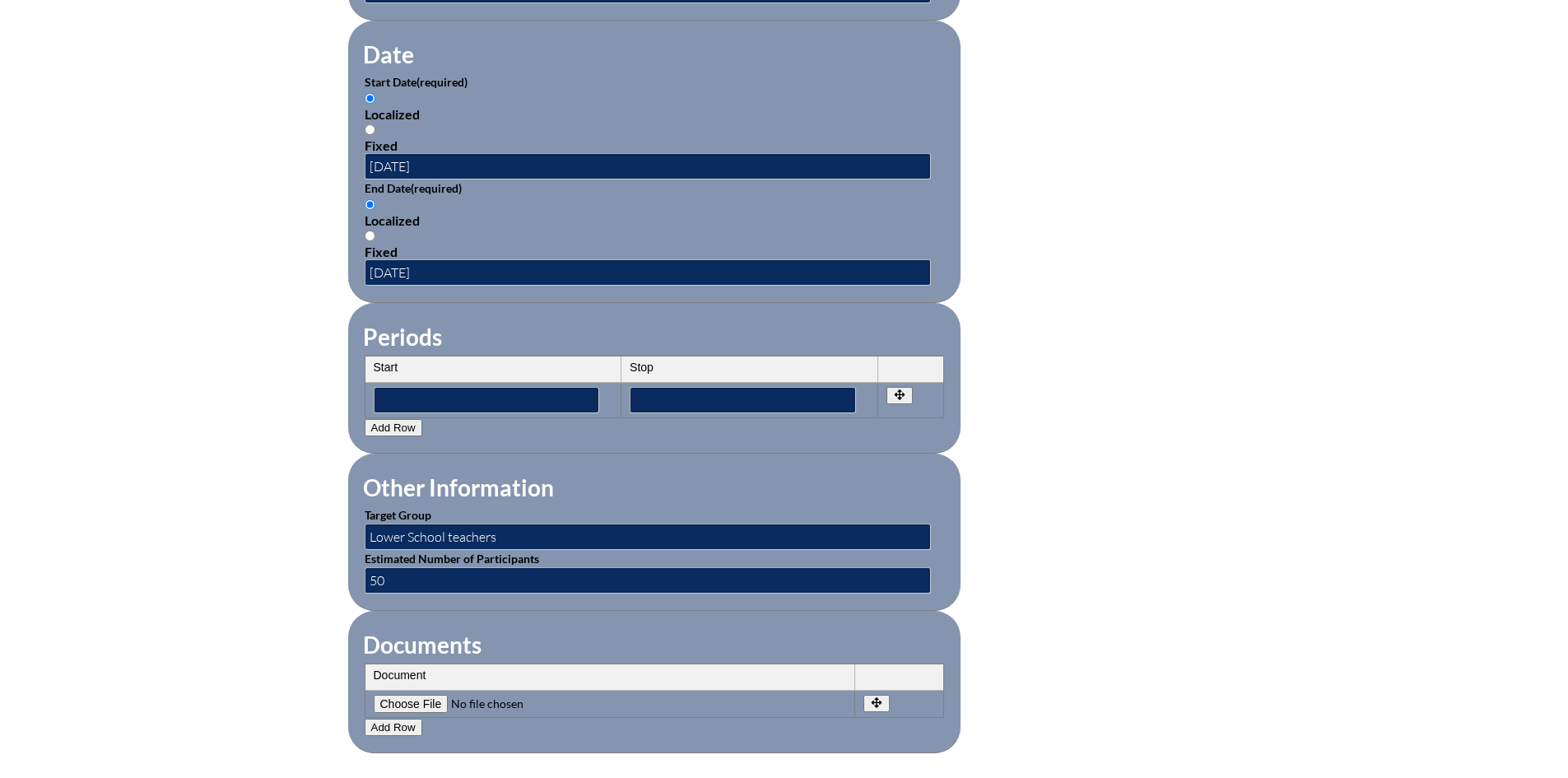
type input"] "C:\fakepath\PCneXt FCIS Application - Exploring Effective Science Instruction.p…"
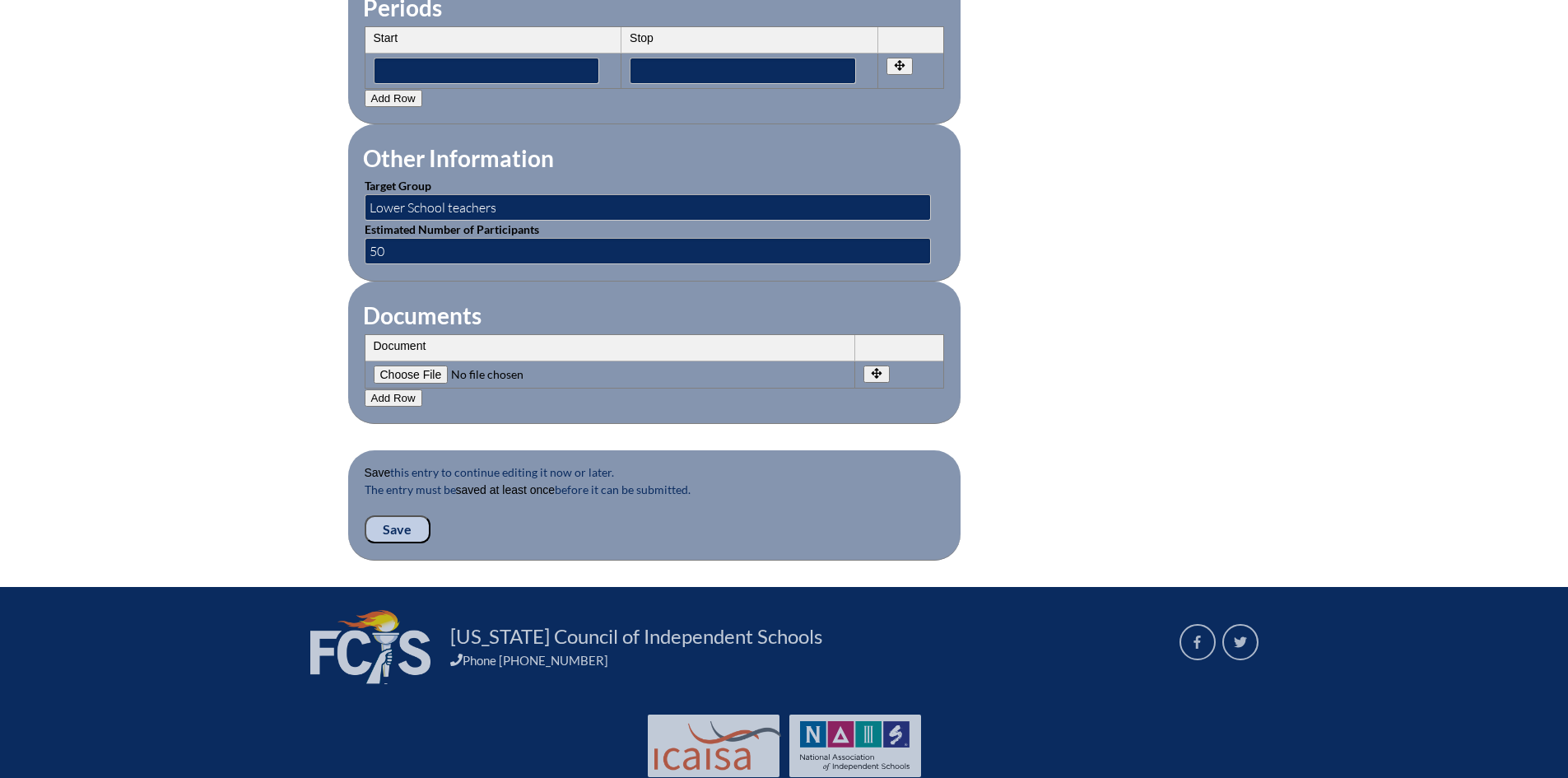
click at [399, 515] on input "Save" at bounding box center [397, 529] width 65 height 28
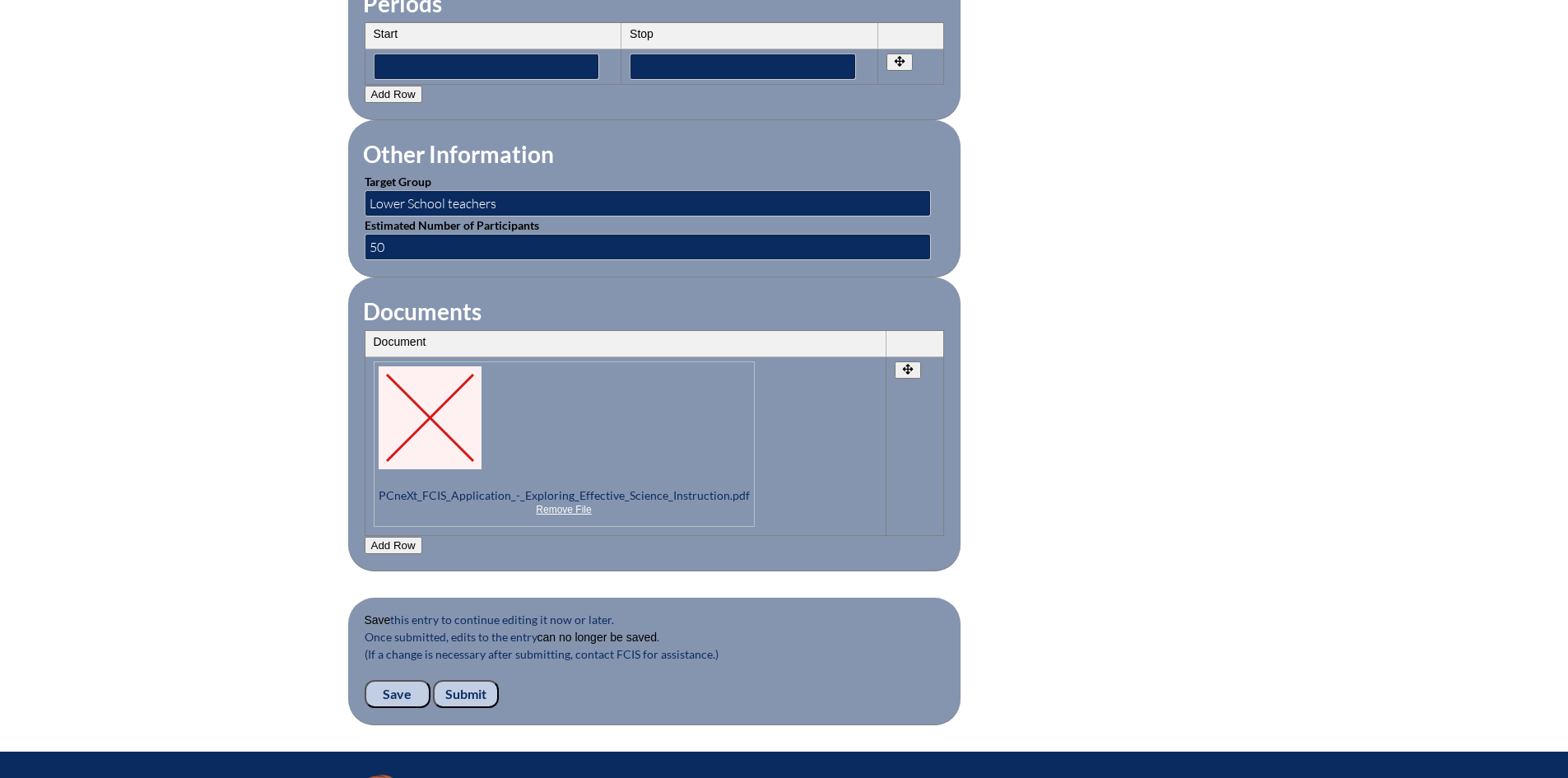
scroll to position [1682, 0]
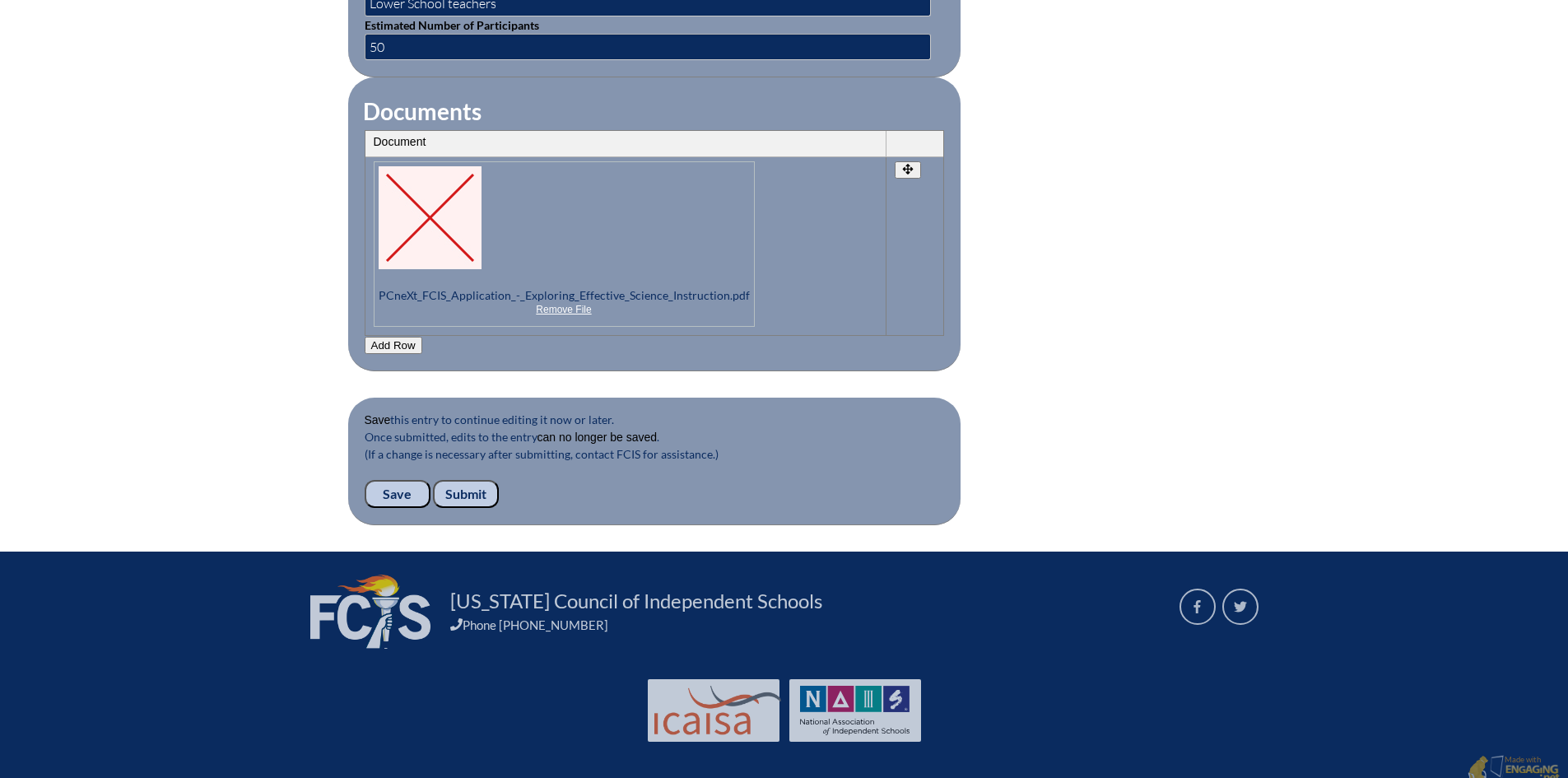
click at [471, 484] on input "Submit" at bounding box center [466, 493] width 65 height 28
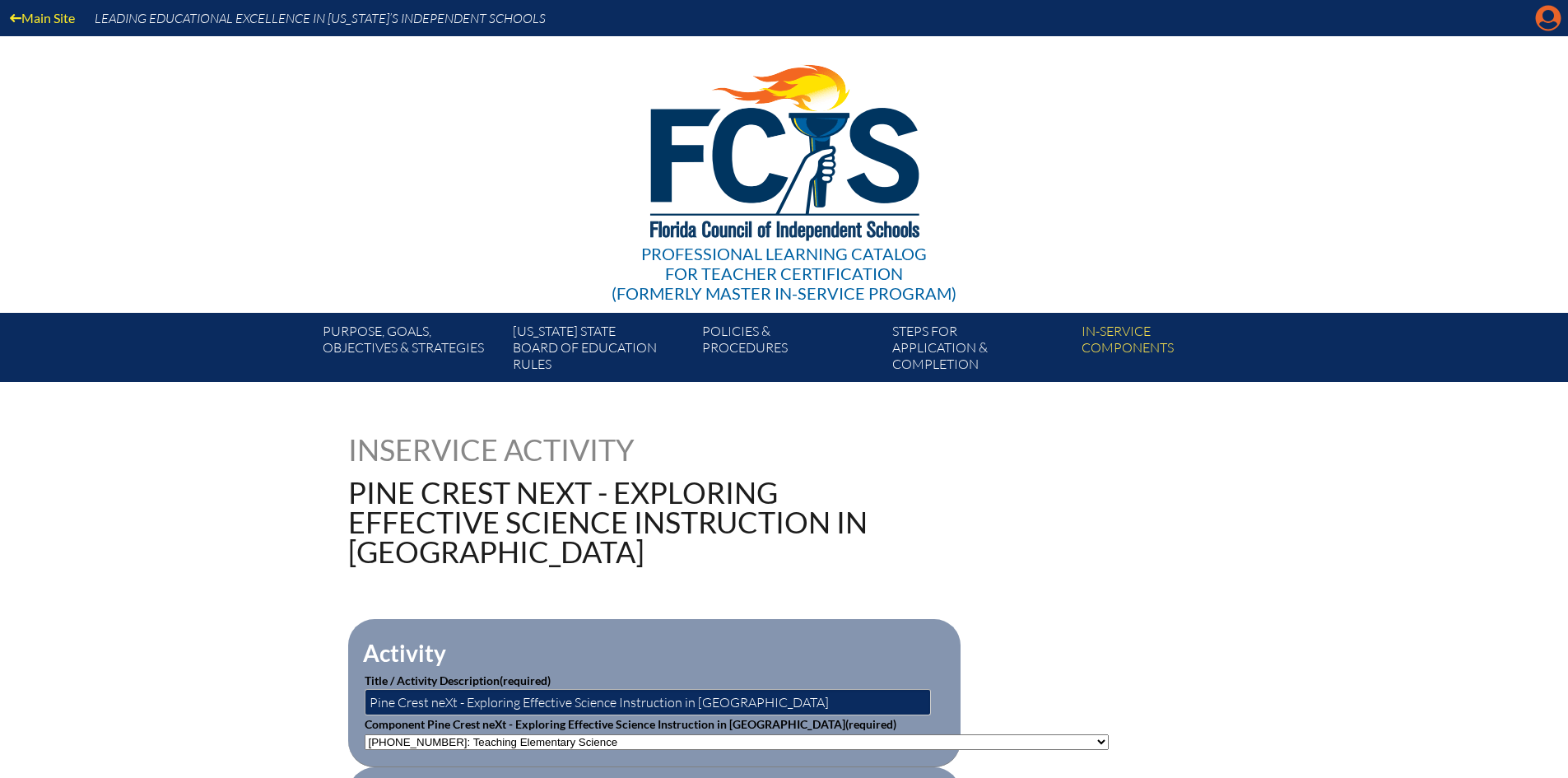
click at [1541, 18] on icon at bounding box center [1549, 18] width 25 height 25
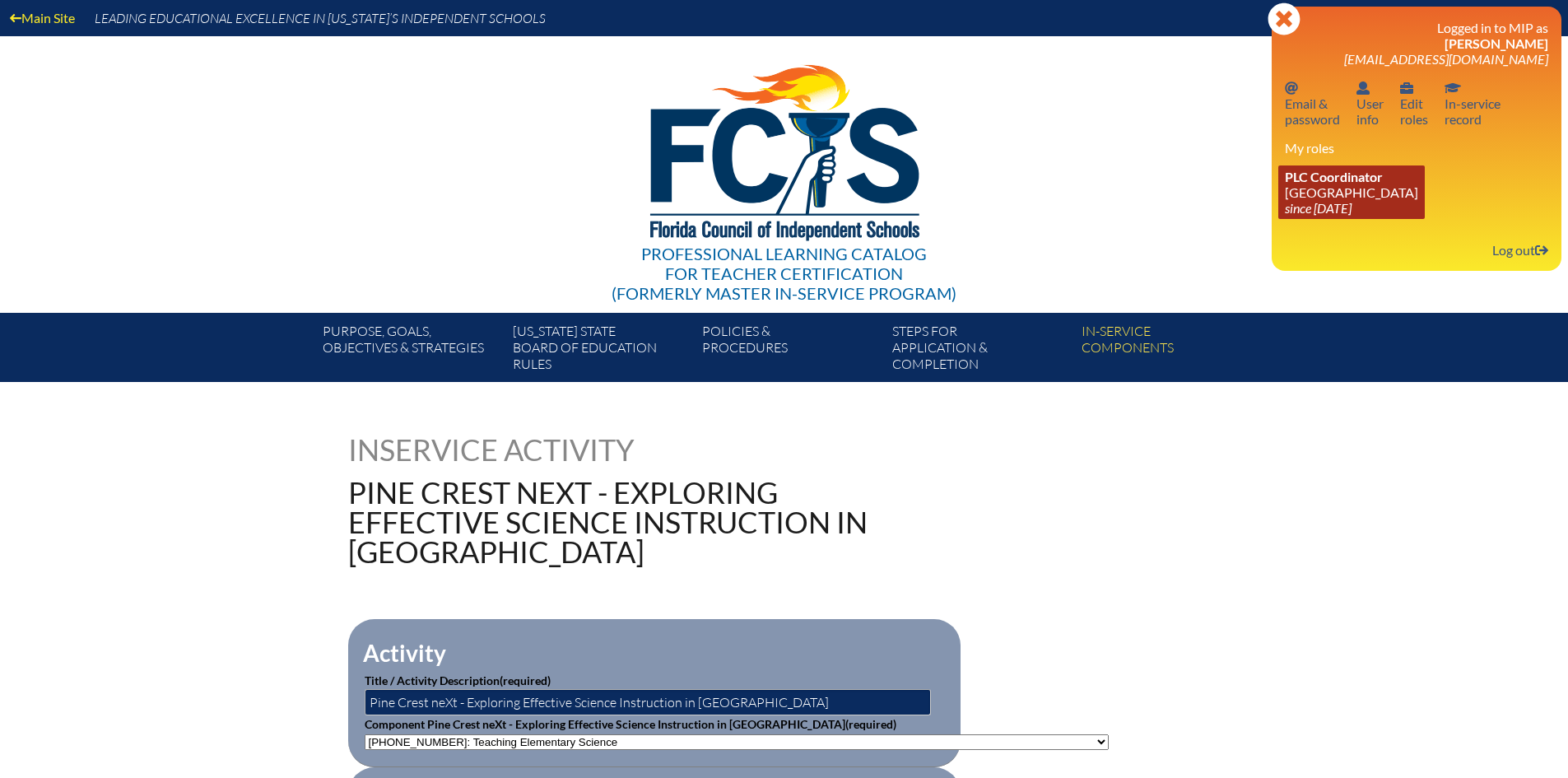
click at [1327, 172] on span "PLC Coordinator" at bounding box center [1334, 176] width 98 height 16
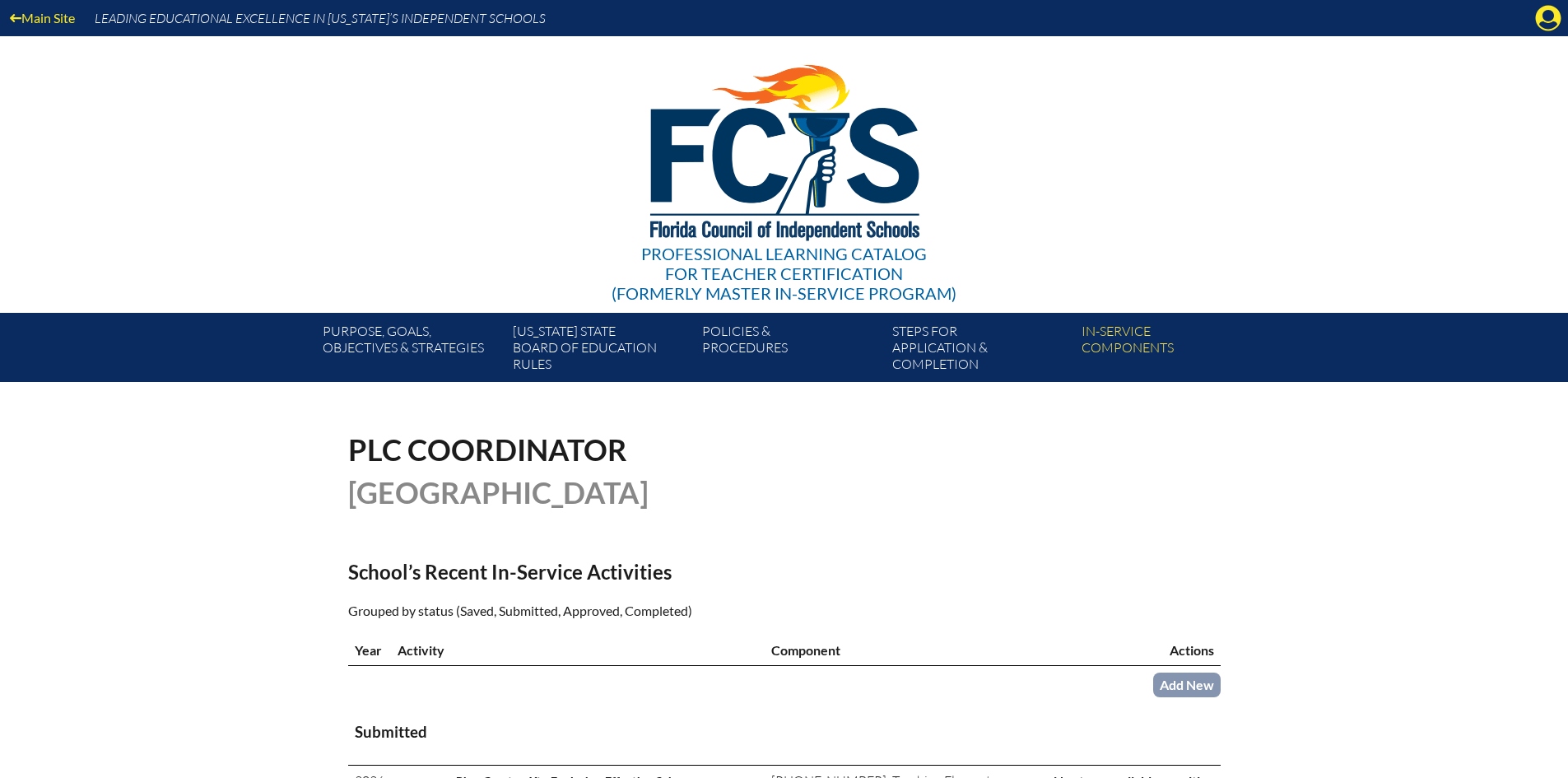
scroll to position [247, 0]
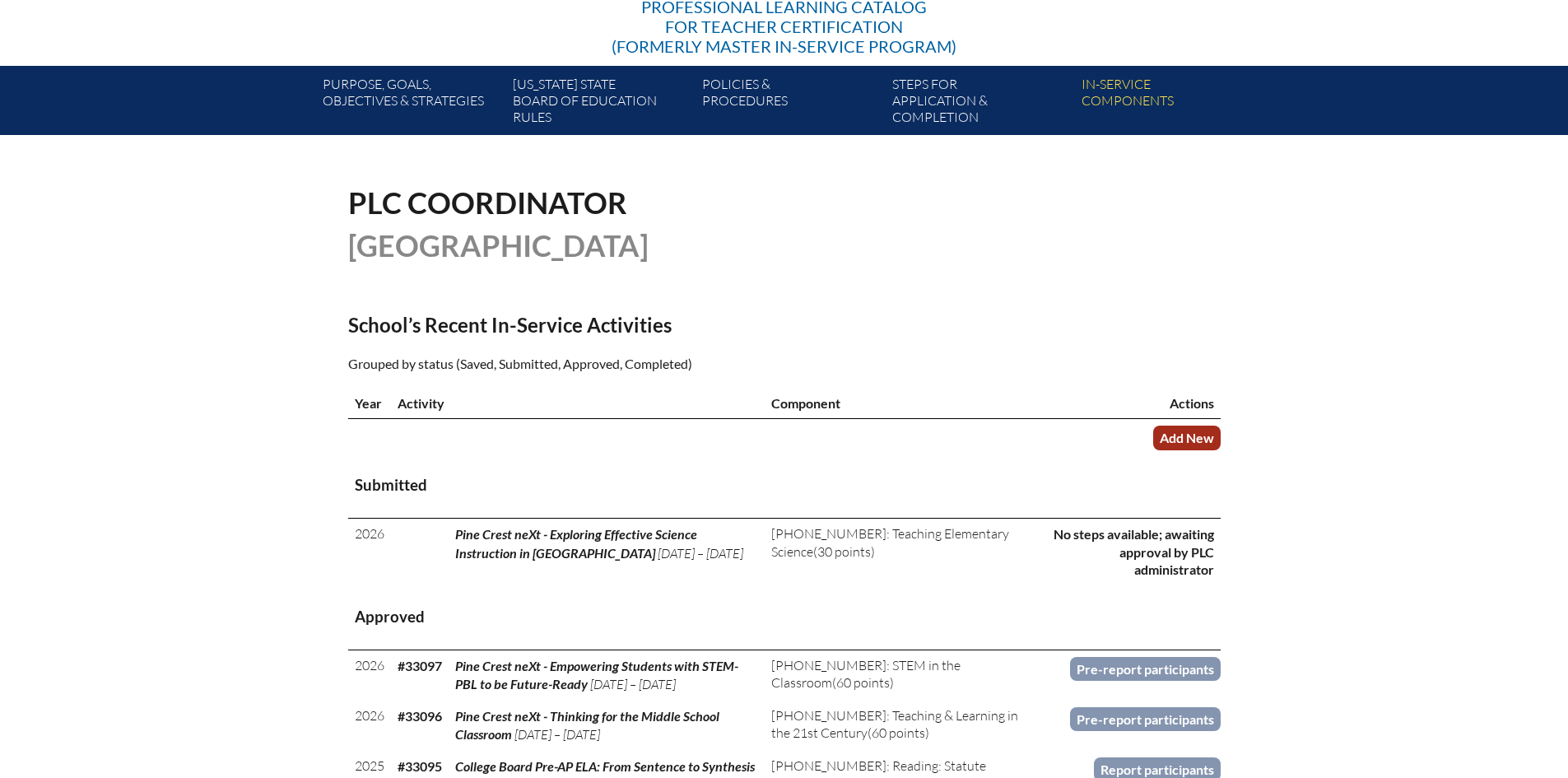
click at [1174, 439] on link "Add New" at bounding box center [1187, 437] width 67 height 23
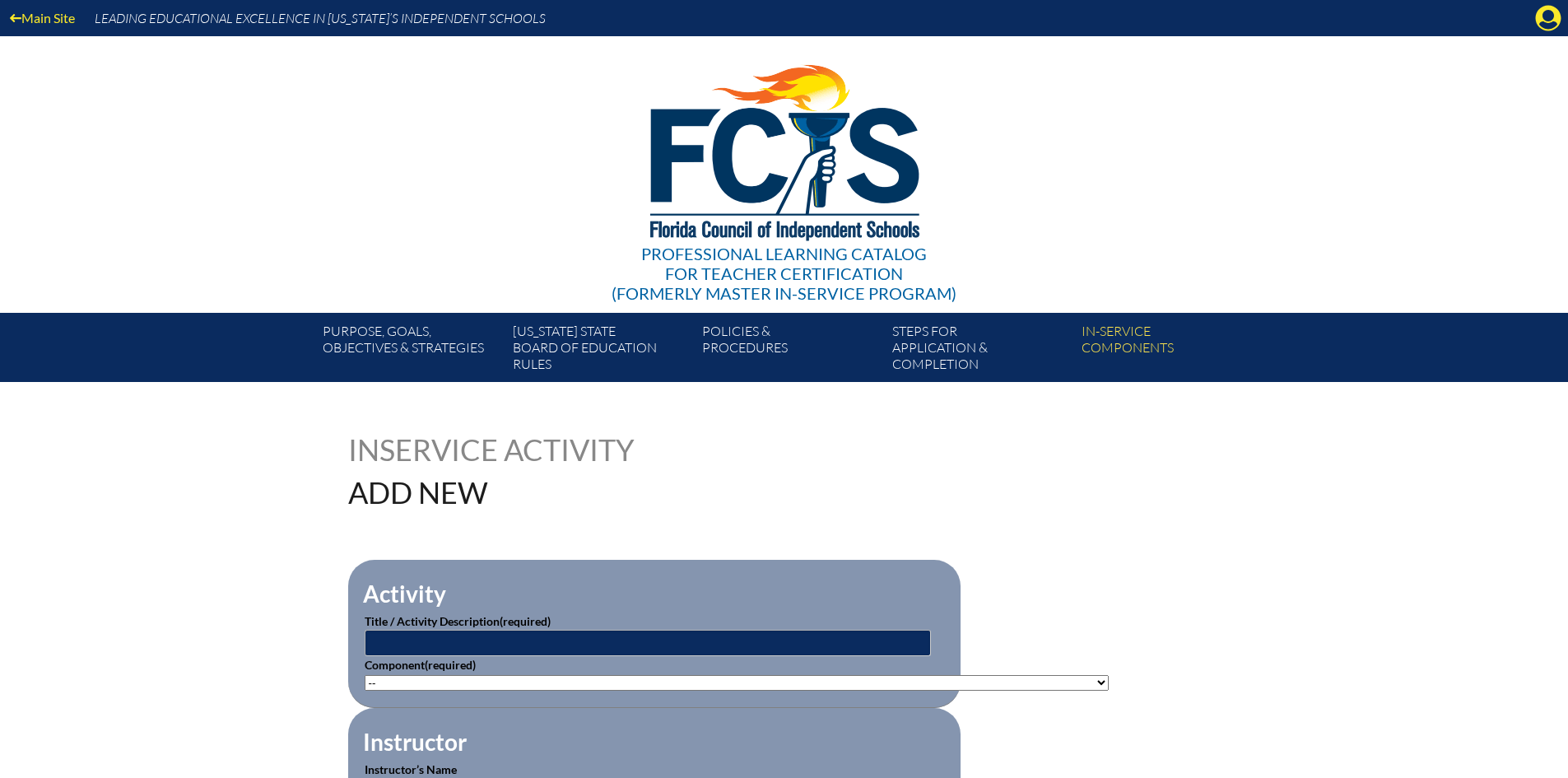
scroll to position [164, 0]
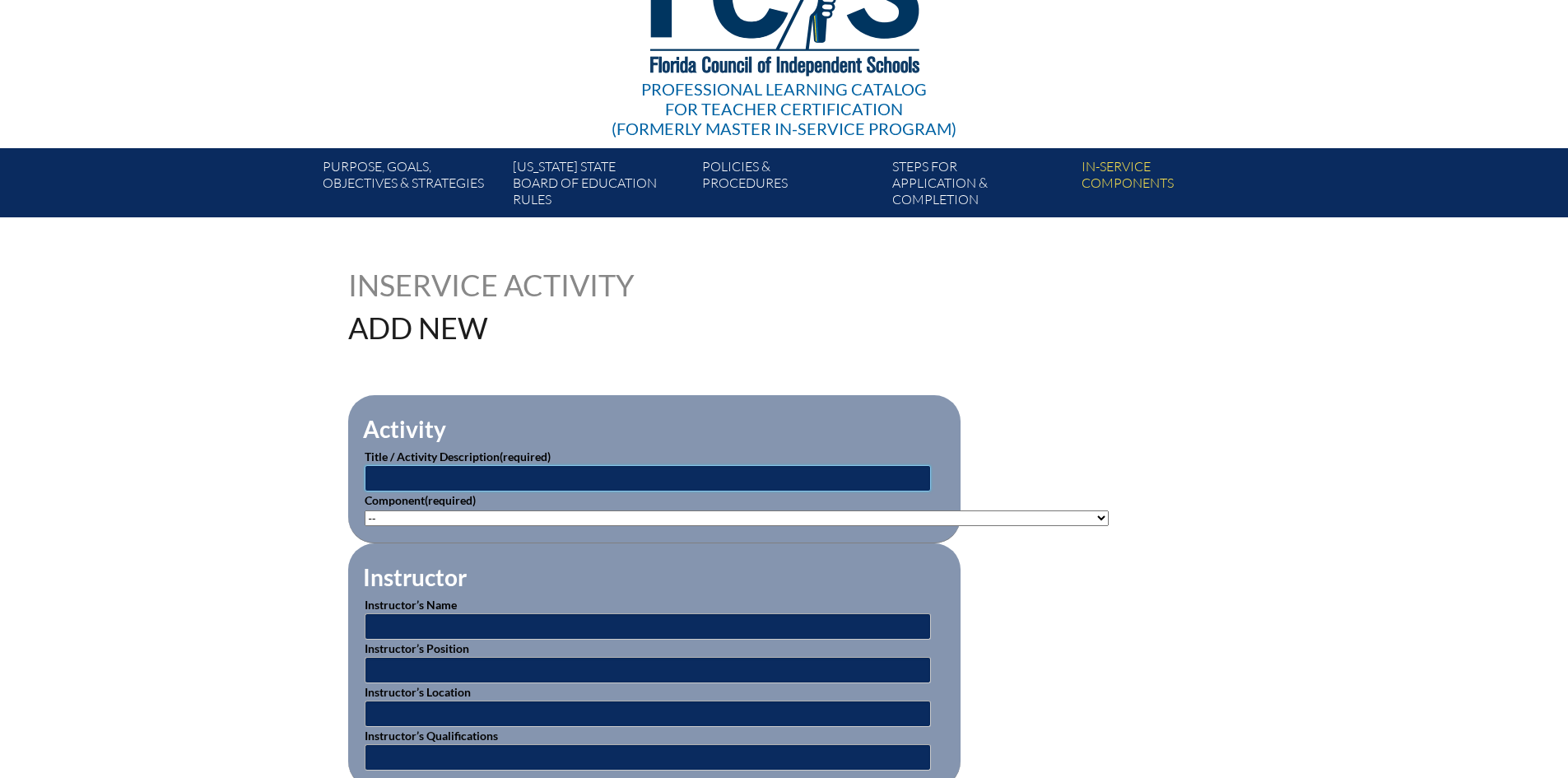
click at [470, 474] on input "text" at bounding box center [647, 478] width 567 height 26
type input "Pine Crest neXt - Foundations of AI in Education: Pioneering Future-Ready Class…"
click at [449, 510] on select"]"] "-- [PHONE_NUMBER]: Appropriate Art Activities [PHONE_NUMBER]: Concept and Art P…" at bounding box center [736, 518] width 745 height 16
select select"]"] "235077"
click at [364, 510] on select"]"] "-- [PHONE_NUMBER]: Appropriate Art Activities [PHONE_NUMBER]: Concept and Art P…" at bounding box center [736, 518] width 745 height 16
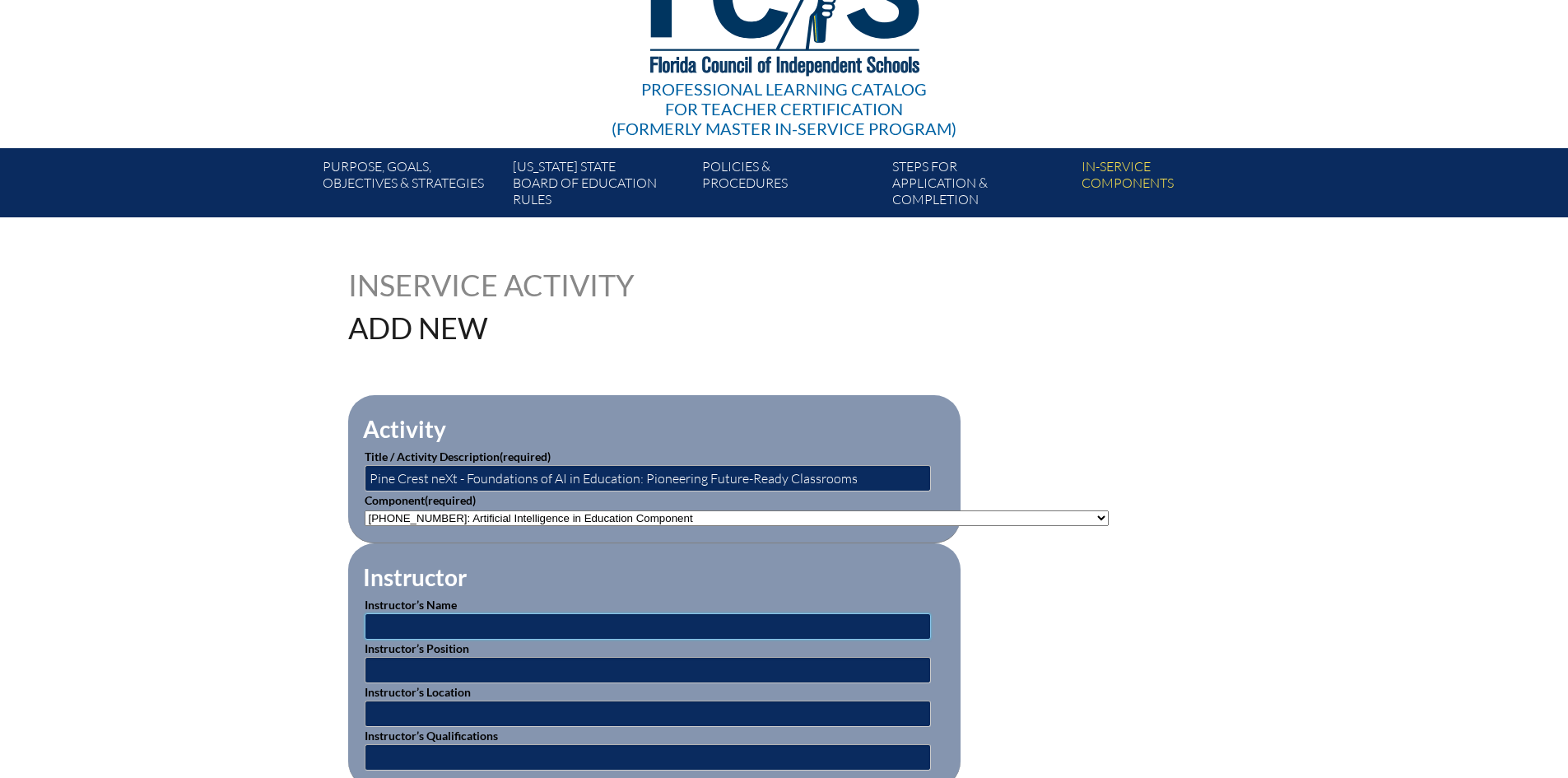
click at [448, 622] on input "text" at bounding box center [647, 626] width 567 height 26
type input "[PERSON_NAME]"
type input "Educational AI and Data/Computer Science Technology Specialist"
type input "[GEOGRAPHIC_DATA] - [GEOGRAPHIC_DATA], [US_STATE]"
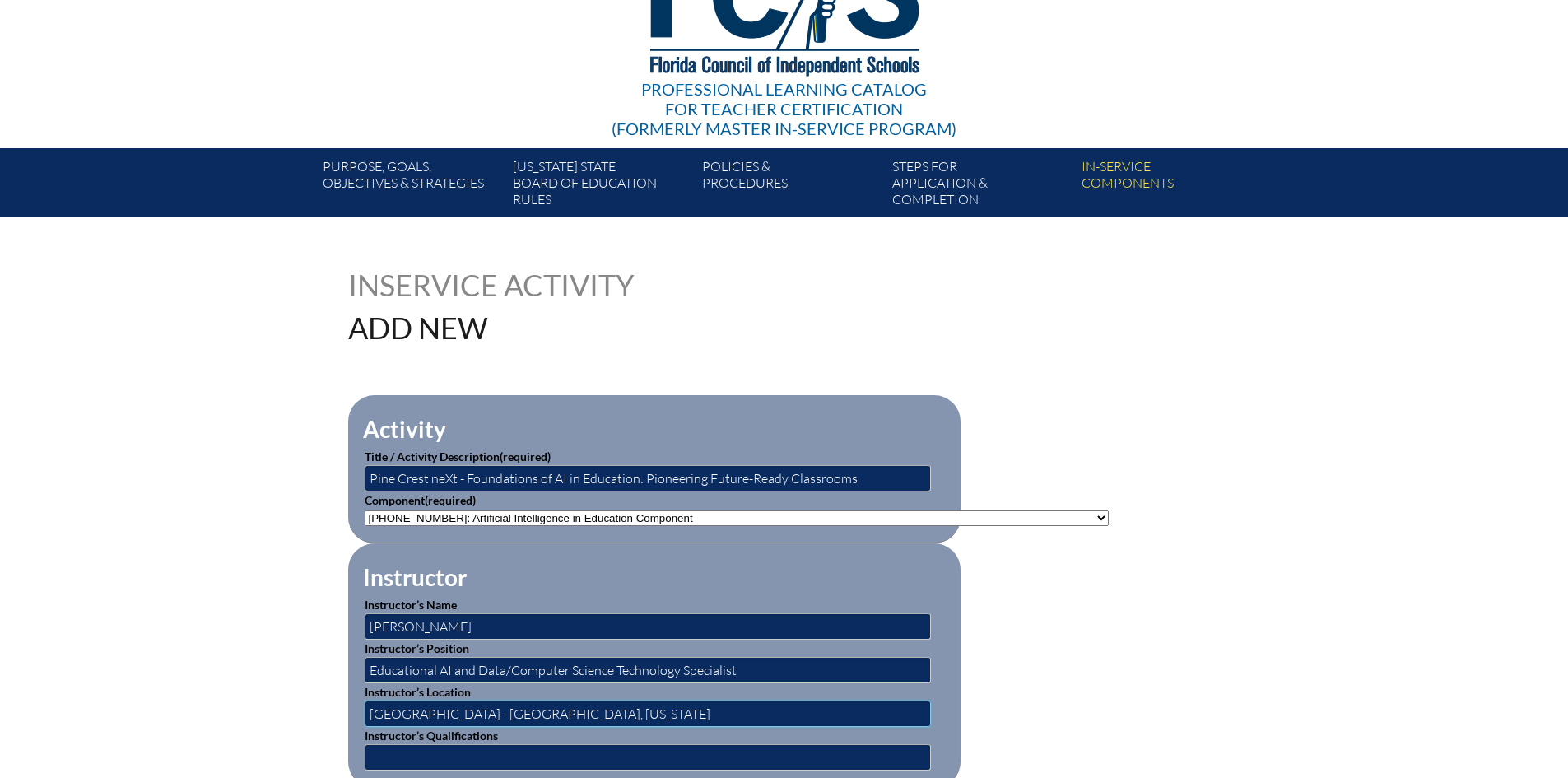
scroll to position [411, 0]
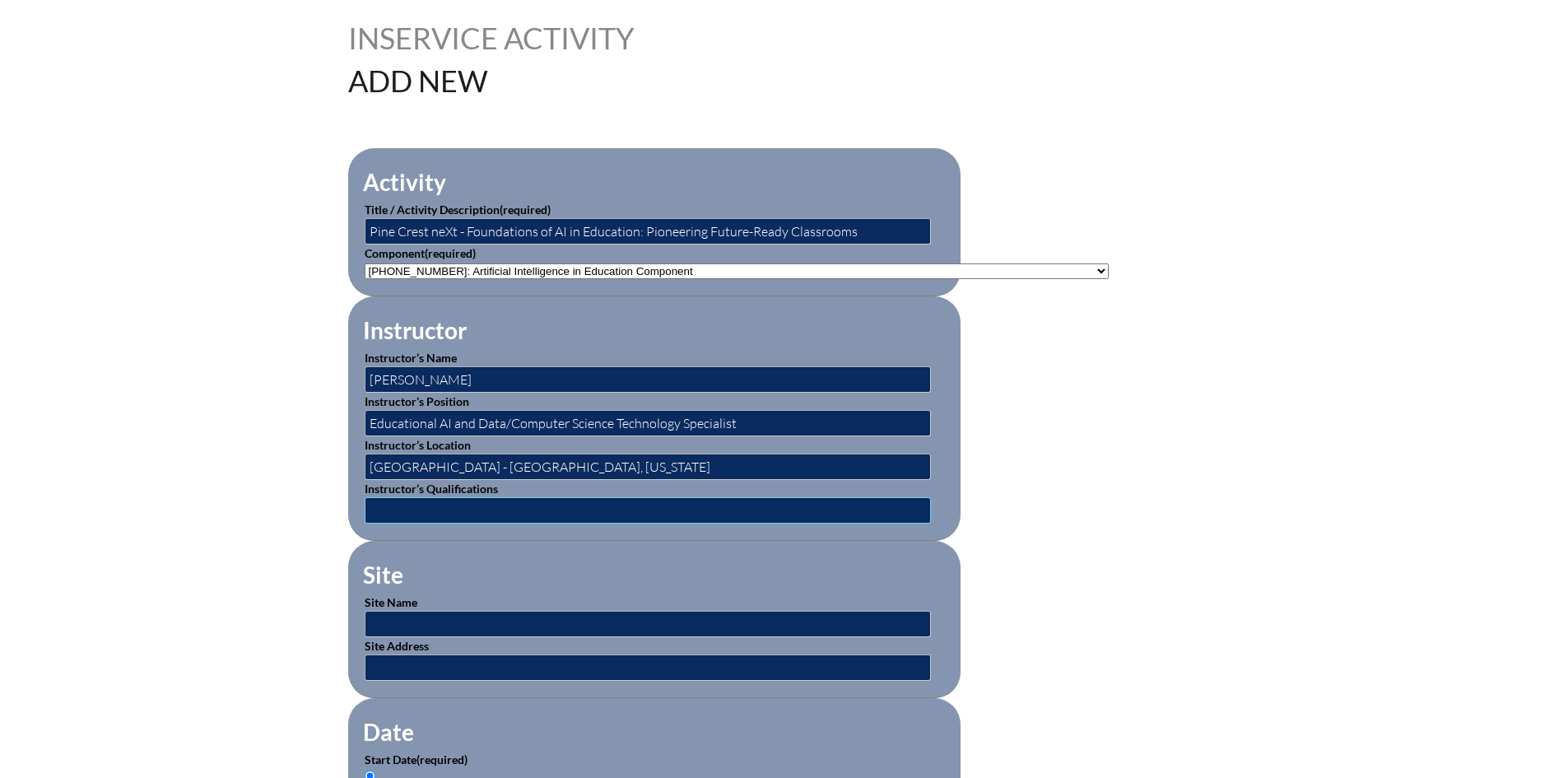
click at [517, 497] on input "text" at bounding box center [647, 509] width 567 height 26
type input "Trainer"
click at [457, 637] on p "Site Address" at bounding box center [654, 659] width 579 height 44
click at [460, 622] on input "text" at bounding box center [647, 624] width 567 height 26
type input "[GEOGRAPHIC_DATA]"
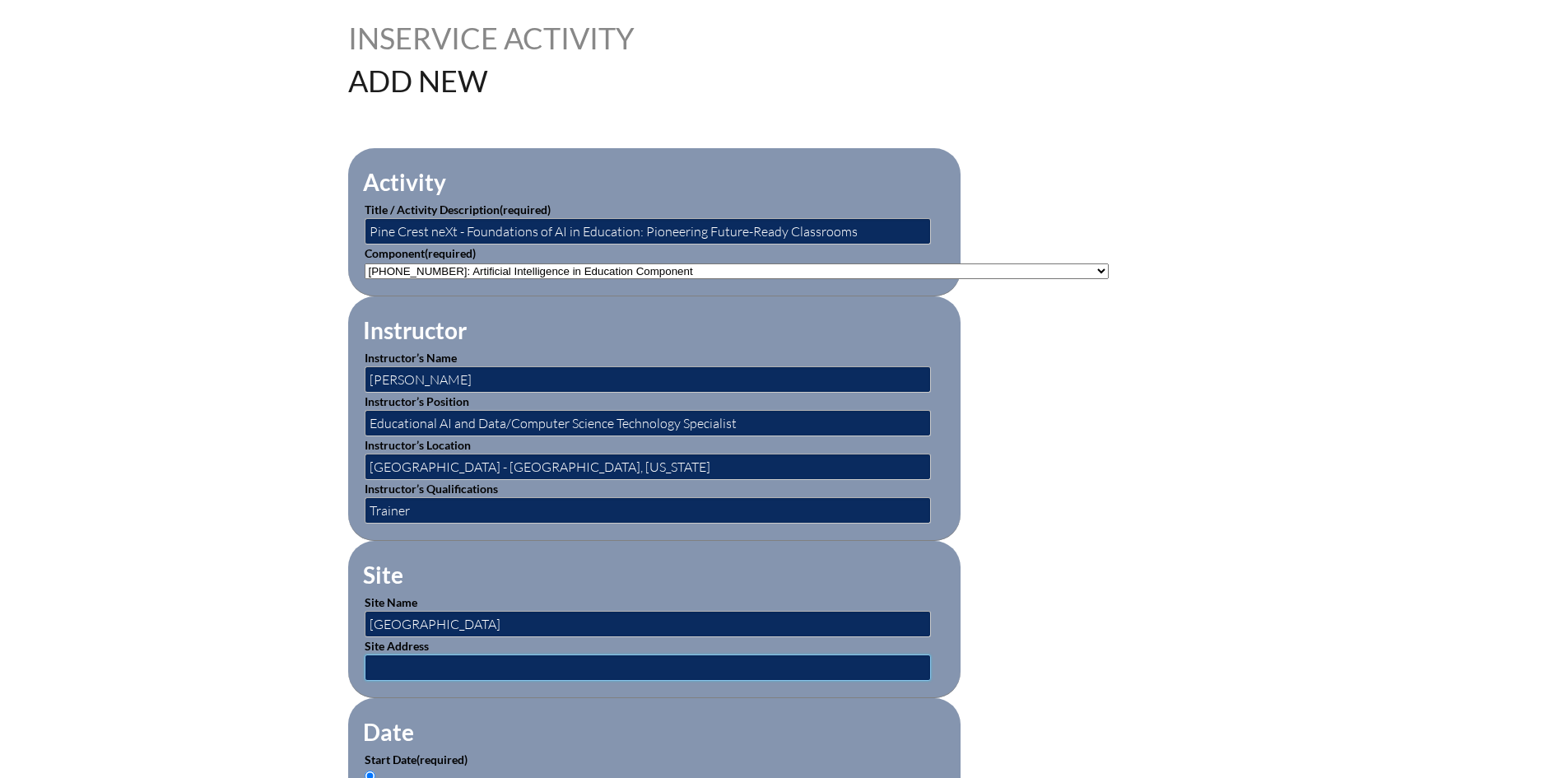
drag, startPoint x: 504, startPoint y: 647, endPoint x: 506, endPoint y: 655, distance: 8.2
click at [504, 655] on input "text" at bounding box center [647, 667] width 567 height 26
type input "[STREET_ADDRESS] and [STREET_ADDRESS][PERSON_NAME]"
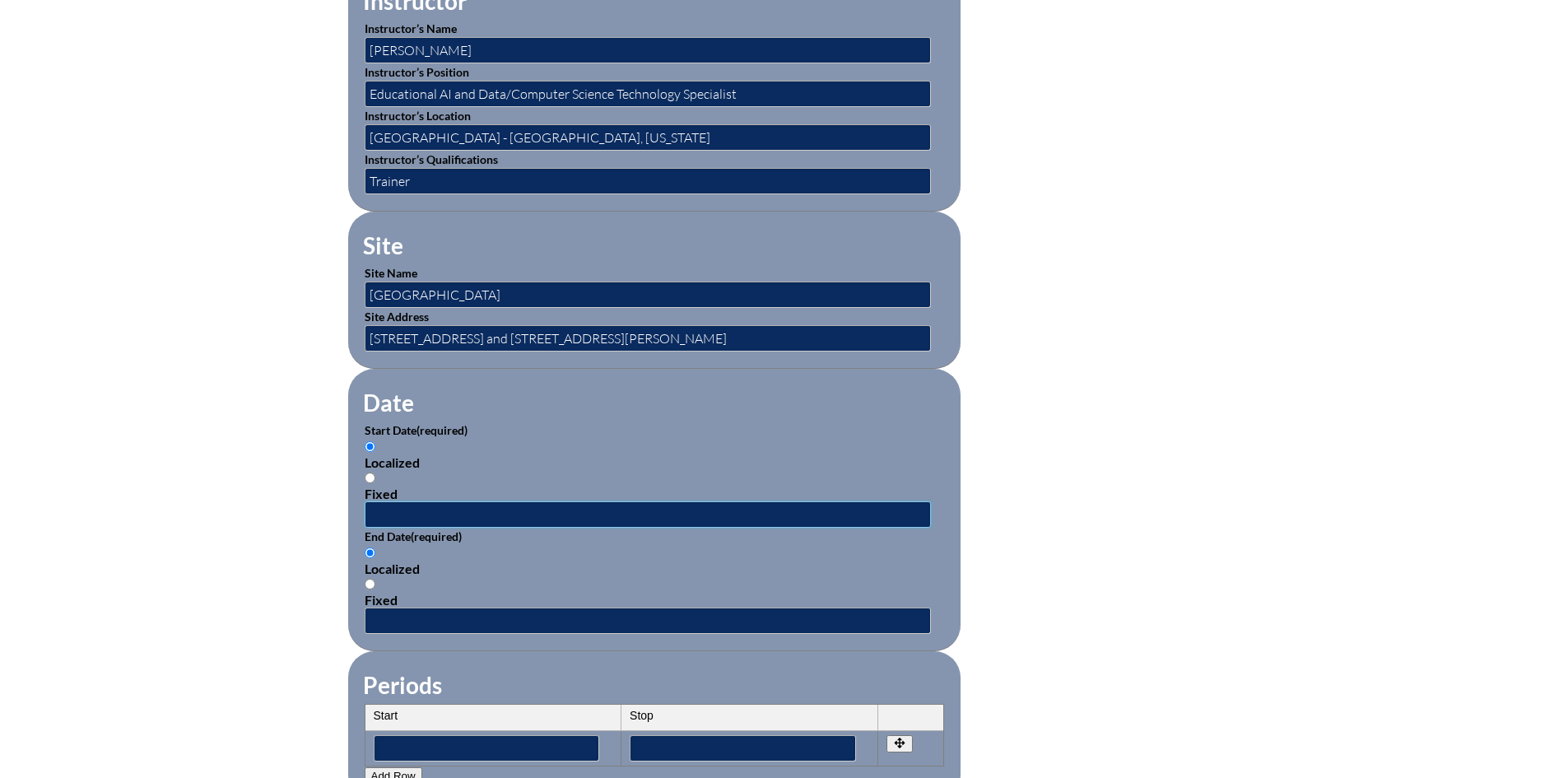
click at [419, 513] on input "text" at bounding box center [647, 514] width 567 height 26
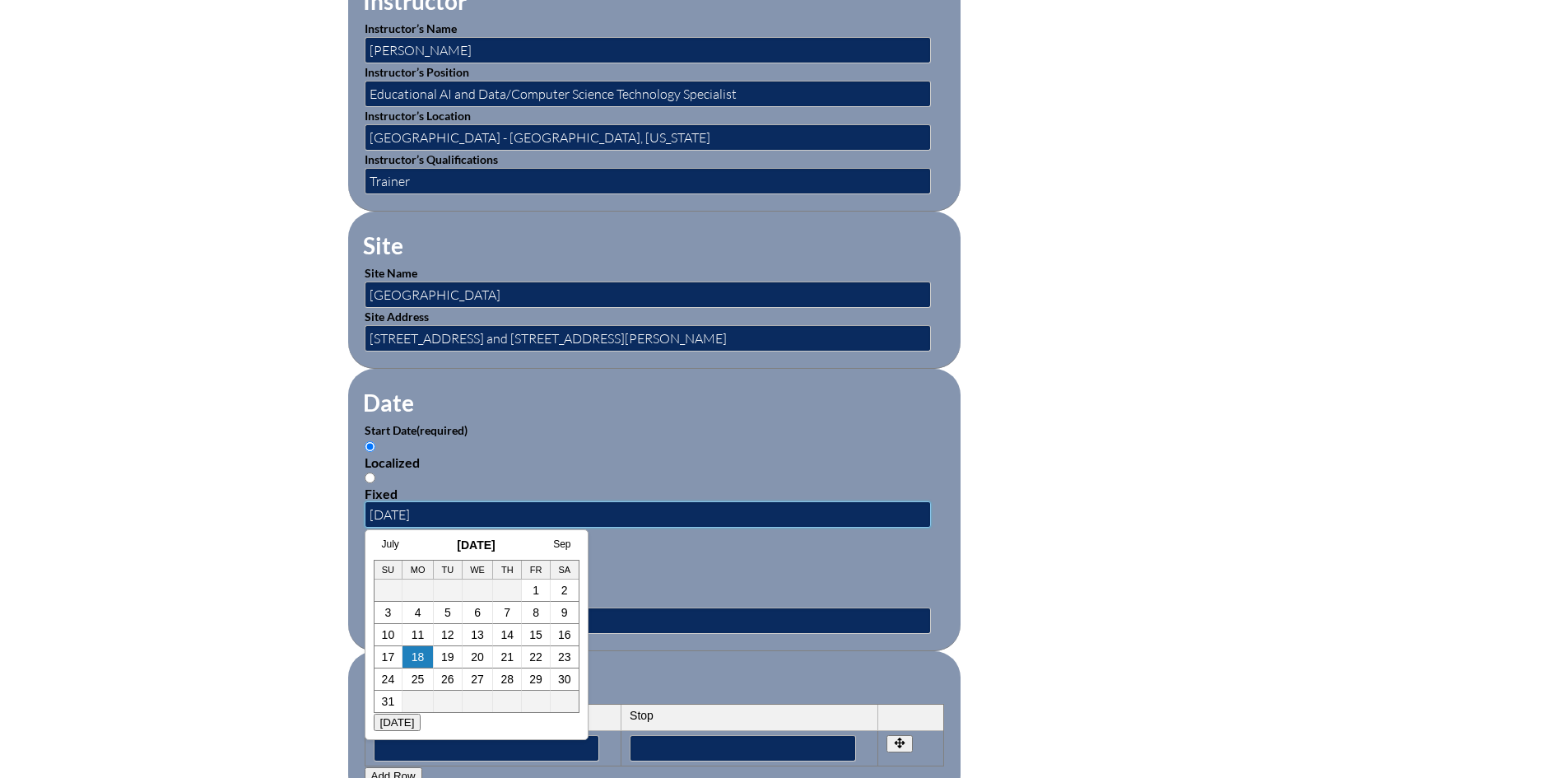
type input "07/01/2025"
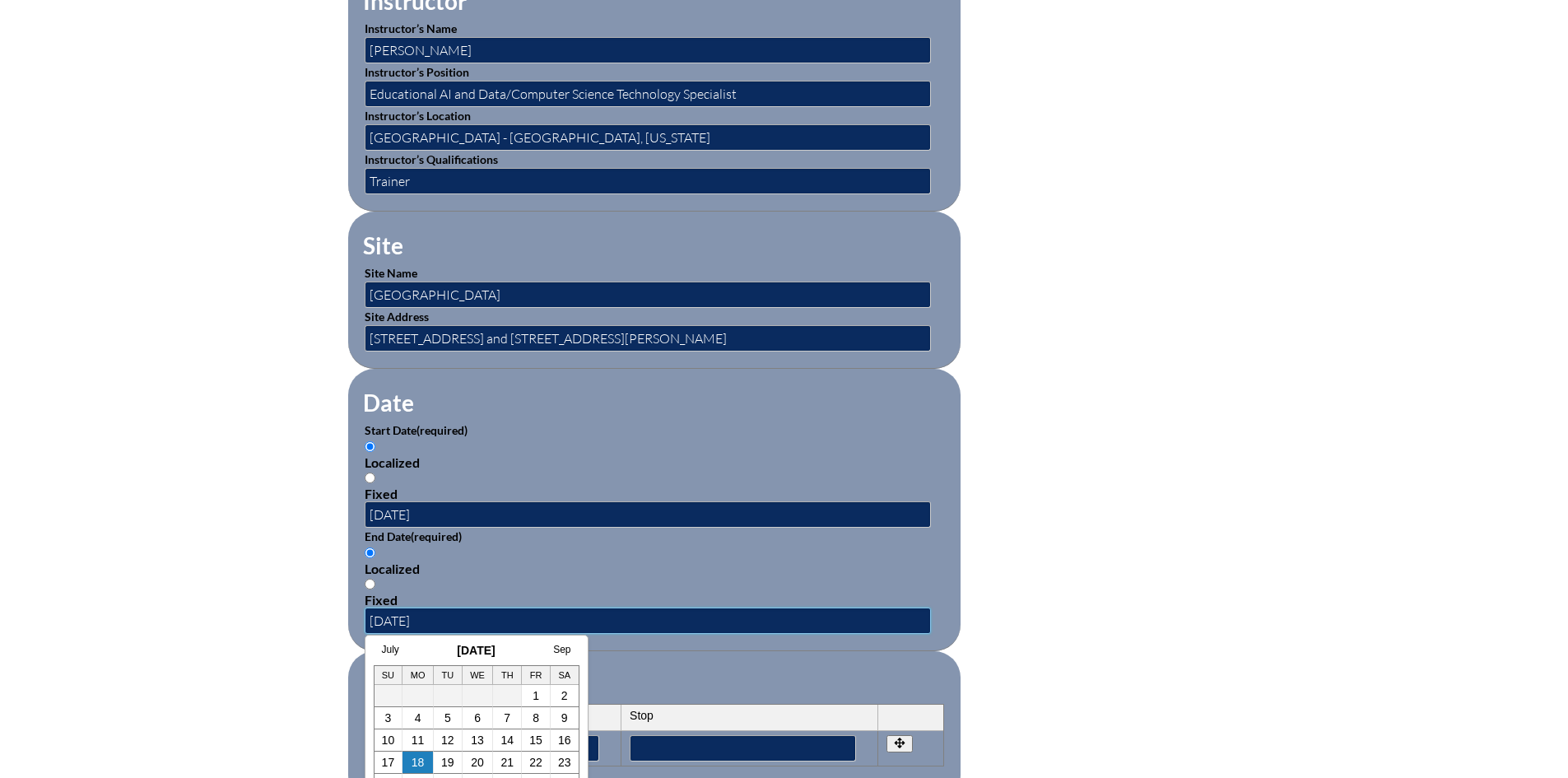
type input "06/30/2026"
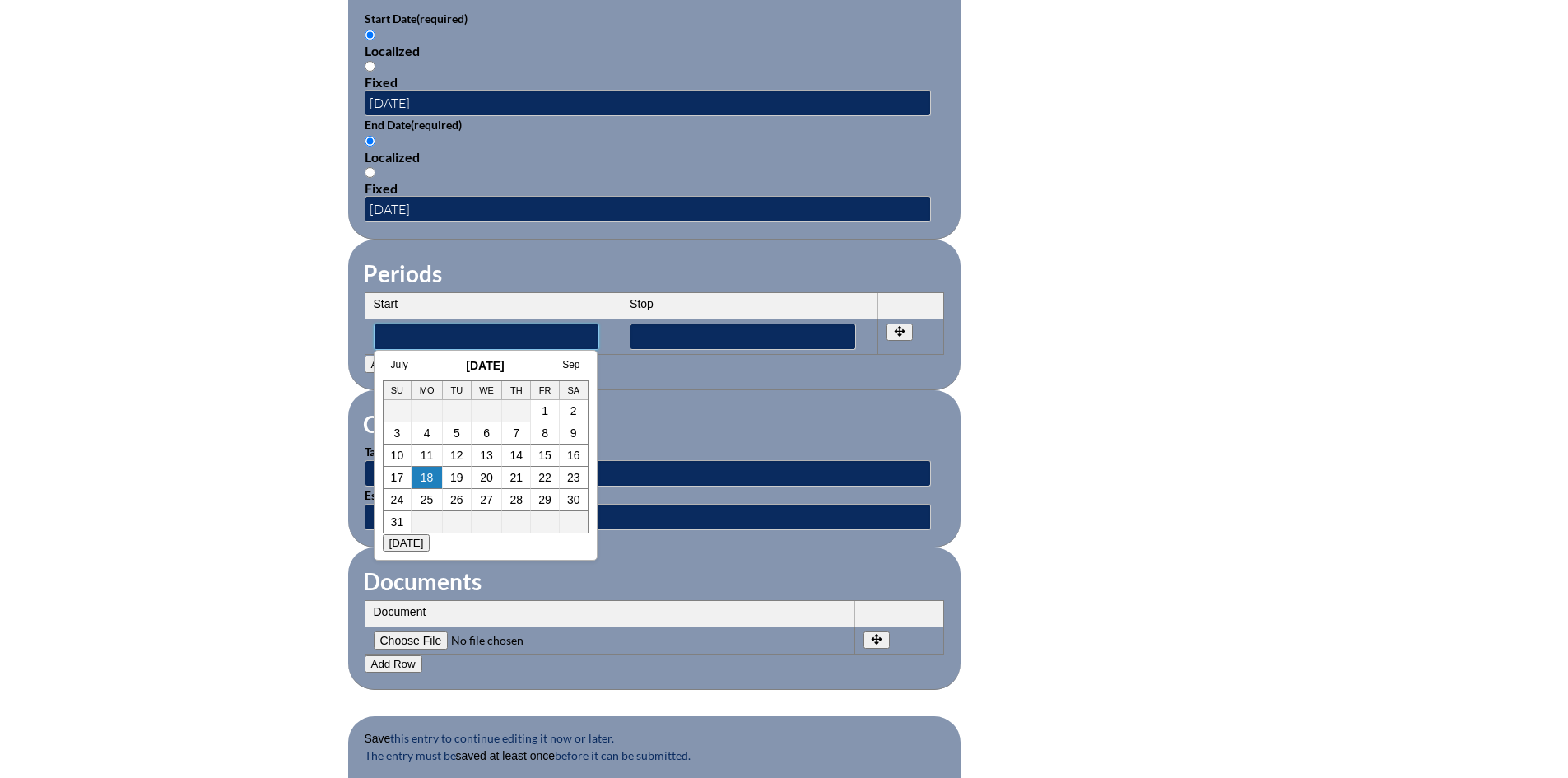
scroll to position [1235, 0]
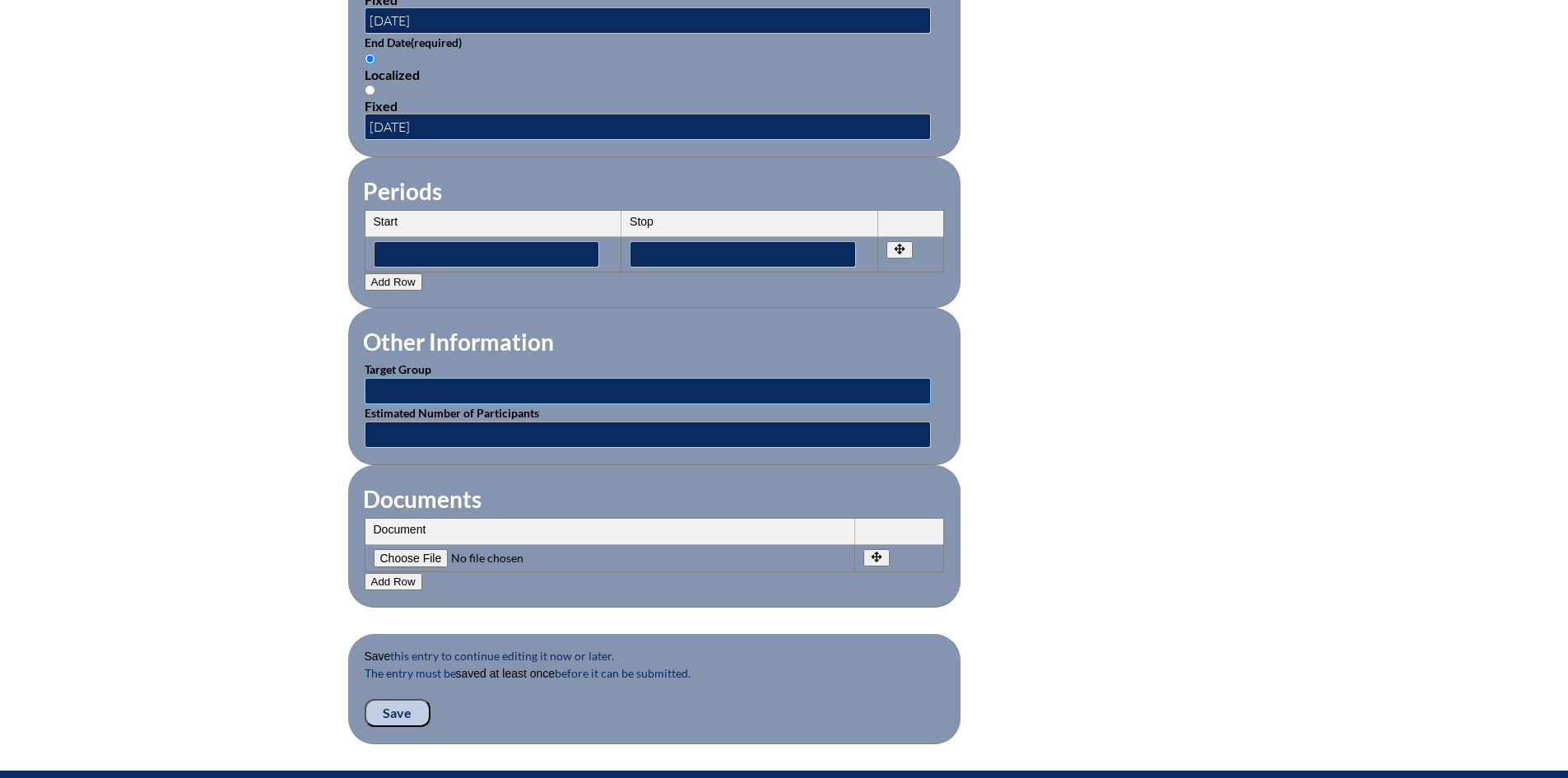
click at [659, 383] on input "text" at bounding box center [647, 390] width 567 height 26
type input "All faculty"
click at [431, 421] on input "text" at bounding box center [647, 434] width 567 height 26
type input "100"
click at [421, 549] on input"] "file" at bounding box center [485, 558] width 224 height 18
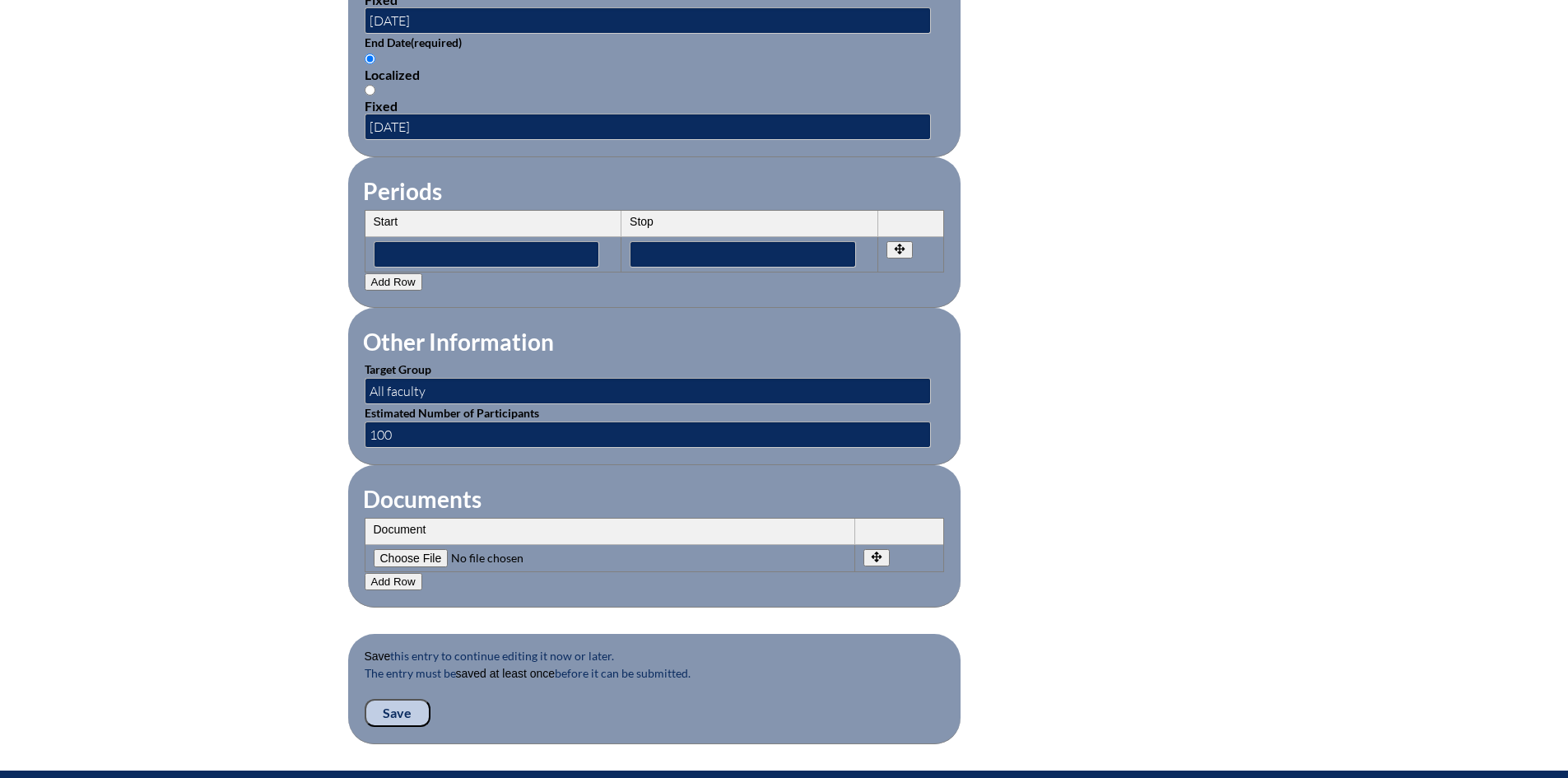
type input"] "C:\fakepath\PCneXt FCIS Application - Foundations of AI in Education .pdf"
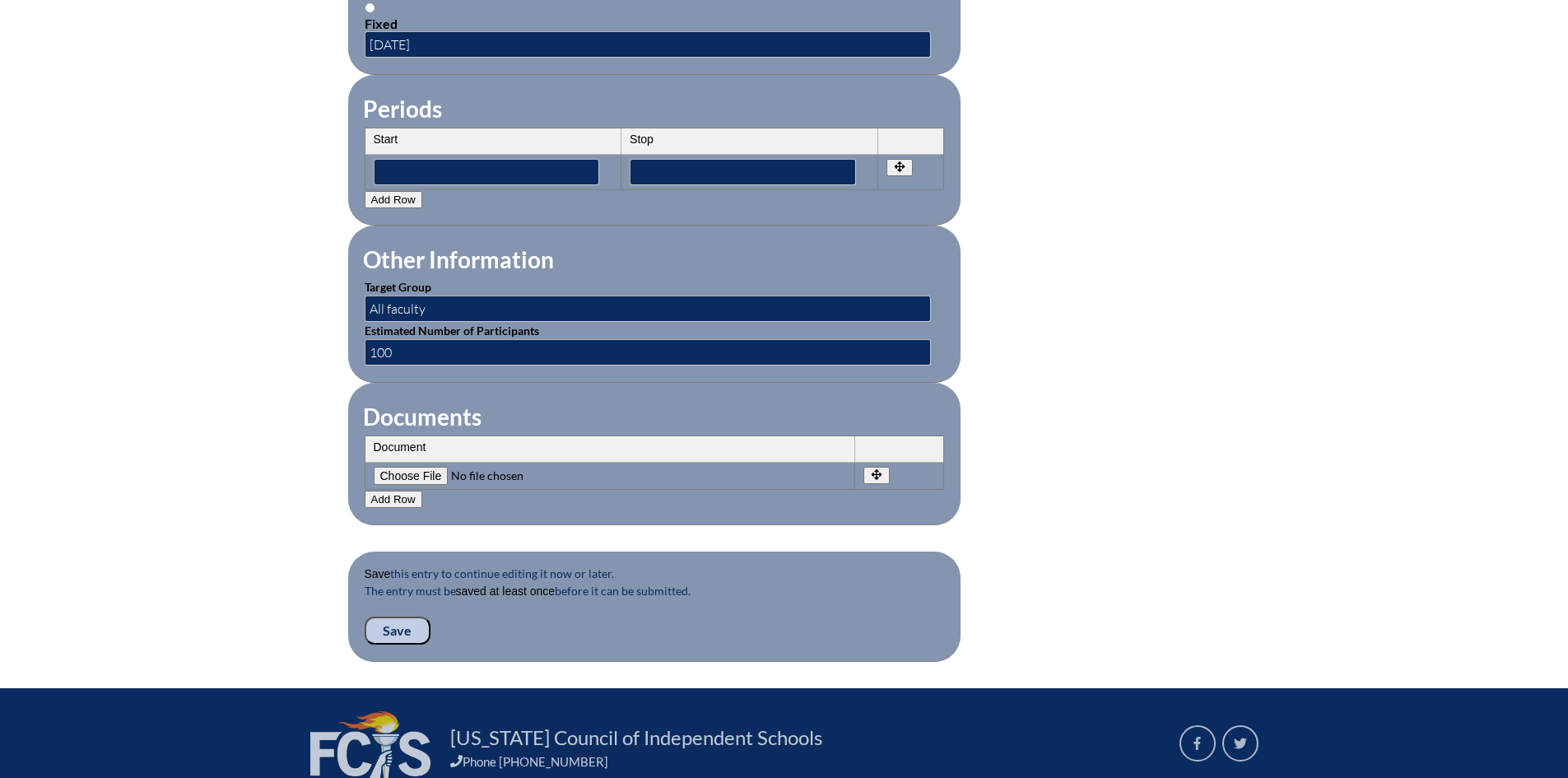
click at [400, 617] on input "Save" at bounding box center [397, 630] width 65 height 28
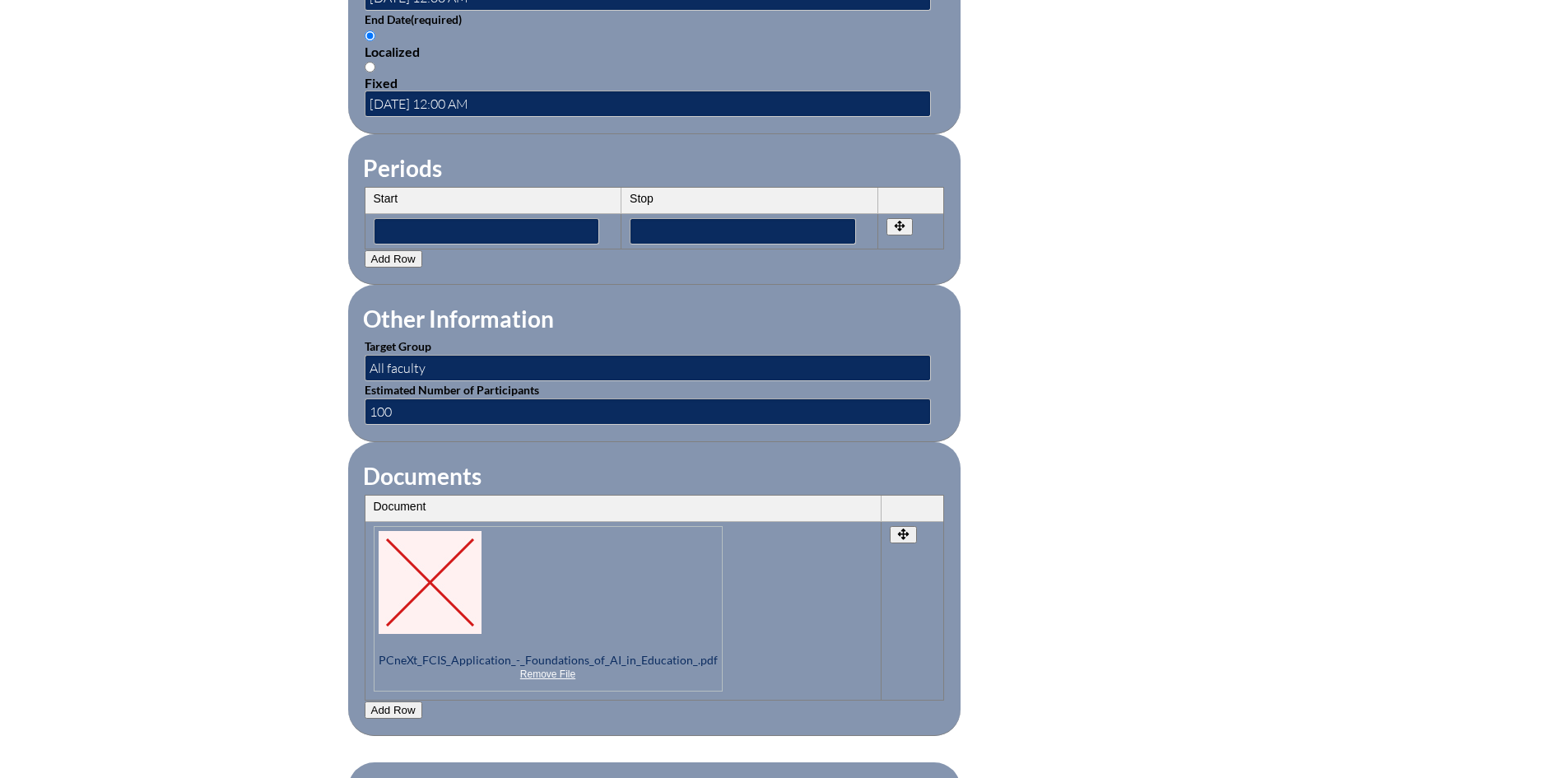
scroll to position [1646, 0]
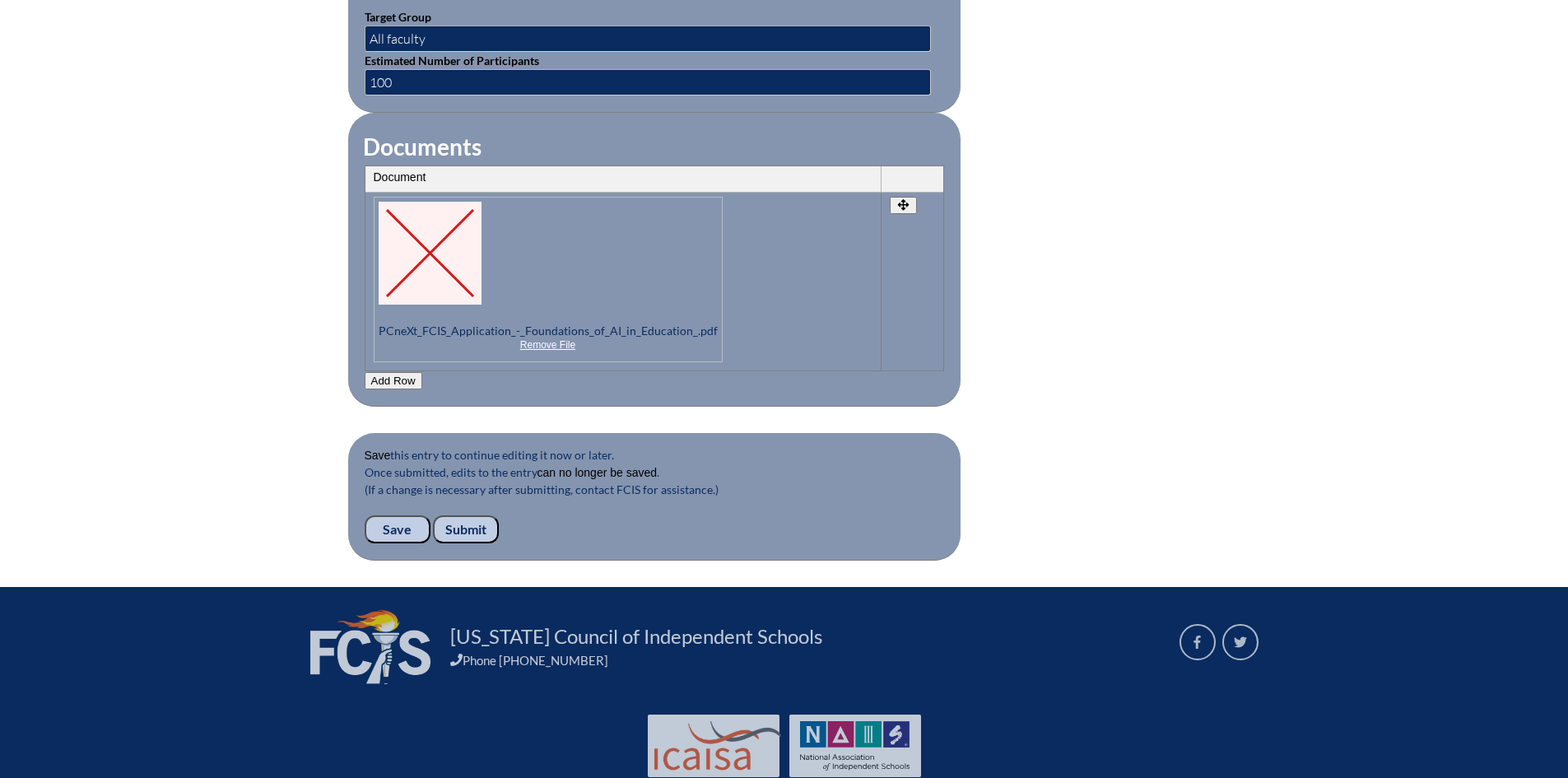
click at [454, 515] on input "Submit" at bounding box center [466, 529] width 65 height 28
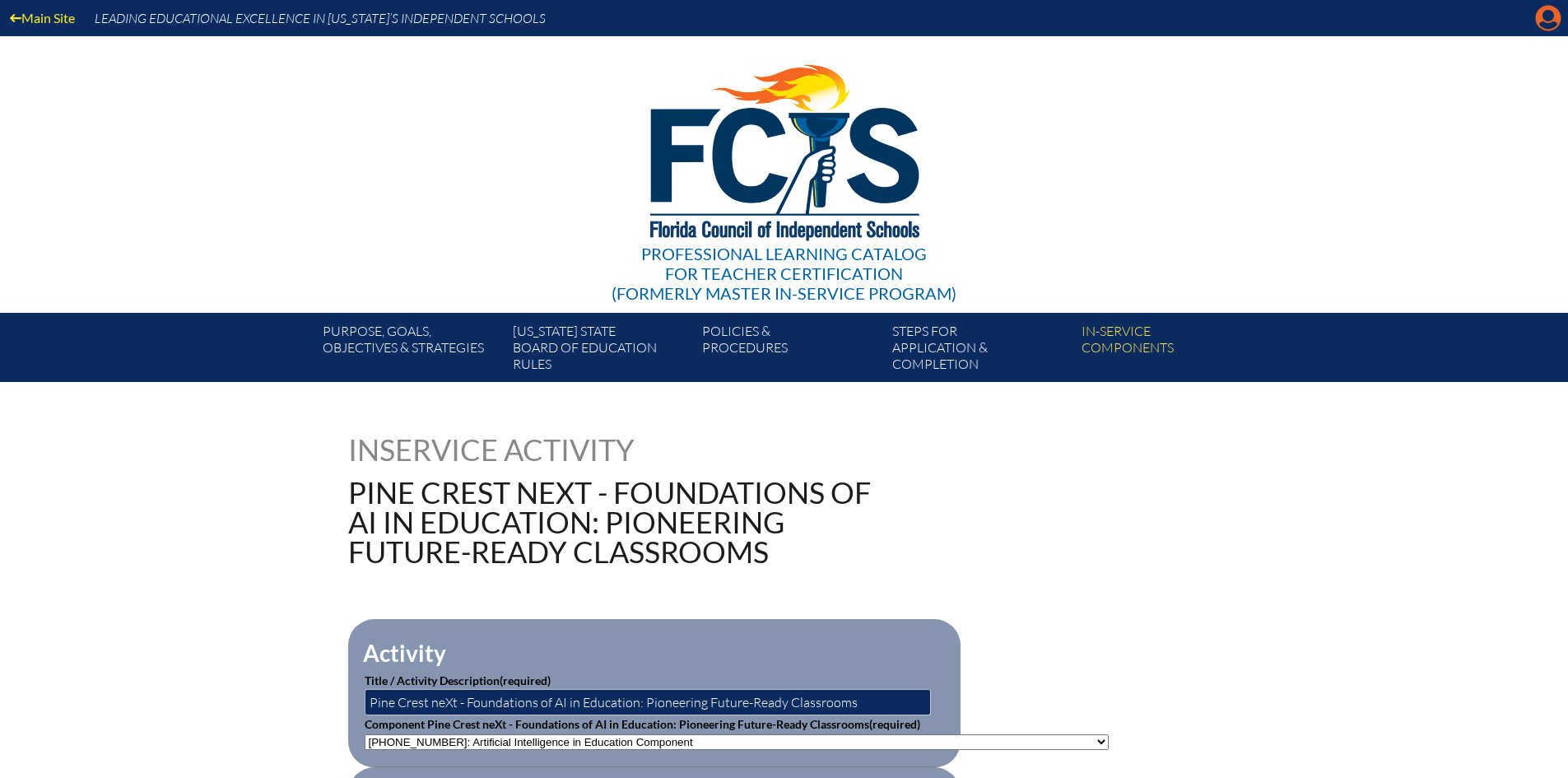
click at [1546, 23] on icon "Manage account" at bounding box center [1548, 18] width 26 height 26
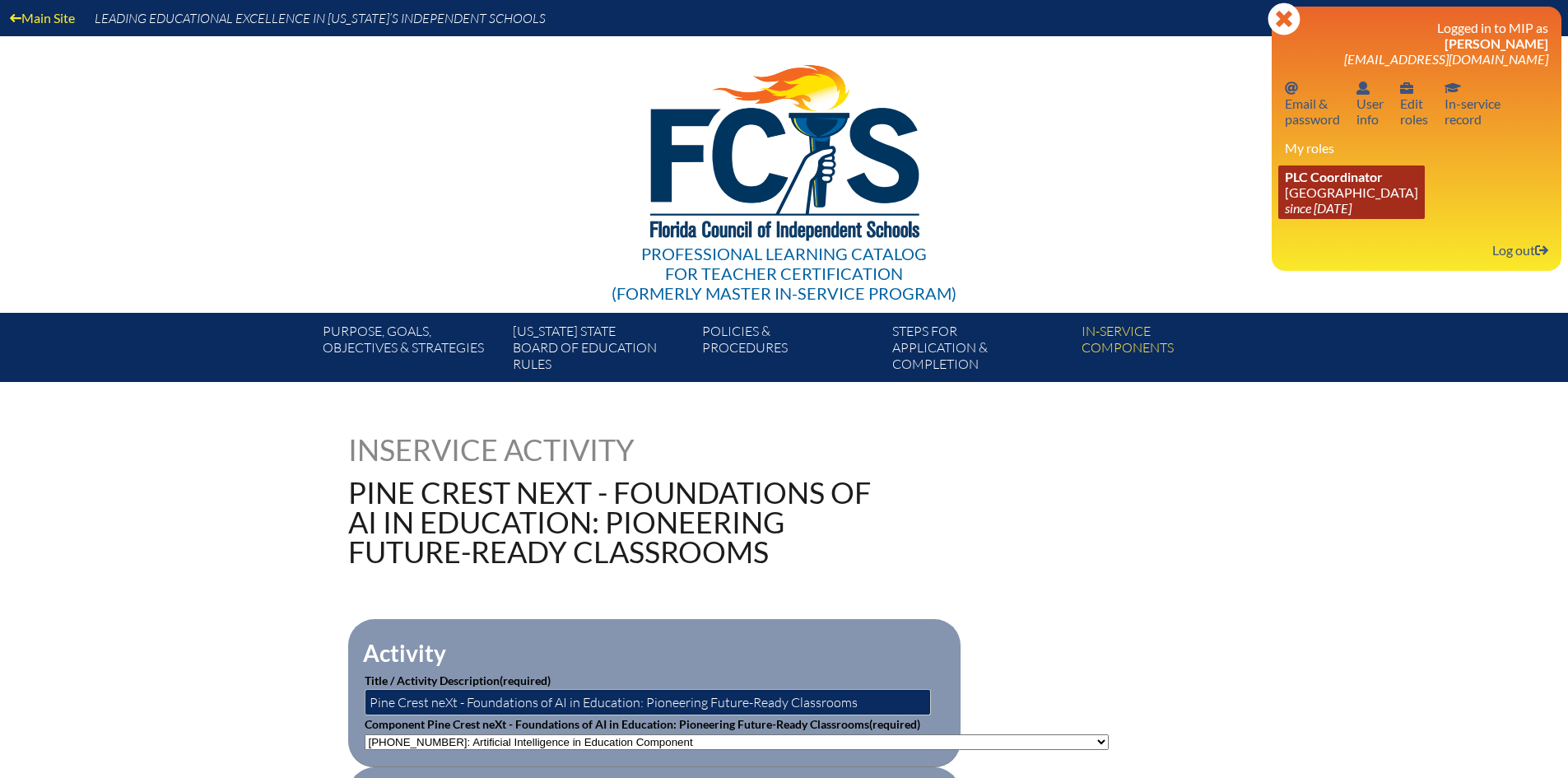
click at [1342, 175] on span "PLC Coordinator" at bounding box center [1334, 176] width 98 height 16
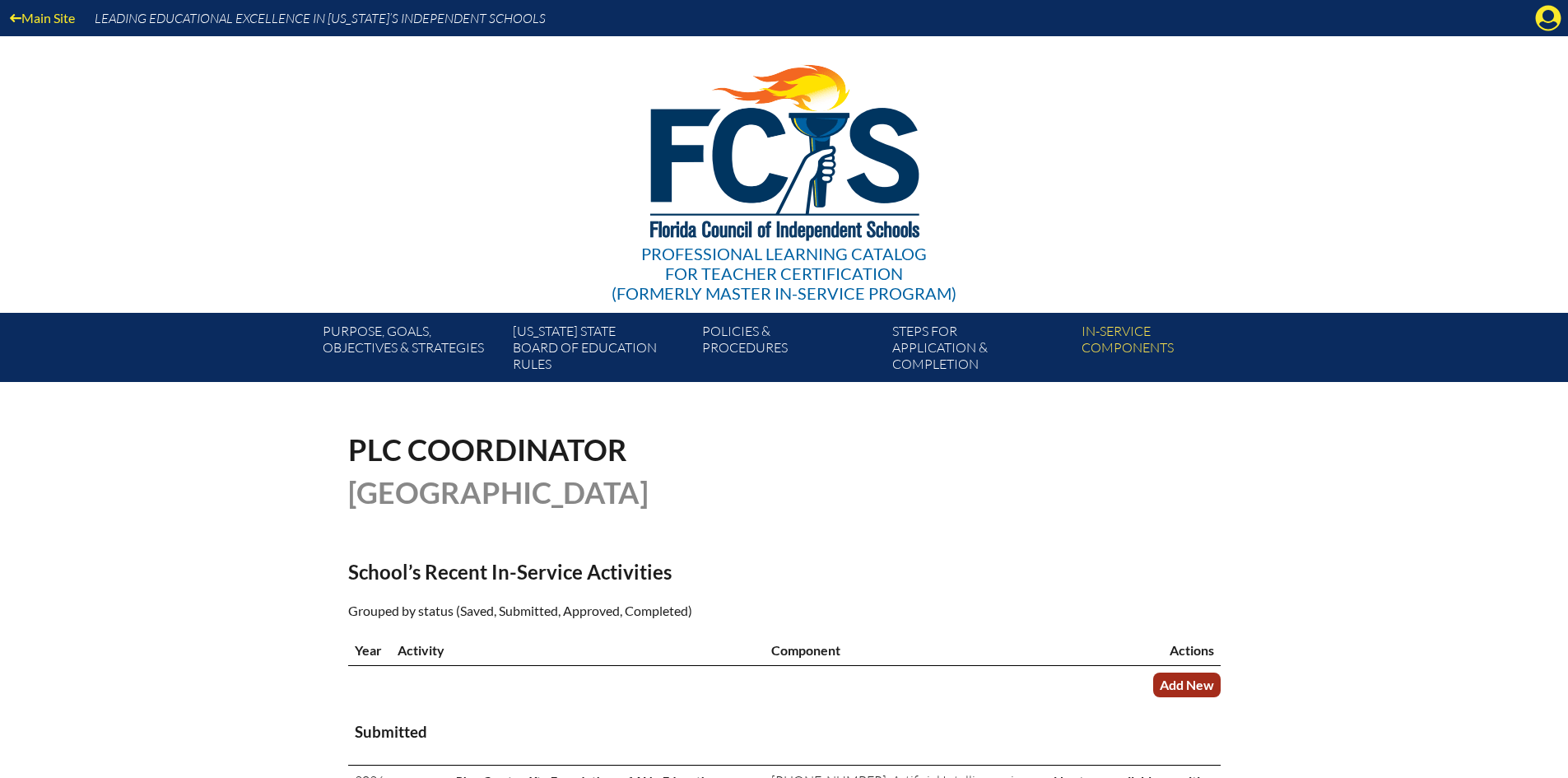
click at [1195, 674] on link "Add New" at bounding box center [1187, 684] width 67 height 23
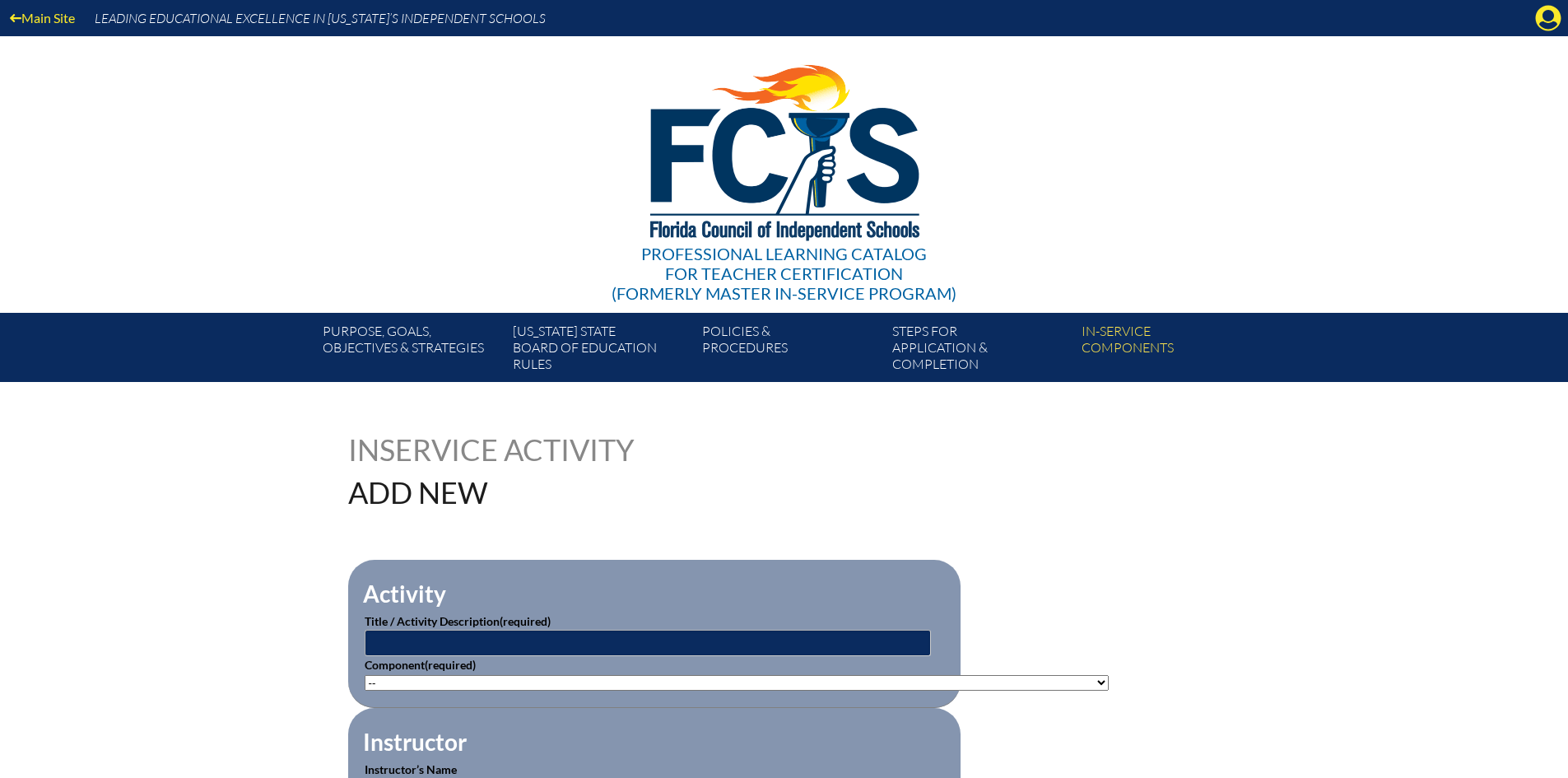
scroll to position [82, 0]
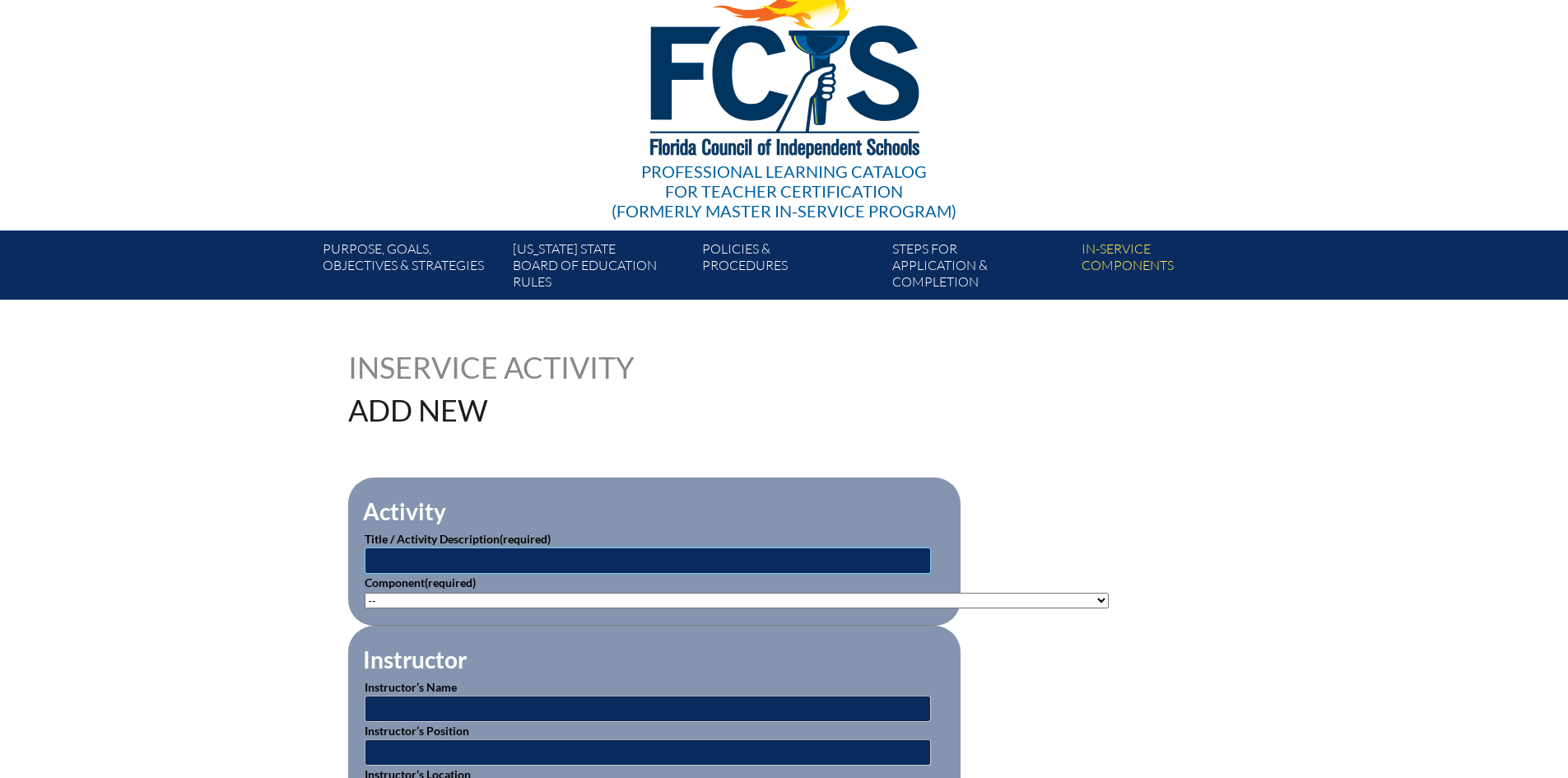
click at [543, 551] on input "text" at bounding box center [647, 560] width 567 height 26
type input "Pine Crest neXt - Motivation that Matters: Applying Self-Determination Theory i…"
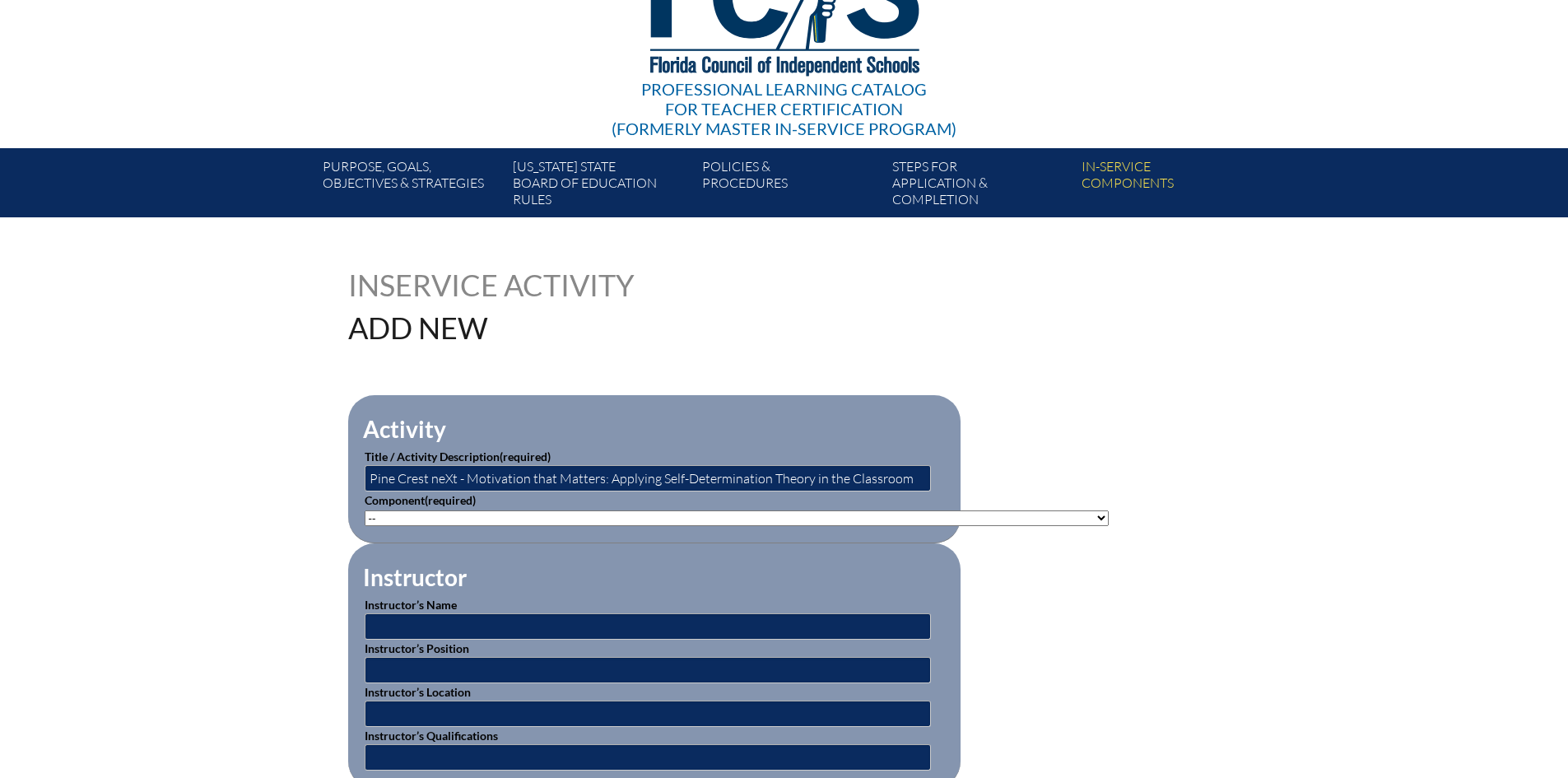
scroll to position [329, 0]
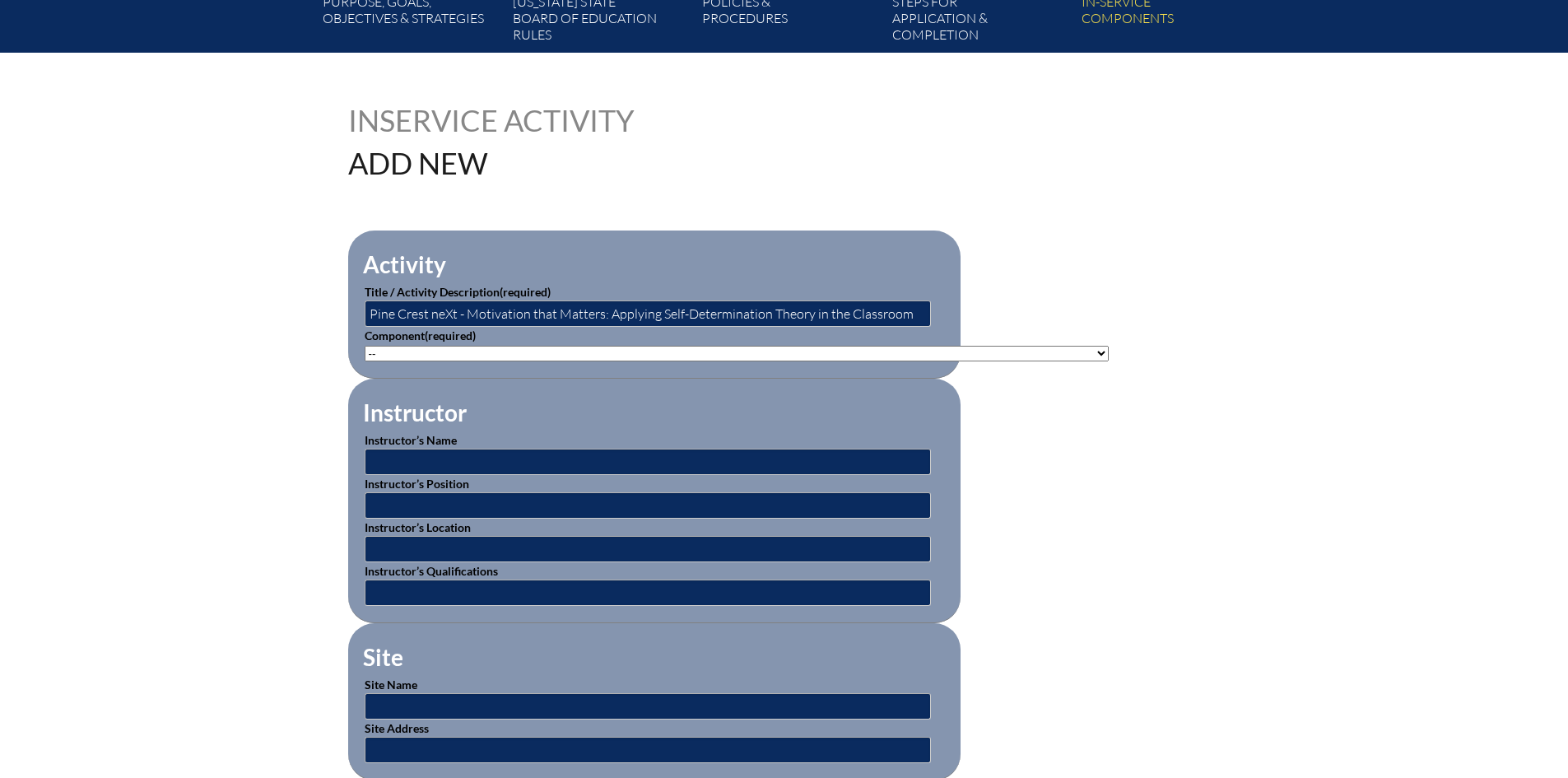
click at [507, 346] on select"]"] "-- [PHONE_NUMBER]: Appropriate Art Activities [PHONE_NUMBER]: Concept and Art P…" at bounding box center [736, 353] width 745 height 16
select select"]"] "20473"
click at [364, 346] on select"]"] "-- 1-000-001: Appropriate Art Activities 1-000-002: Concept and Art Process for…" at bounding box center [736, 353] width 745 height 16
click at [452, 461] on input "text" at bounding box center [647, 461] width 567 height 26
type input "[PERSON_NAME]"
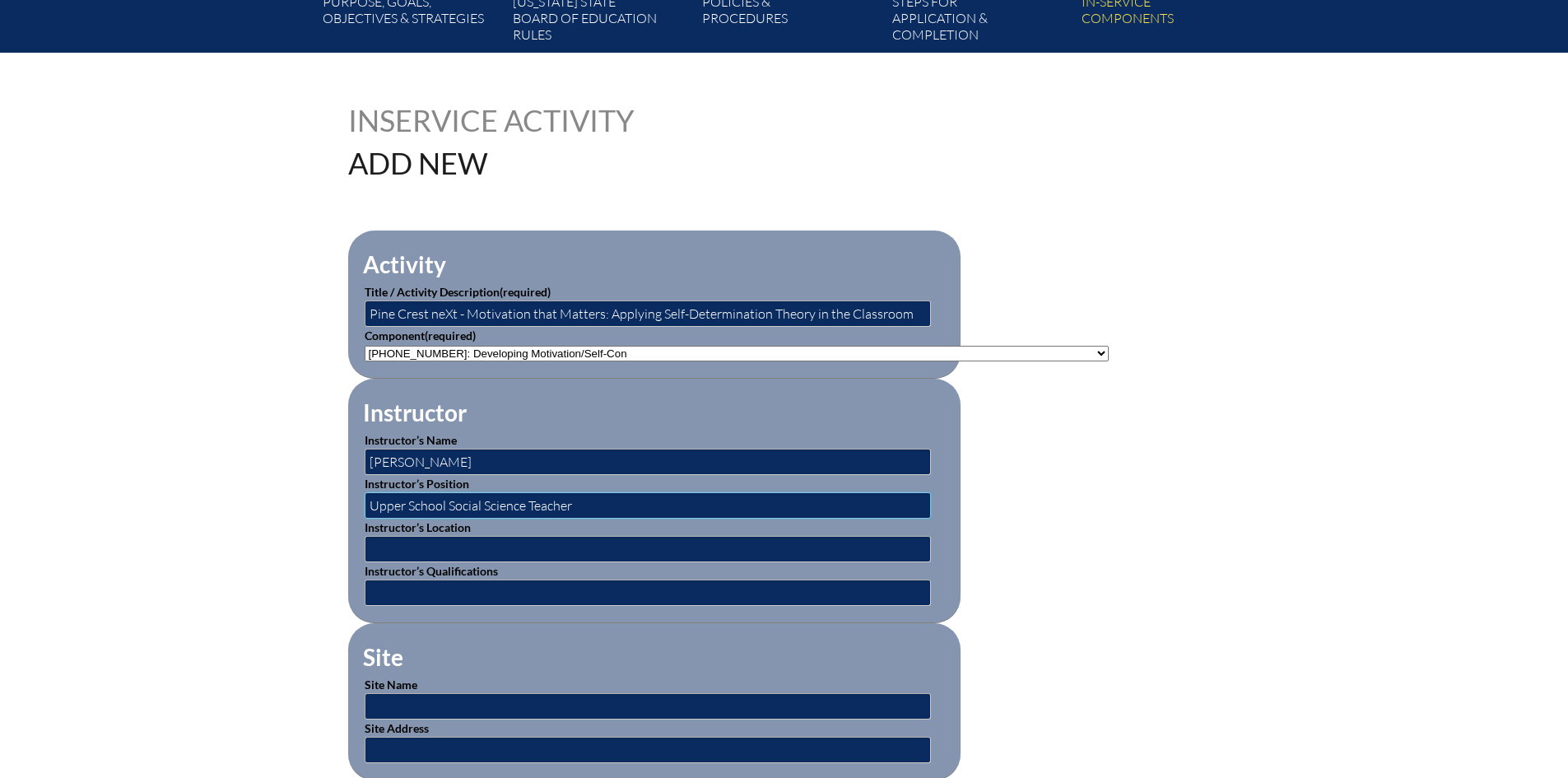
type input "Upper School Social Science Teacher"
type input "[GEOGRAPHIC_DATA] - [GEOGRAPHIC_DATA], [US_STATE]"
click at [489, 587] on input "text" at bounding box center [647, 592] width 567 height 26
type input "PhD"
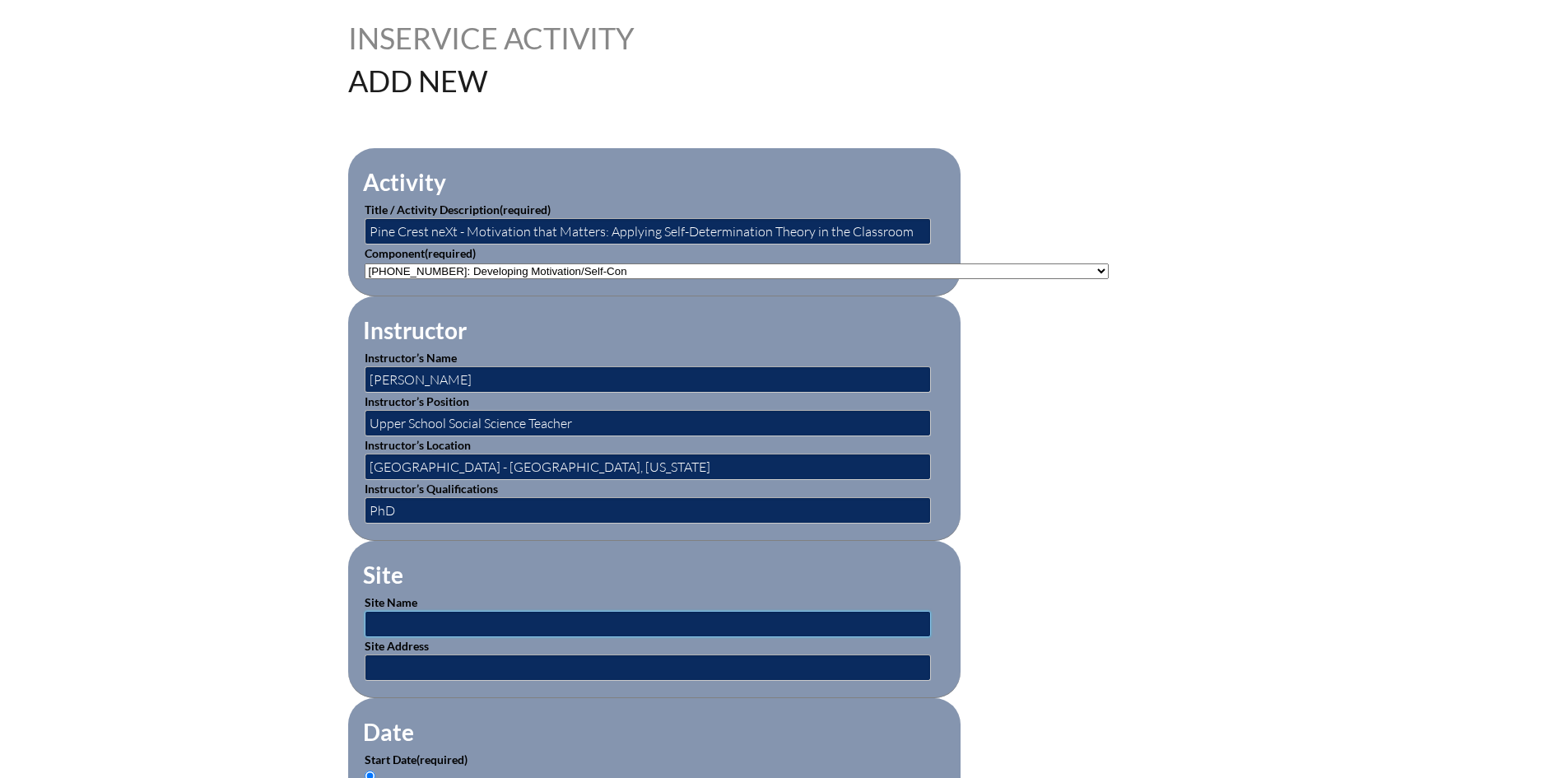
click at [526, 618] on input "text" at bounding box center [647, 624] width 567 height 26
type input "[GEOGRAPHIC_DATA]"
click at [509, 659] on input "text" at bounding box center [647, 667] width 567 height 26
type input "[STREET_ADDRESS] and [STREET_ADDRESS][PERSON_NAME]"
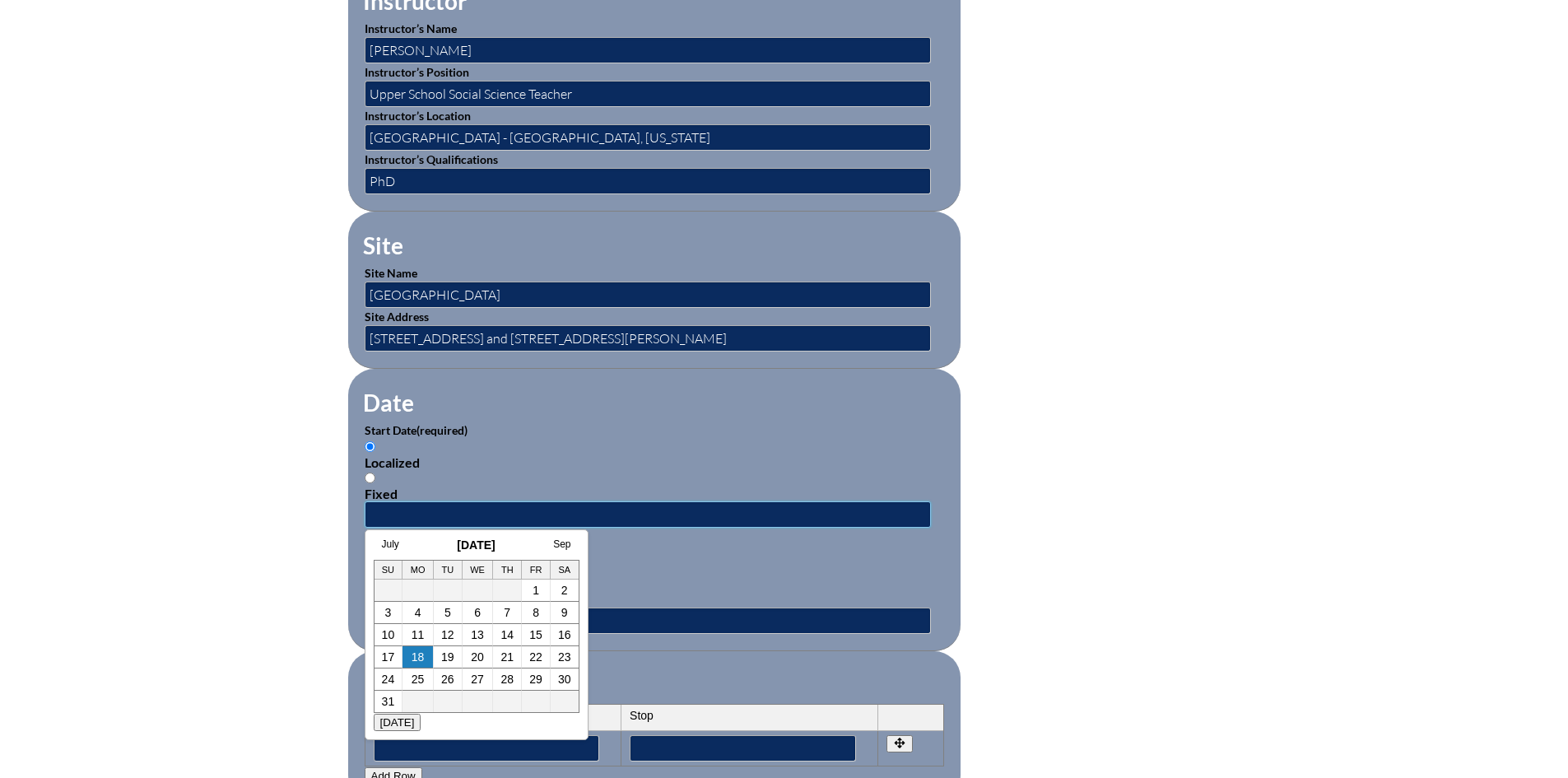
click at [375, 501] on input "text" at bounding box center [647, 514] width 567 height 26
type input "0"
type input "07/01/2025"
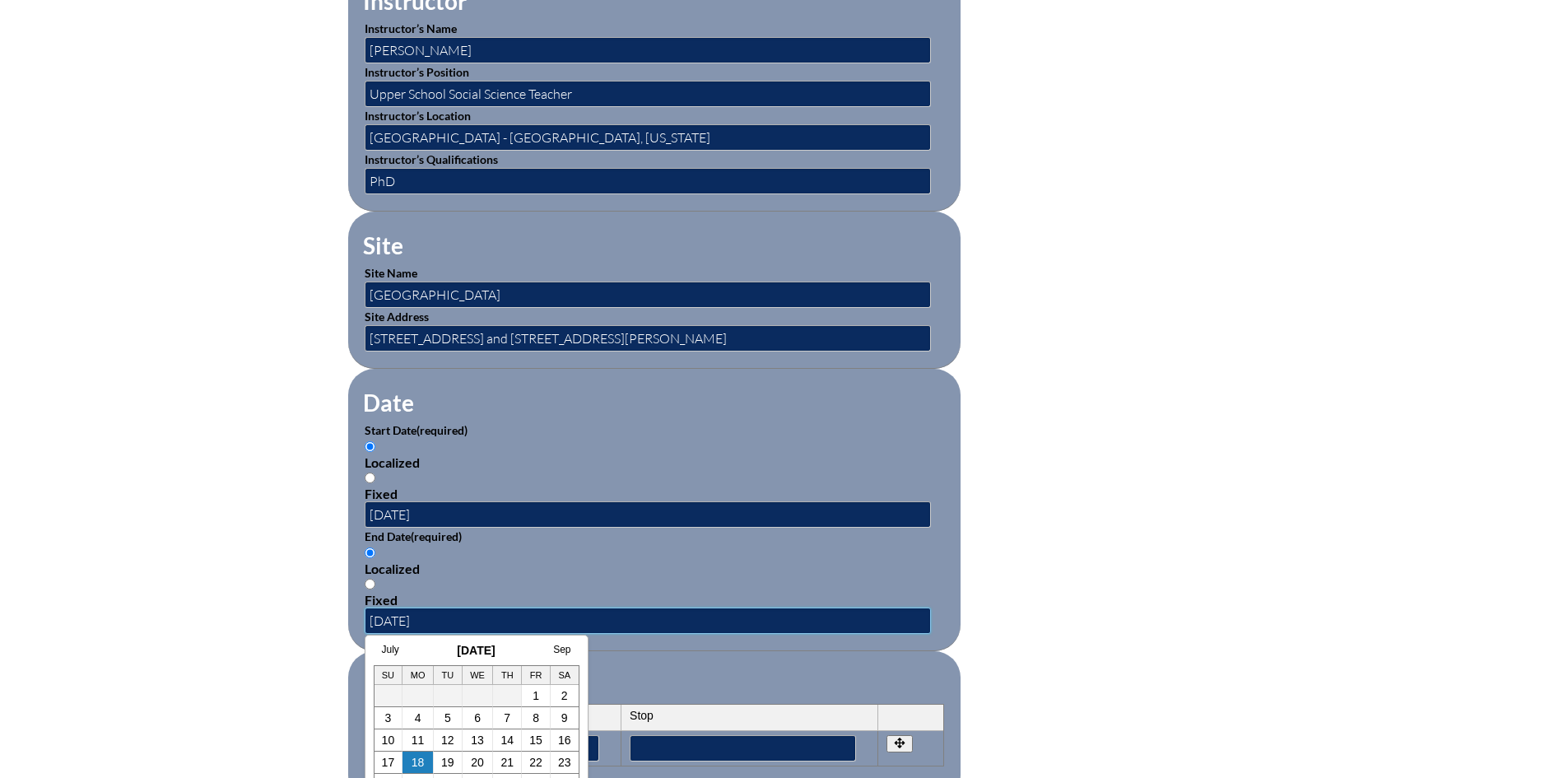
type input "06/30/2025"
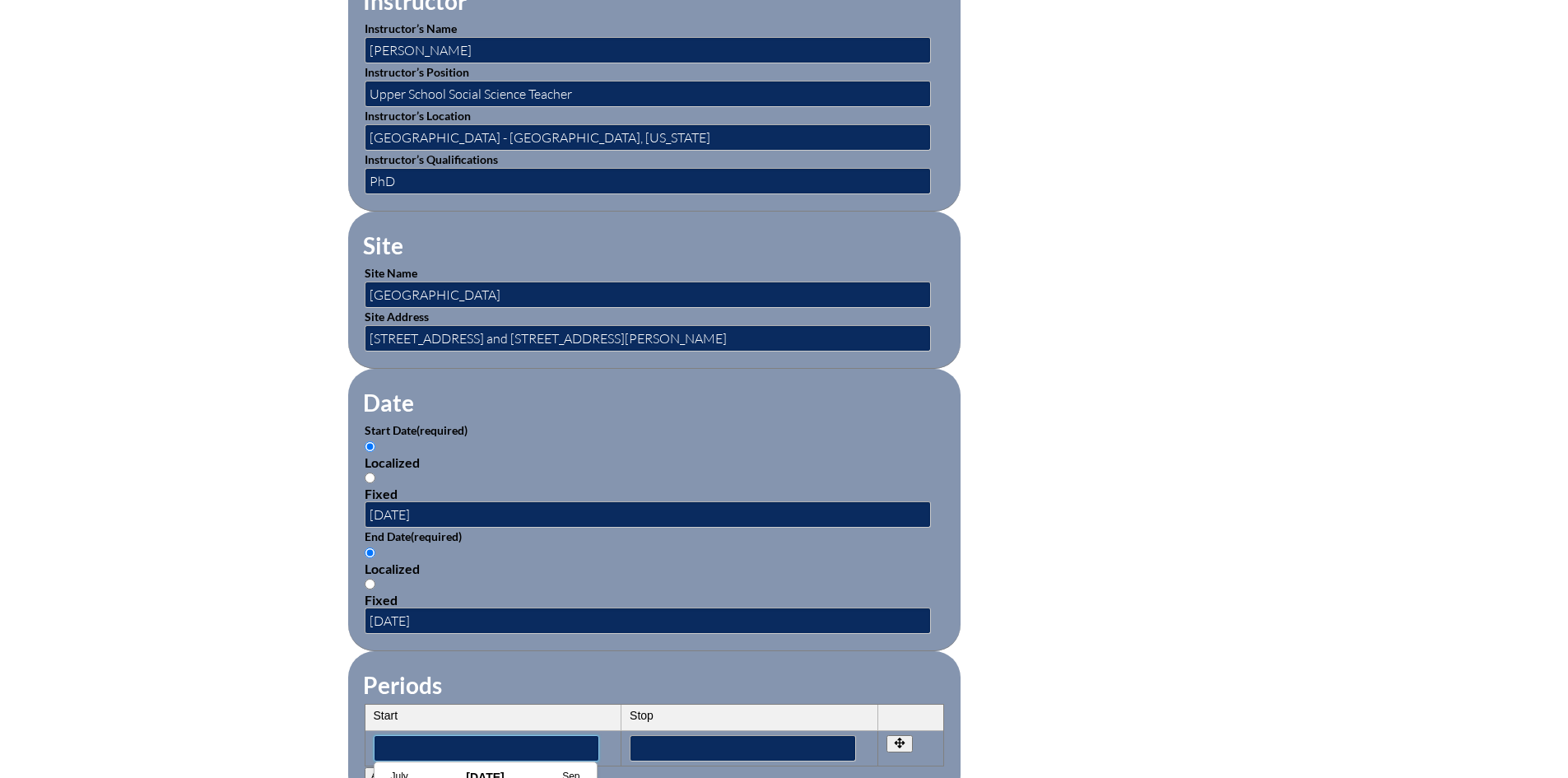
scroll to position [1070, 0]
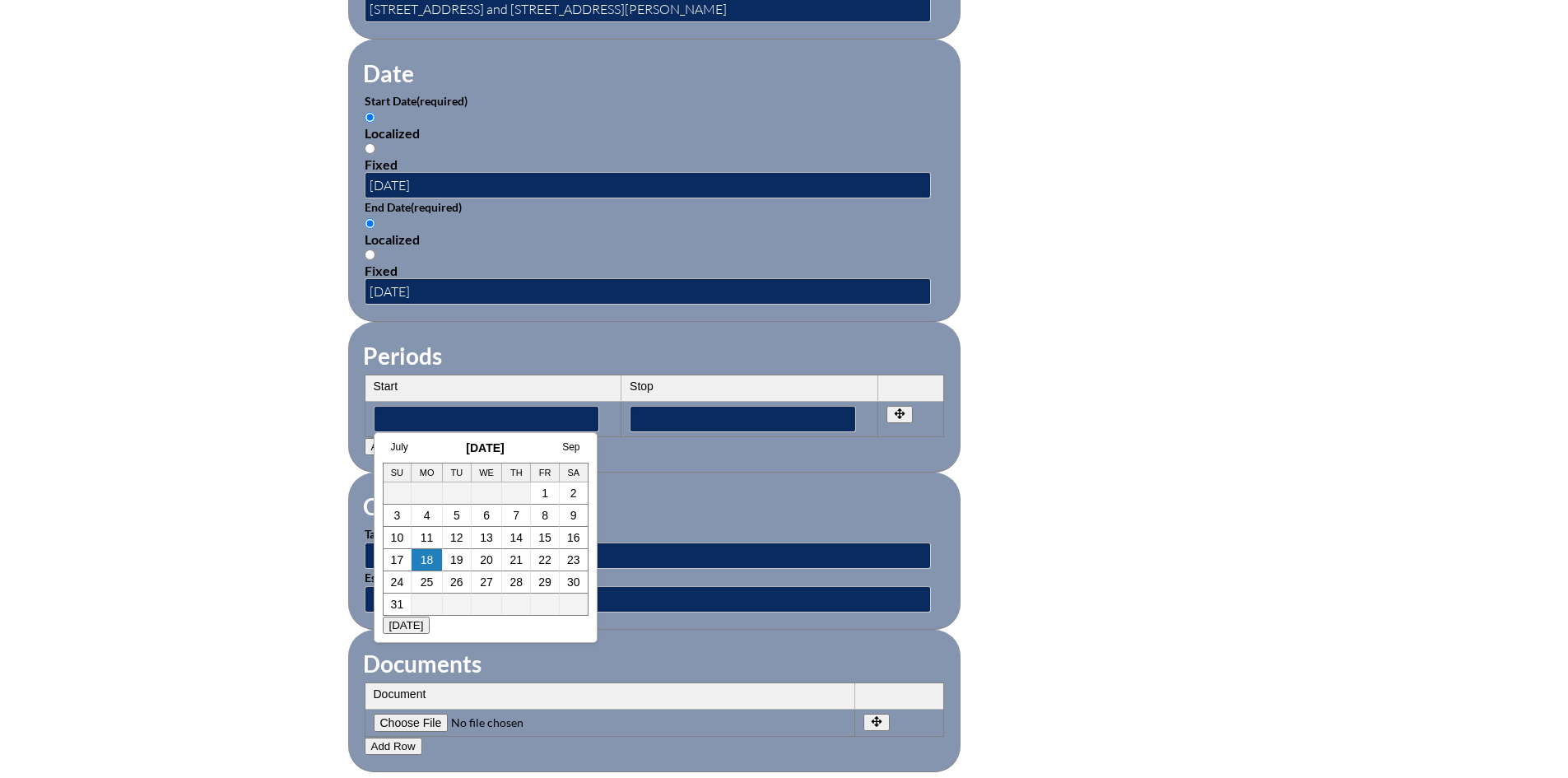
click at [729, 633] on fieldset "Documents Document No rows created Add new row Document Remove File Undo Remove…" at bounding box center [655, 701] width 613 height 143
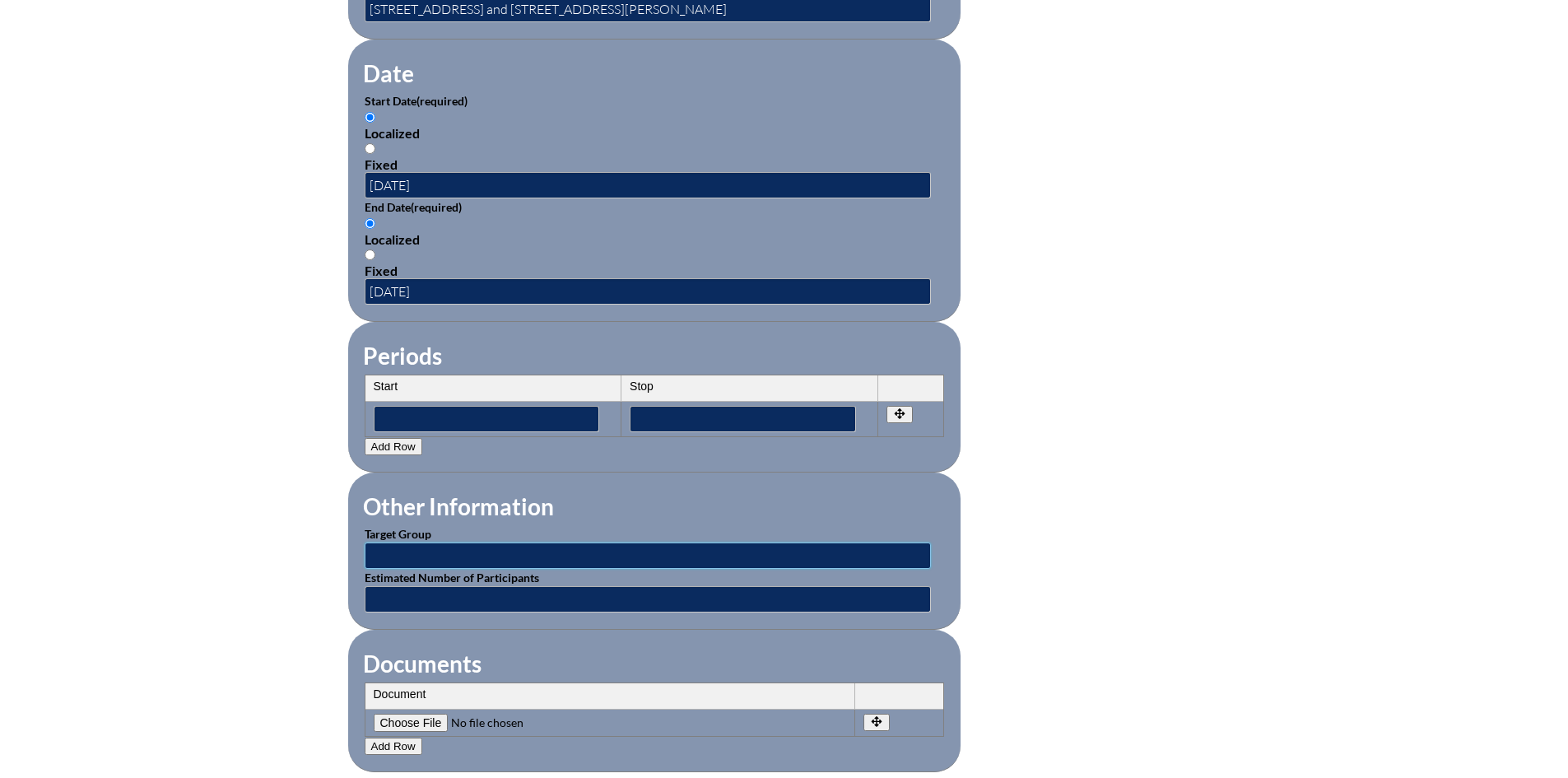
click at [666, 542] on input "text" at bounding box center [647, 555] width 567 height 26
type input "All employees"
click at [447, 571] on label "Estimated Number of Participants" at bounding box center [452, 577] width 175 height 14
click at [446, 586] on input "text" at bounding box center [647, 598] width 567 height 26
type input "100"
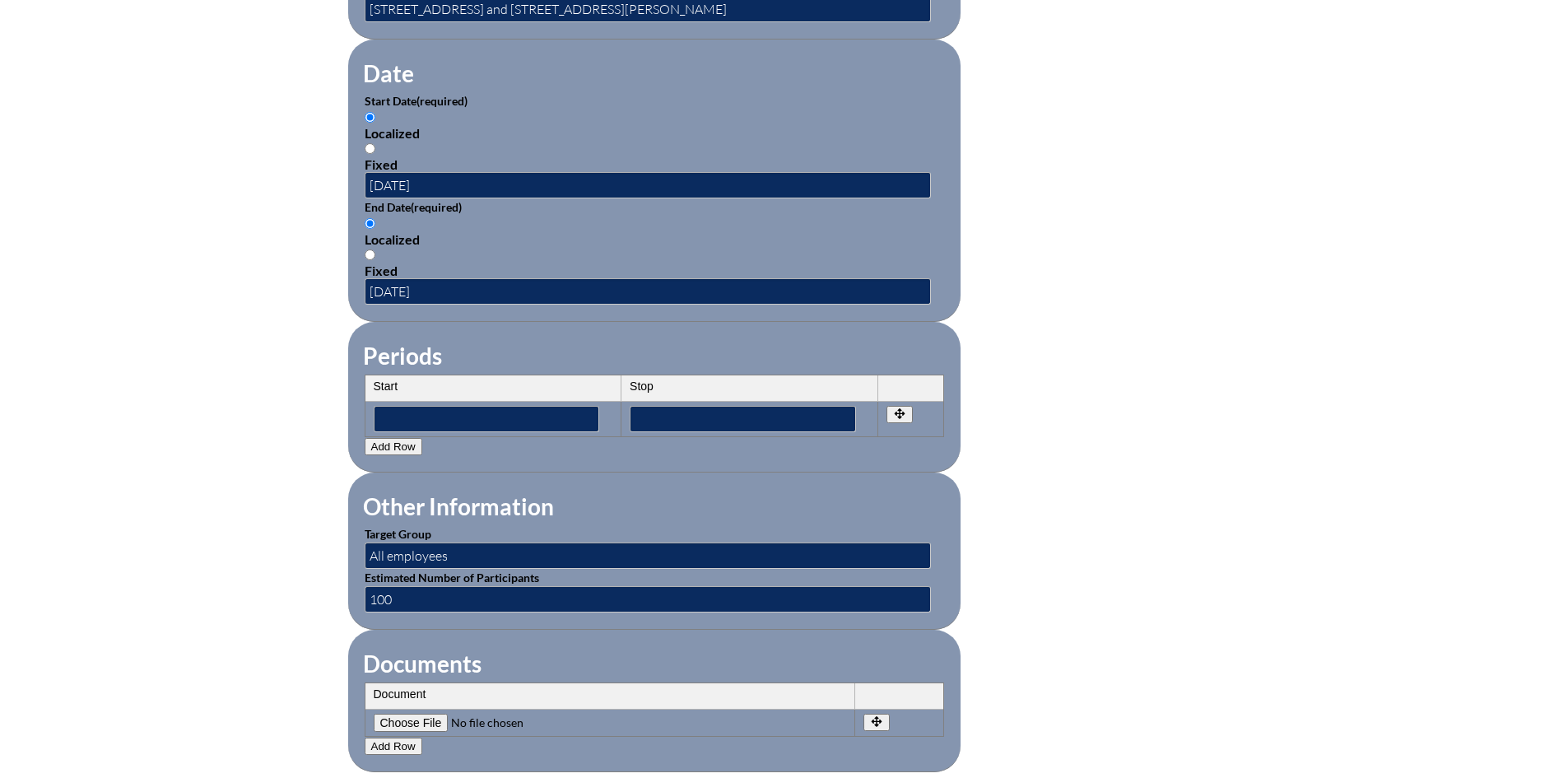
click at [415, 713] on input"] "file" at bounding box center [485, 723] width 224 height 18
type input"] "C:\fakepath\PCneXt FCIS Application - Motivation that Matters_ SDT in the Class…"
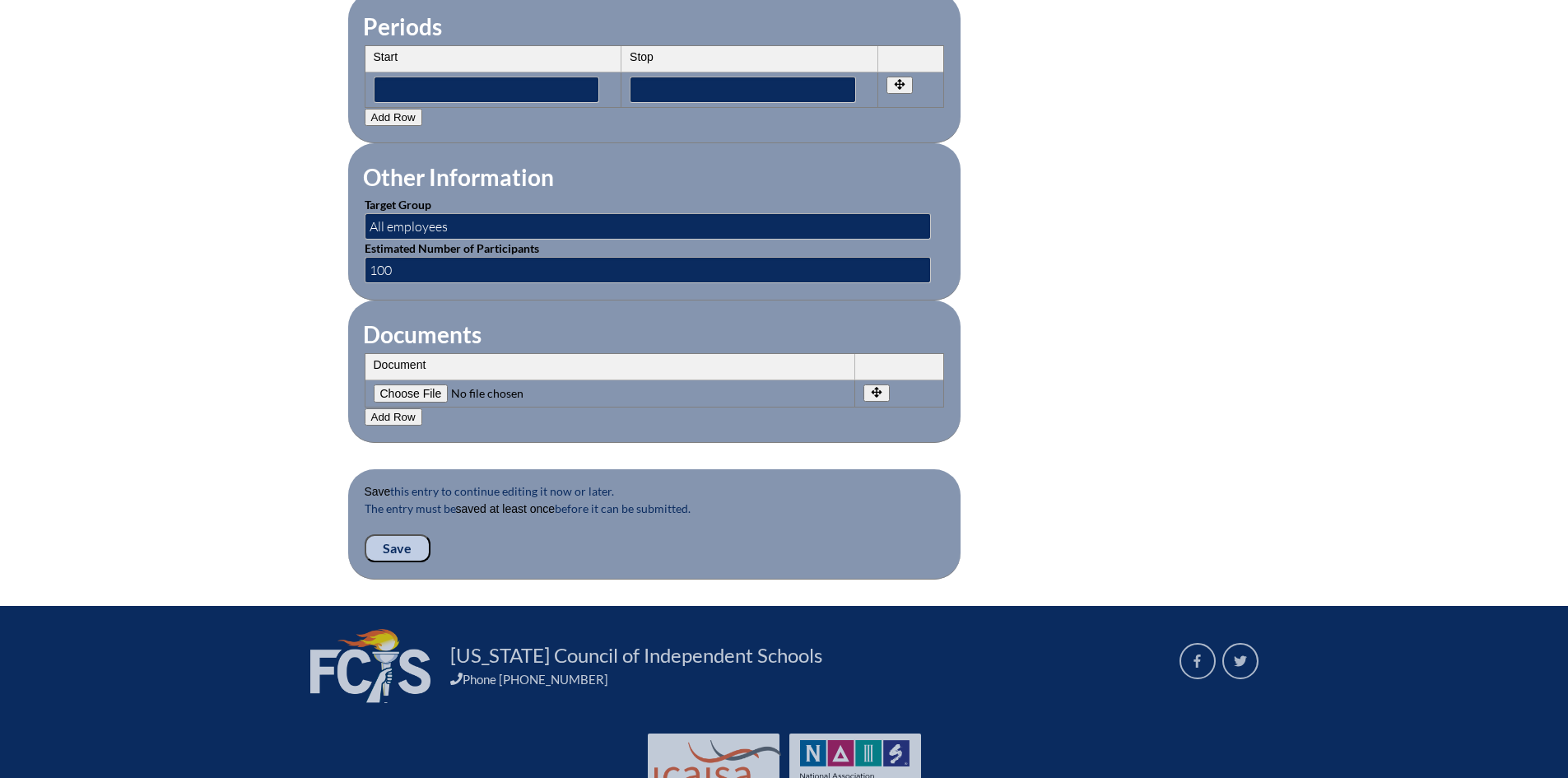
click at [401, 534] on input "Save" at bounding box center [397, 547] width 65 height 28
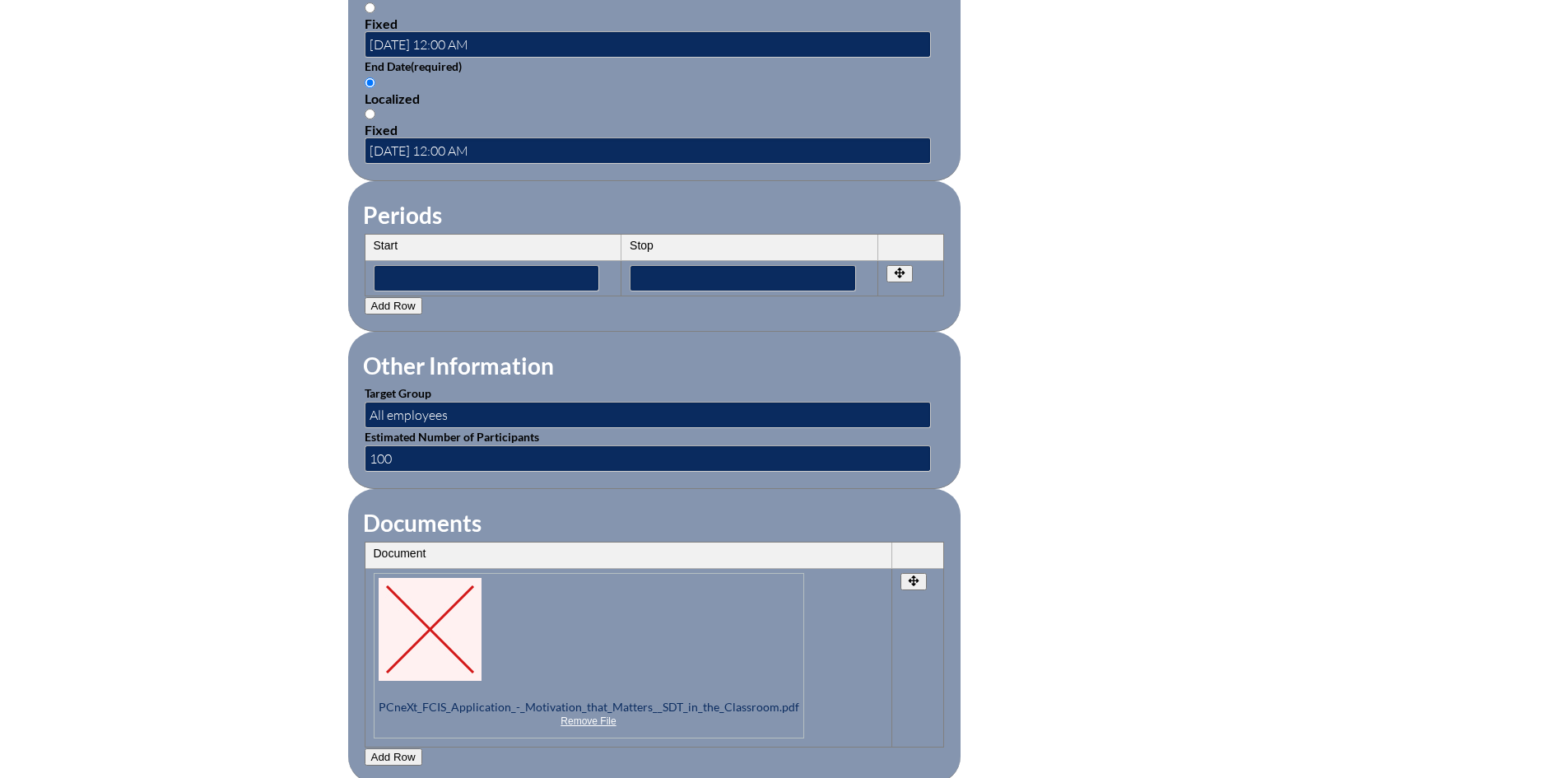
scroll to position [1646, 0]
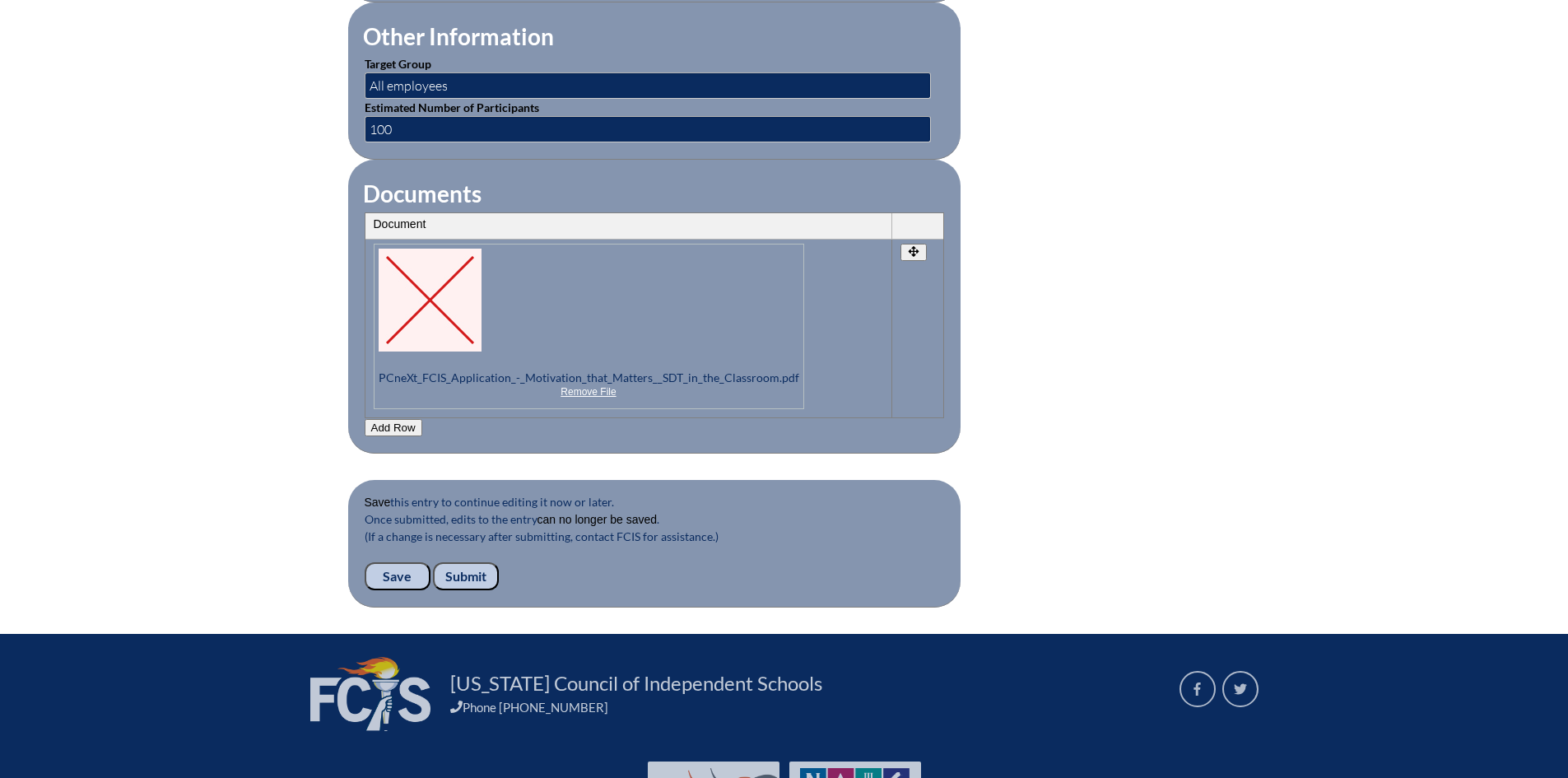
click at [486, 562] on input "Submit" at bounding box center [466, 576] width 65 height 28
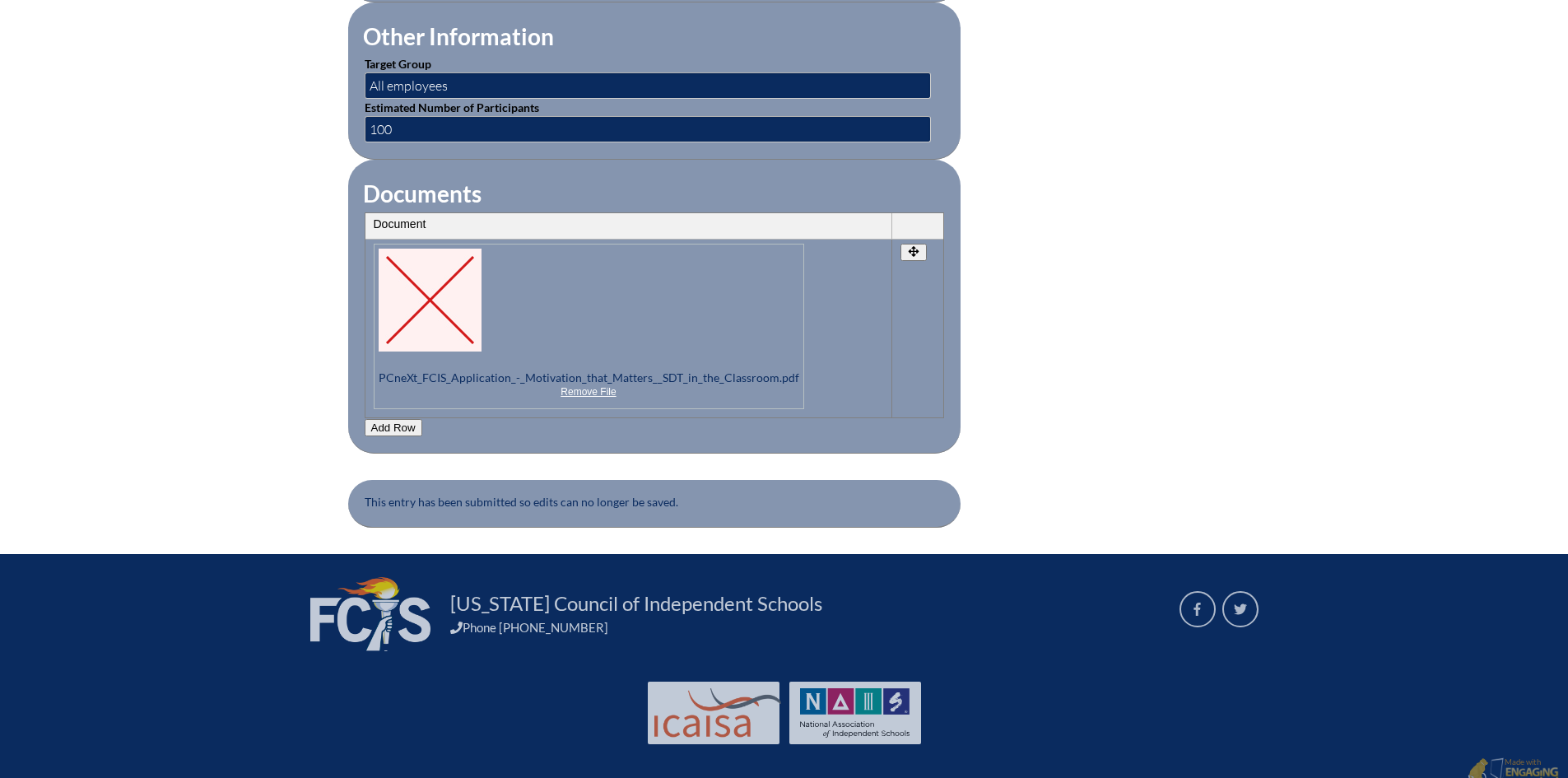
scroll to position [1235, 0]
